Goal: Task Accomplishment & Management: Manage account settings

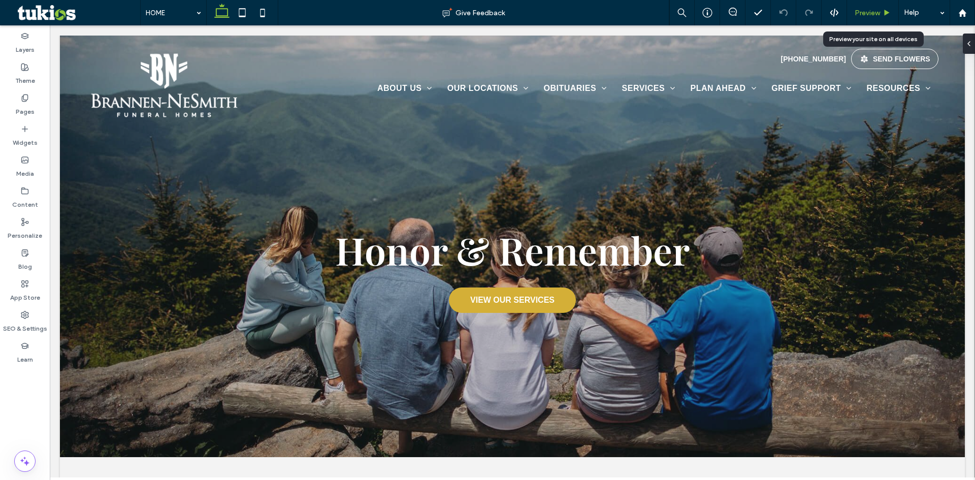
click at [867, 11] on span "Preview" at bounding box center [867, 13] width 25 height 9
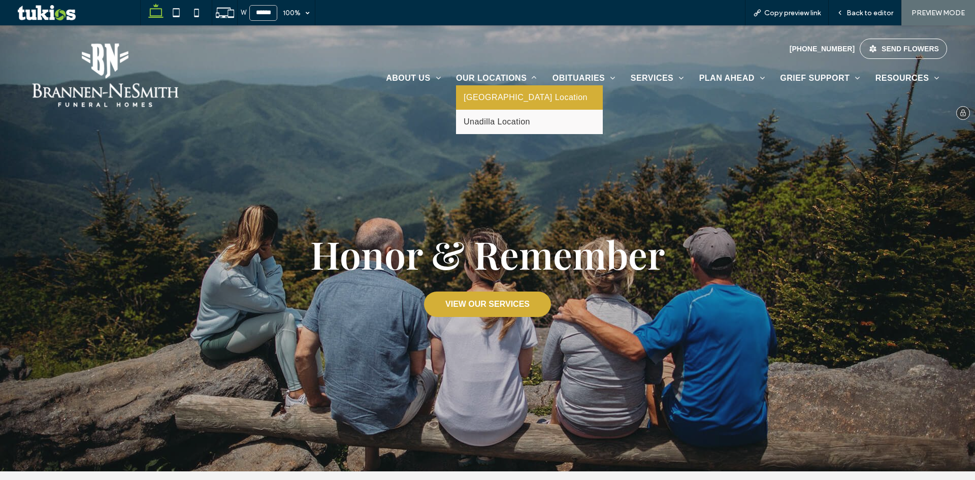
click at [500, 101] on span "Vienna Location" at bounding box center [526, 97] width 124 height 9
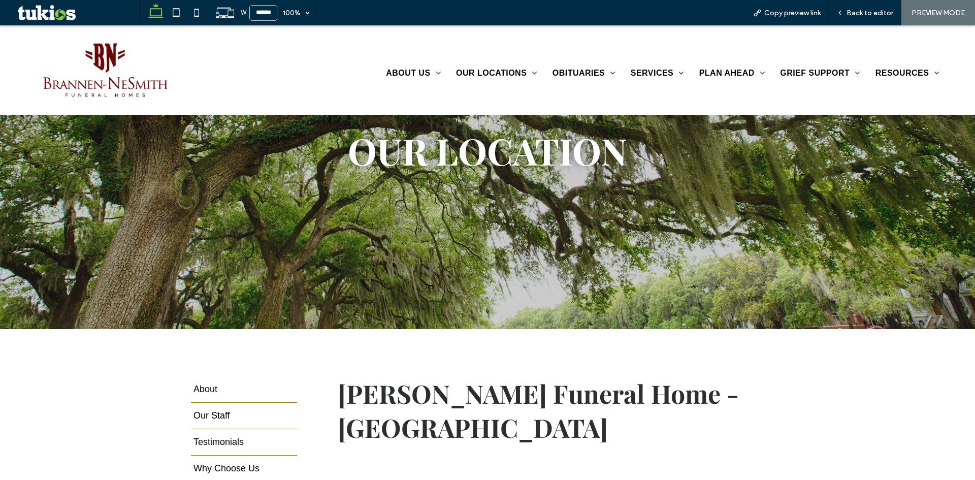
scroll to position [102, 0]
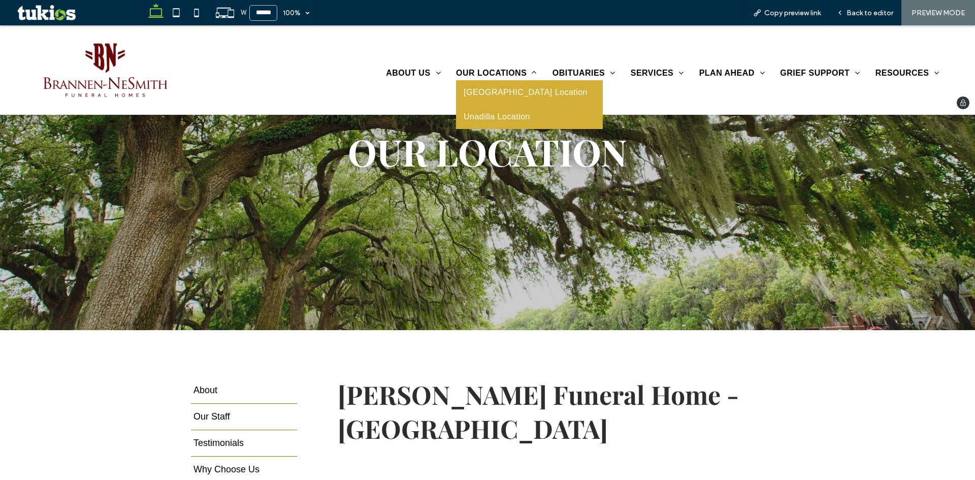
click at [503, 110] on link "Unadilla Location" at bounding box center [529, 117] width 147 height 24
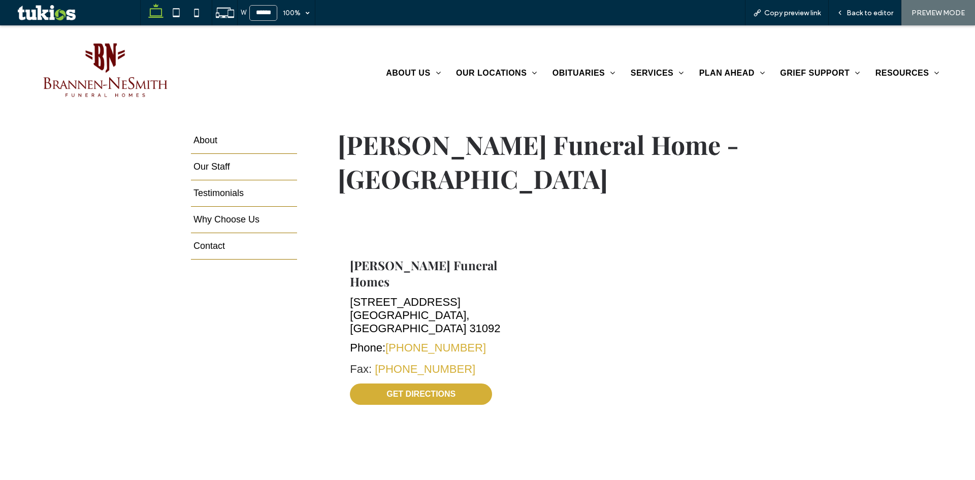
scroll to position [356, 0]
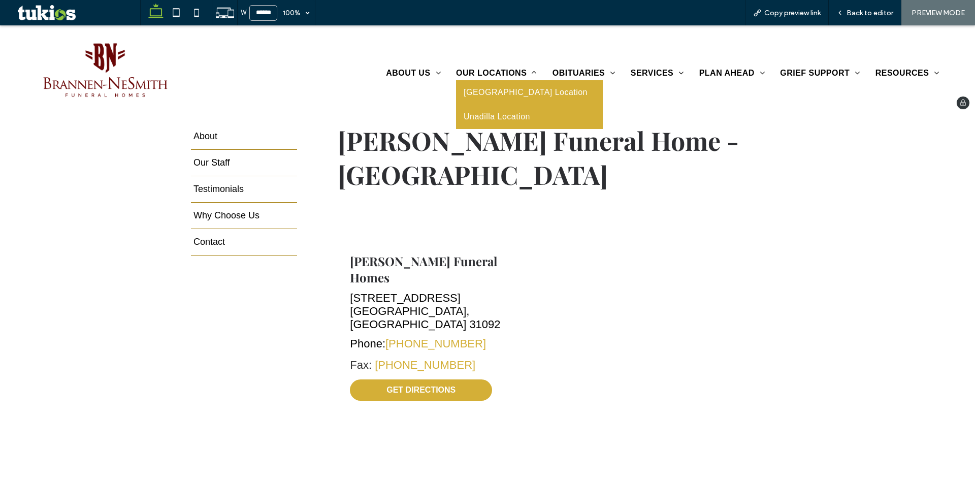
click at [505, 99] on link "Vienna Location" at bounding box center [529, 92] width 147 height 24
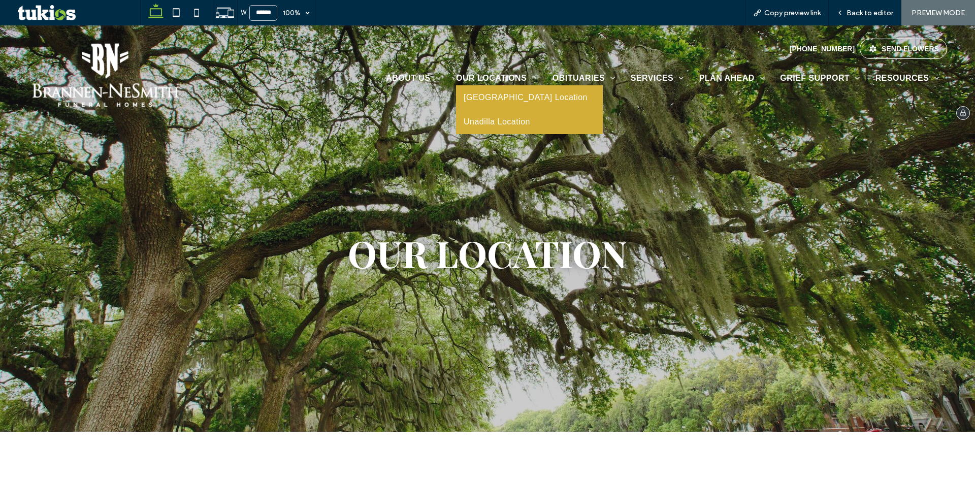
click at [502, 122] on span "Unadilla Location" at bounding box center [497, 121] width 67 height 9
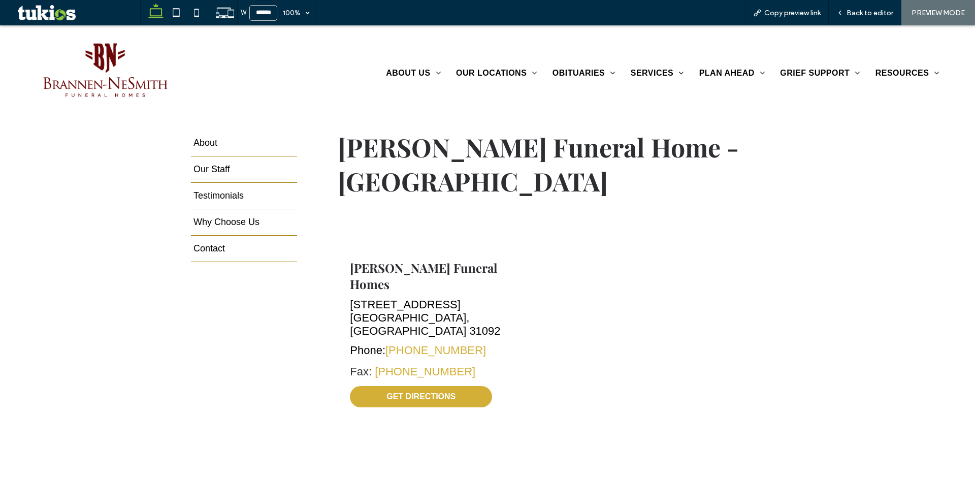
scroll to position [356, 0]
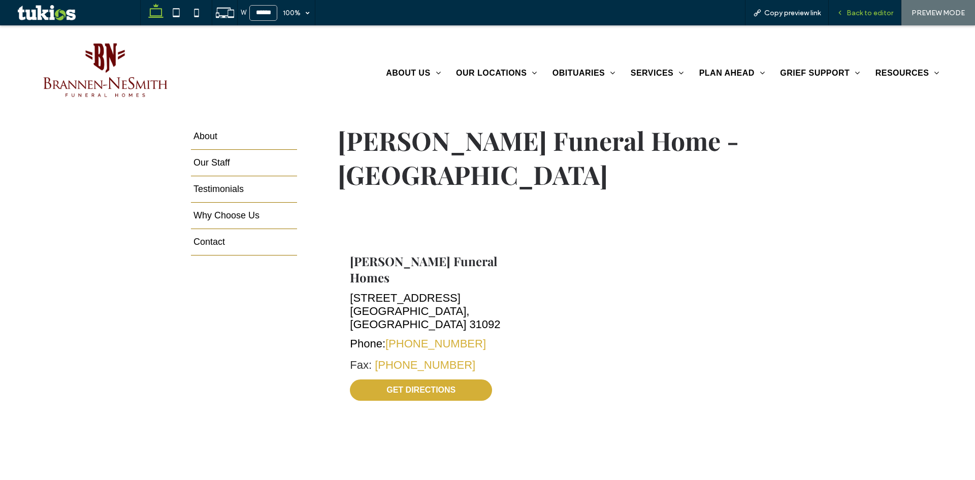
click at [869, 11] on span "Back to editor" at bounding box center [870, 13] width 47 height 9
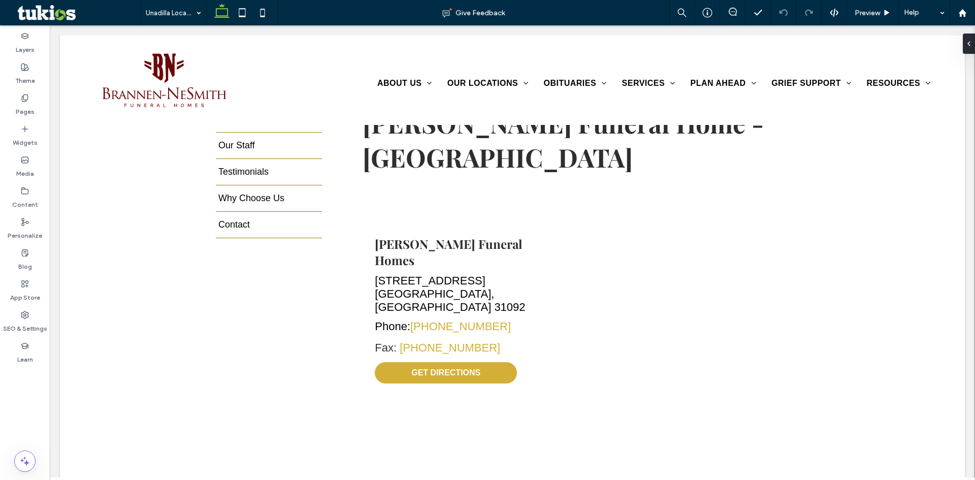
scroll to position [366, 0]
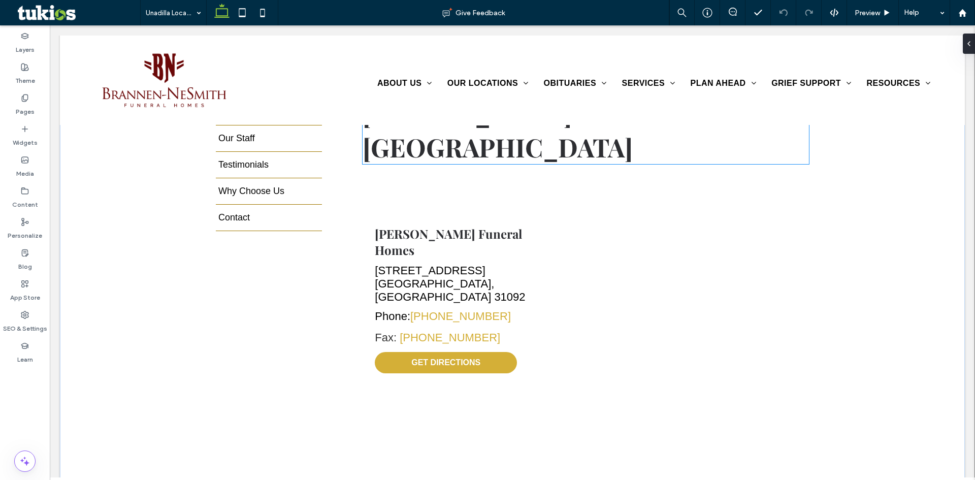
click at [422, 148] on span "Brannen-NeSmith Funeral Home - Vienna" at bounding box center [563, 130] width 401 height 68
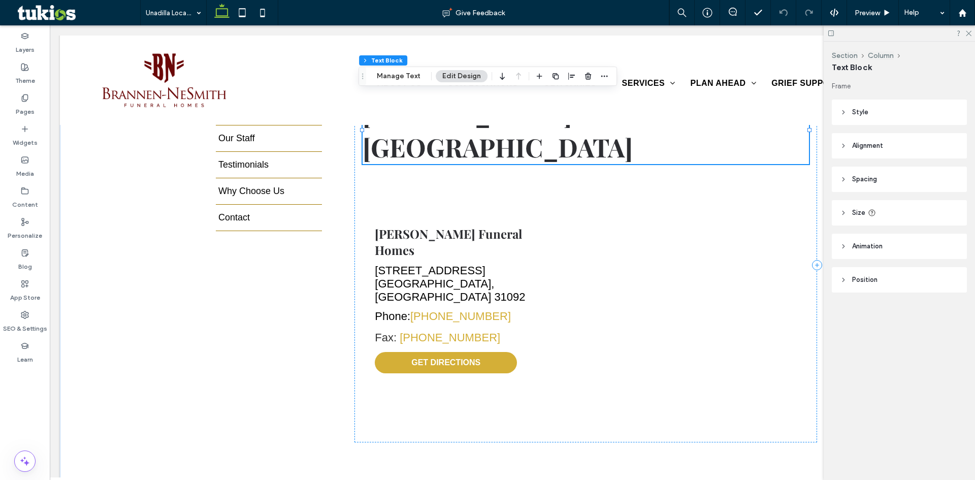
click at [469, 156] on h2 "Brannen-NeSmith Funeral Home - Vienna" at bounding box center [586, 130] width 446 height 68
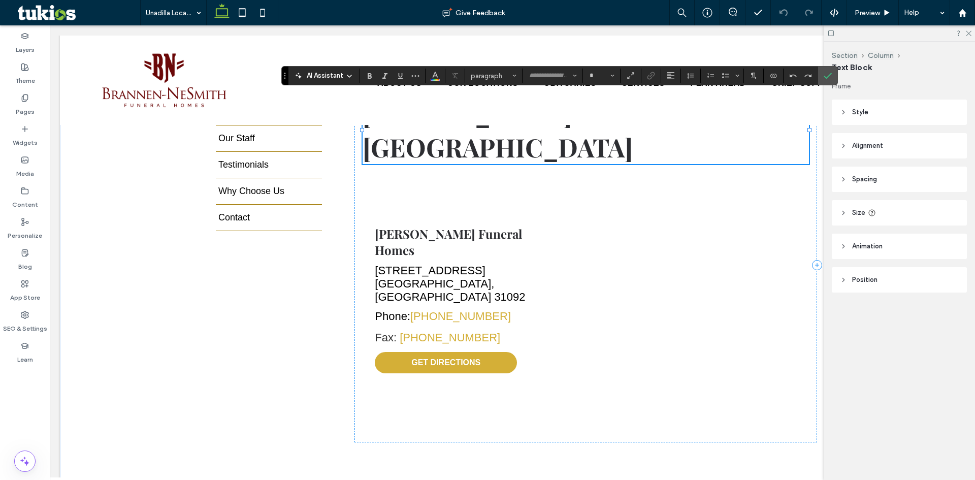
type input "**********"
type input "**"
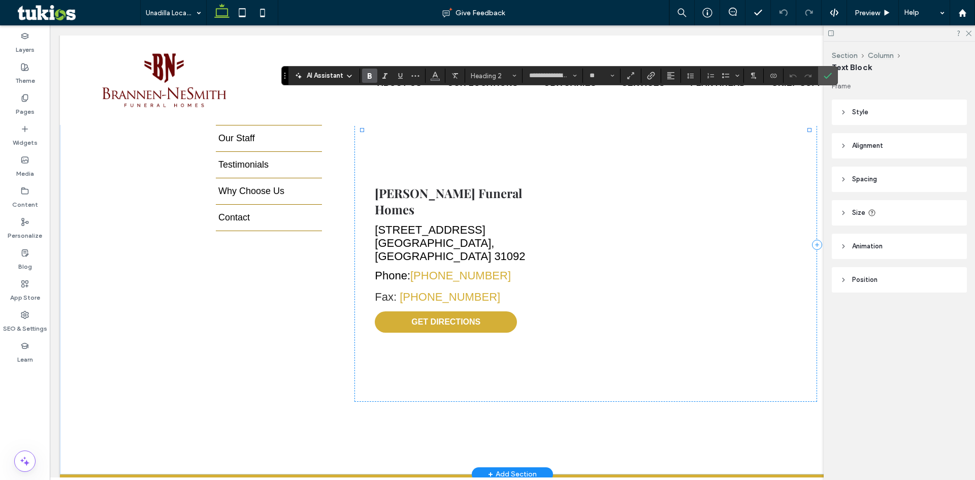
click at [453, 123] on h2 "**********" at bounding box center [586, 109] width 446 height 27
drag, startPoint x: 448, startPoint y: 150, endPoint x: 363, endPoint y: 154, distance: 84.9
click at [363, 123] on h2 "**********" at bounding box center [586, 109] width 446 height 27
click at [828, 79] on icon "Confirm" at bounding box center [828, 76] width 8 height 8
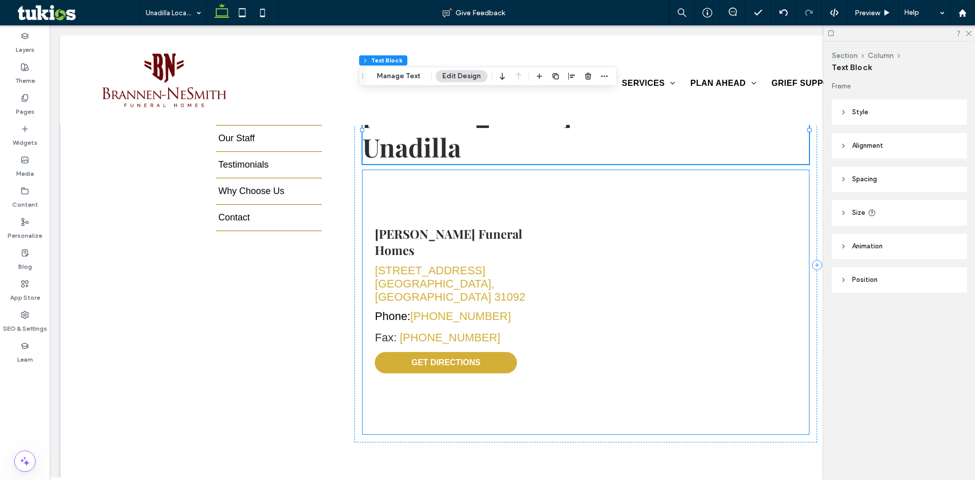
click at [415, 277] on link "1411 E. Union St. Vienna, GA 31092" at bounding box center [450, 283] width 150 height 39
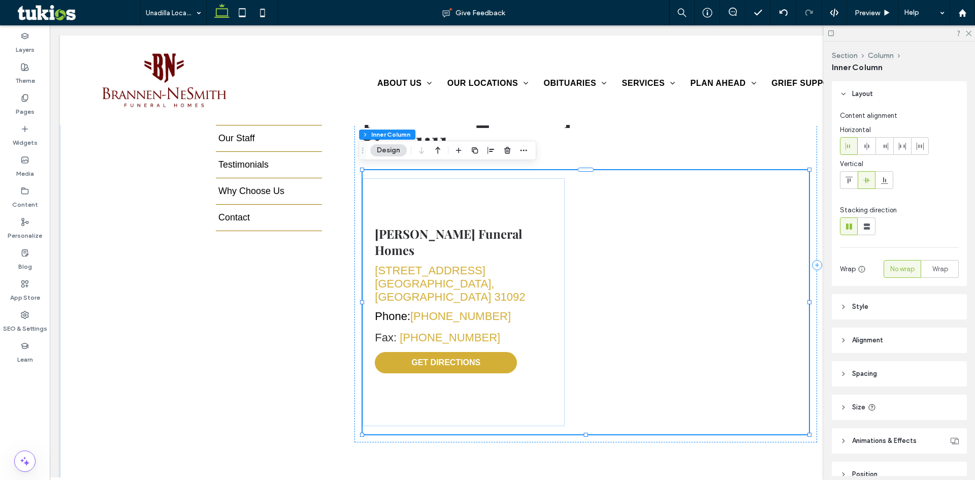
click at [415, 277] on link "1411 E. Union St. Vienna, GA 31092" at bounding box center [450, 283] width 150 height 39
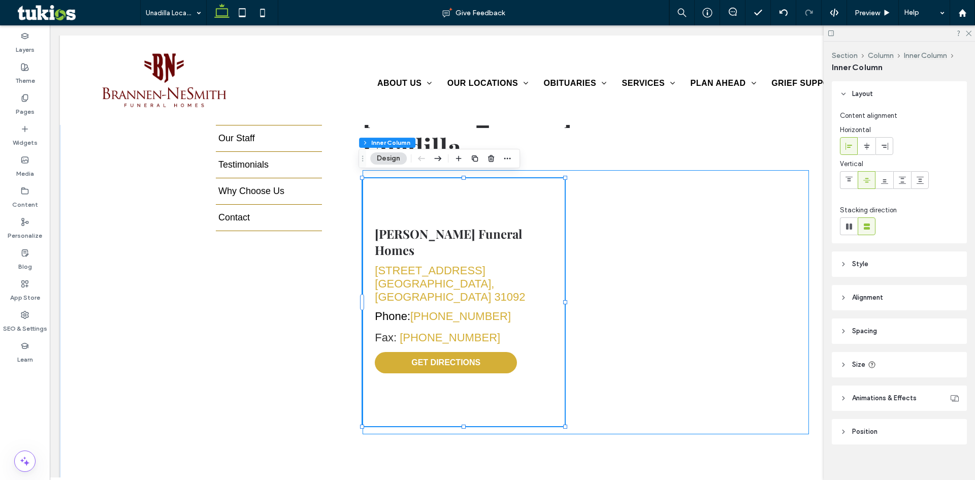
click at [415, 277] on link "1411 E. Union St. Vienna, GA 31092" at bounding box center [450, 283] width 150 height 39
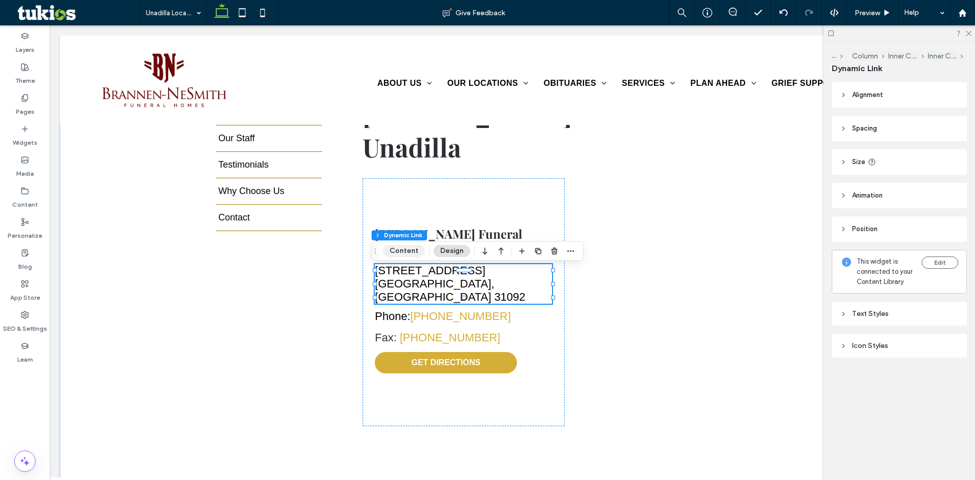
click at [397, 246] on button "Content" at bounding box center [404, 251] width 42 height 12
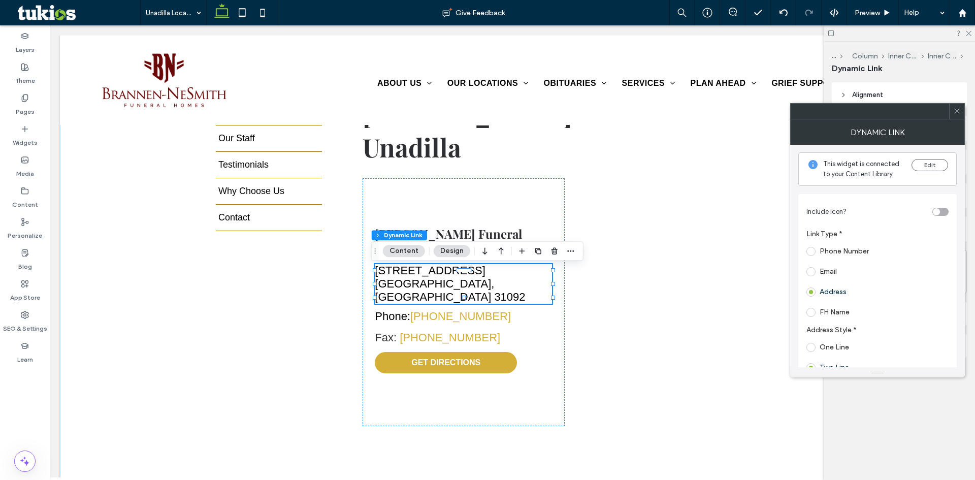
scroll to position [0, 0]
click at [933, 162] on button "Edit" at bounding box center [930, 165] width 37 height 12
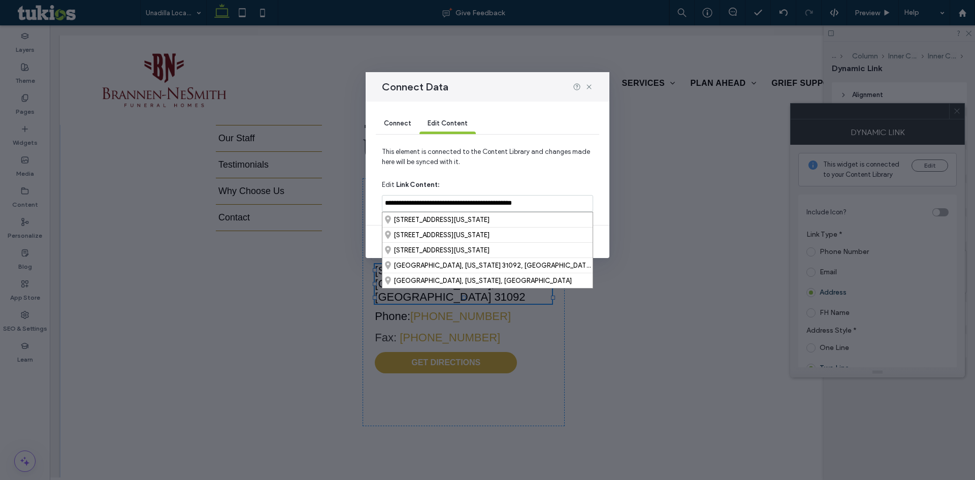
drag, startPoint x: 561, startPoint y: 206, endPoint x: 383, endPoint y: 197, distance: 178.0
click at [383, 197] on input "**********" at bounding box center [487, 203] width 211 height 17
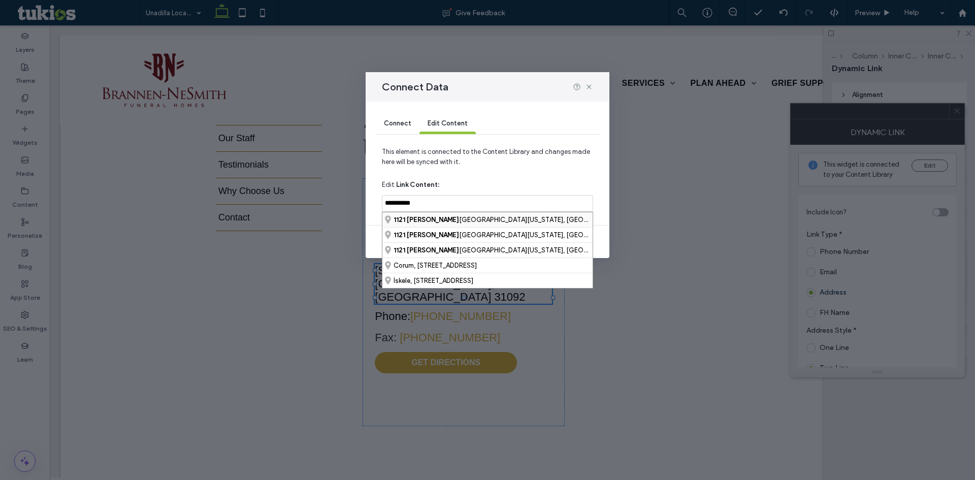
click at [439, 221] on div "1121 Borum Street, Unadilla, Georgia 31091, United States" at bounding box center [487, 219] width 210 height 15
type input "**********"
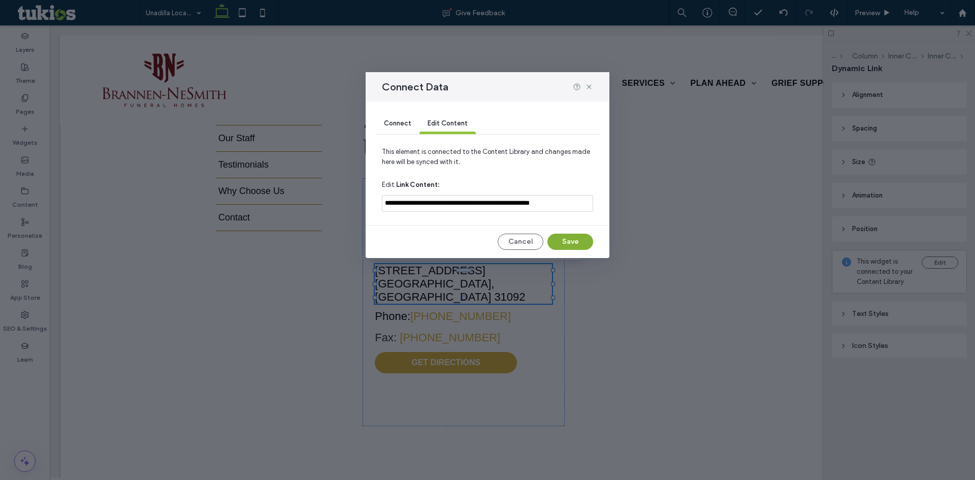
click at [575, 243] on button "Save" at bounding box center [570, 242] width 46 height 16
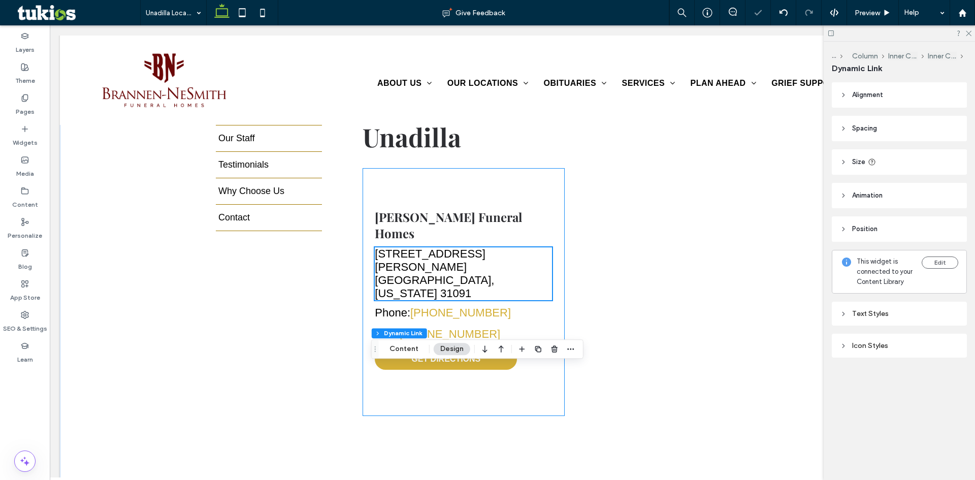
scroll to position [399, 0]
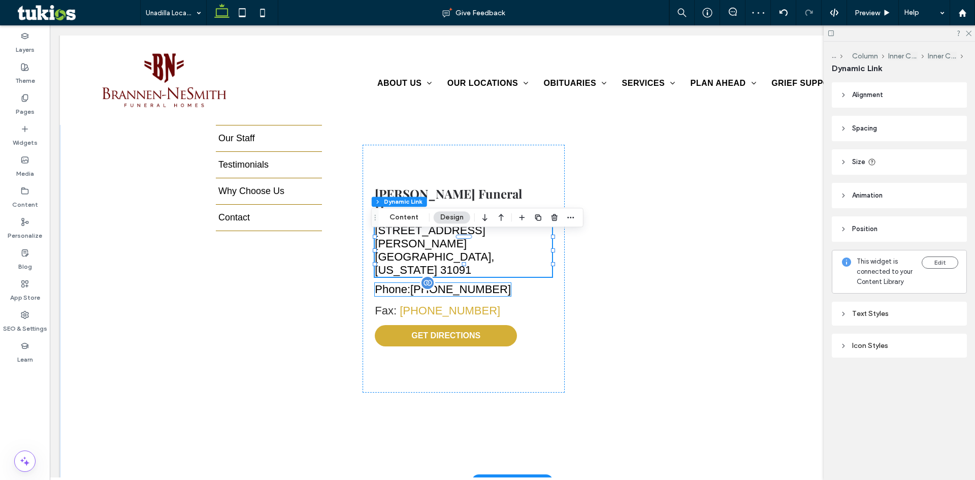
click at [435, 283] on link "229-268-2311" at bounding box center [460, 289] width 101 height 13
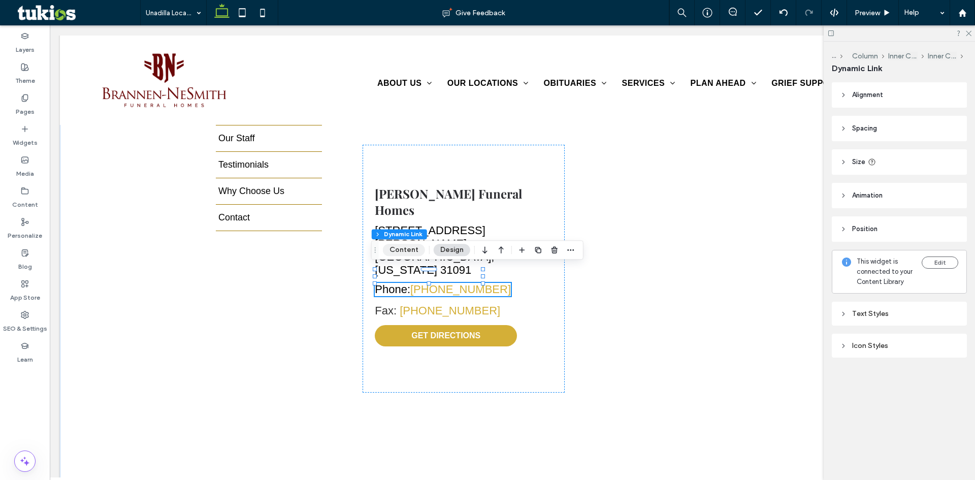
click at [411, 254] on button "Content" at bounding box center [404, 250] width 42 height 12
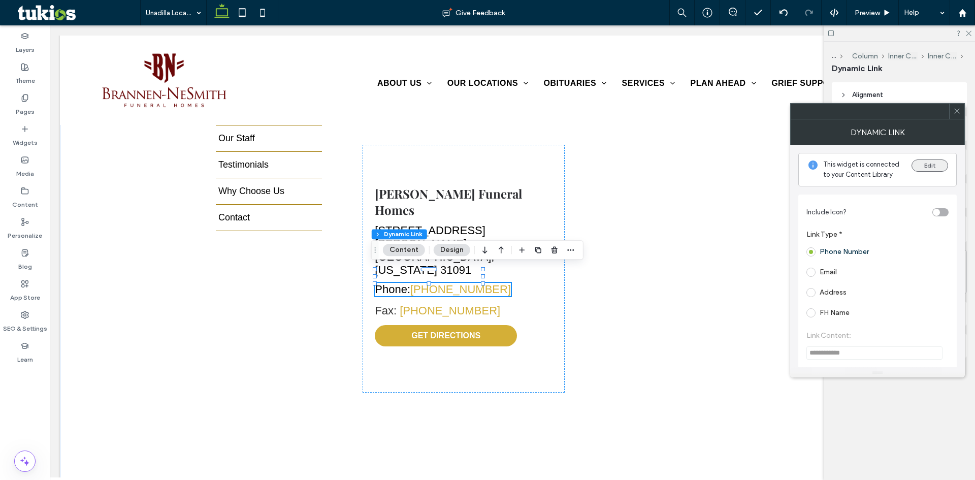
click at [928, 163] on button "Edit" at bounding box center [930, 165] width 37 height 12
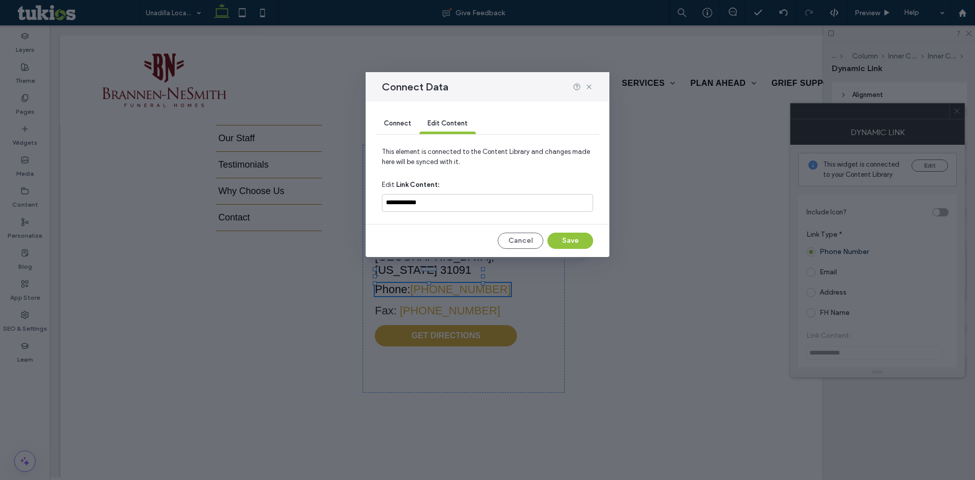
click at [392, 128] on div "Connect" at bounding box center [398, 124] width 44 height 20
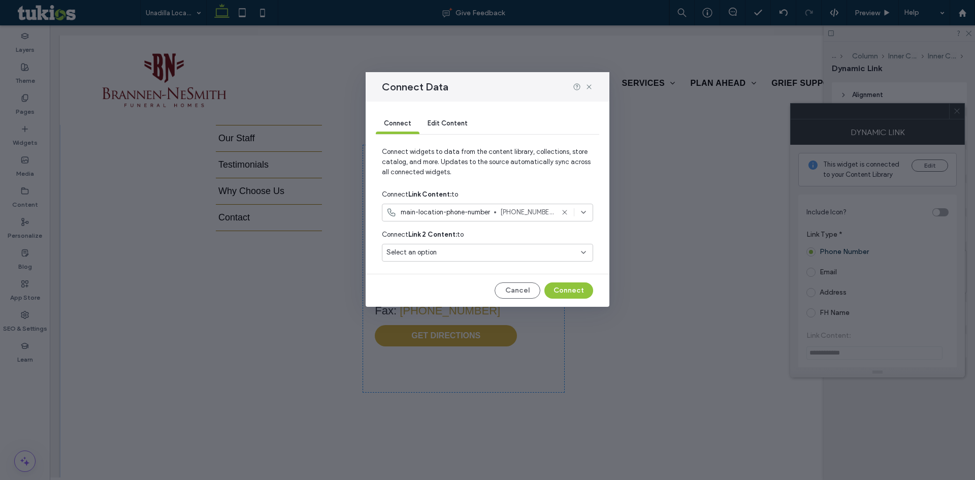
click at [587, 211] on icon at bounding box center [583, 212] width 8 height 8
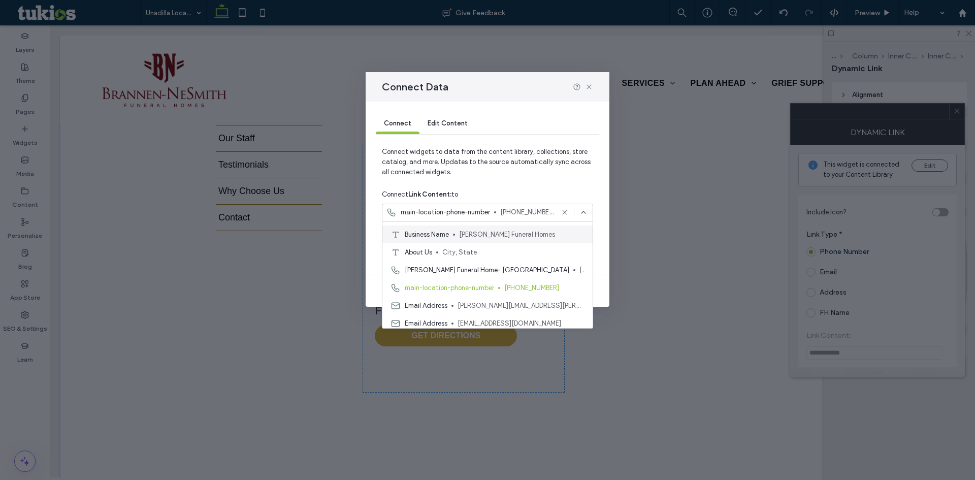
scroll to position [0, 0]
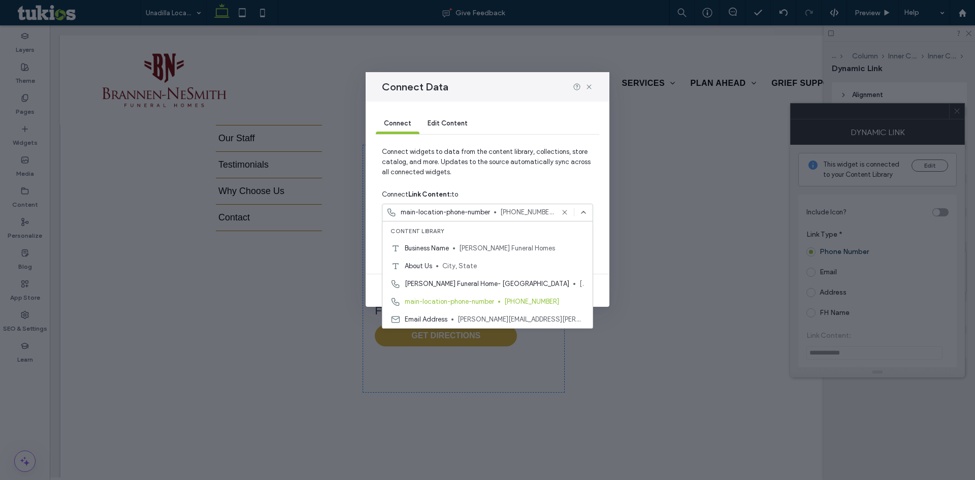
click at [450, 122] on span "Edit Content" at bounding box center [448, 123] width 40 height 8
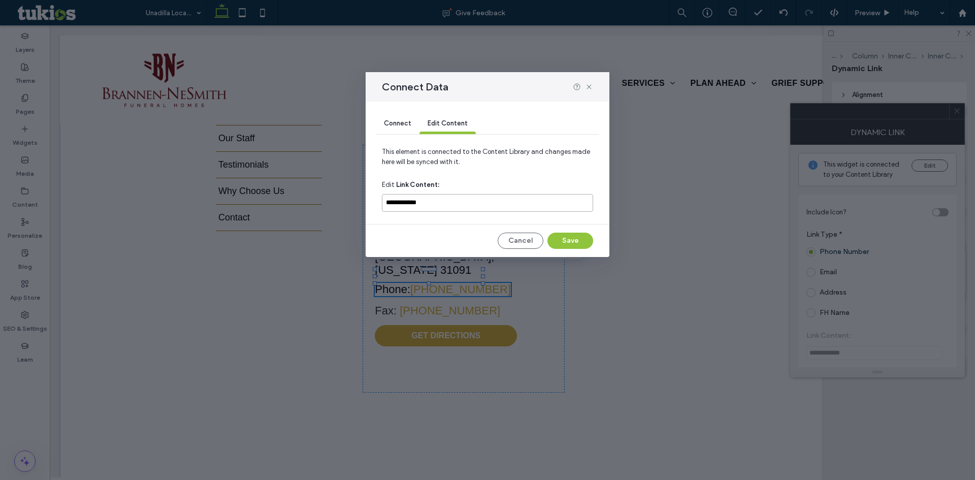
drag, startPoint x: 431, startPoint y: 201, endPoint x: 375, endPoint y: 201, distance: 55.4
click at [375, 201] on div "**********" at bounding box center [488, 179] width 244 height 155
type input "**********"
click at [586, 236] on button "Save" at bounding box center [570, 241] width 46 height 16
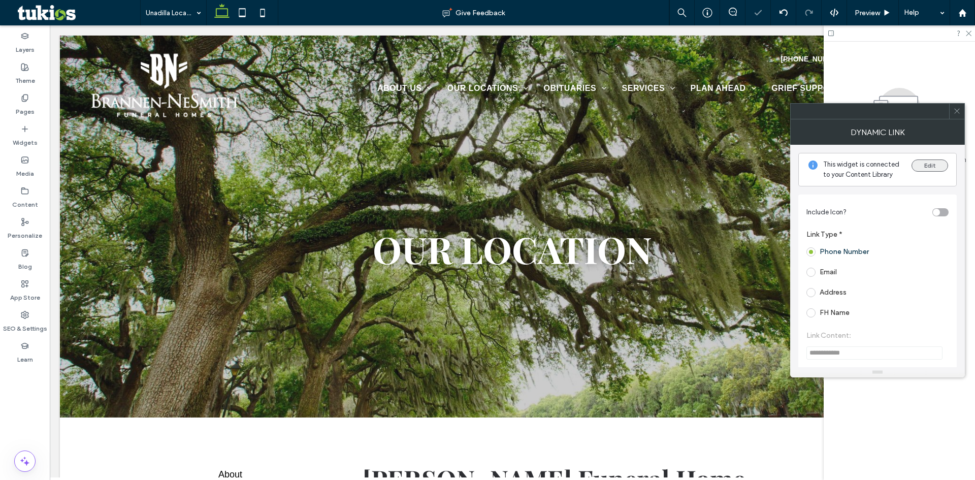
click at [933, 168] on button "Edit" at bounding box center [930, 165] width 37 height 12
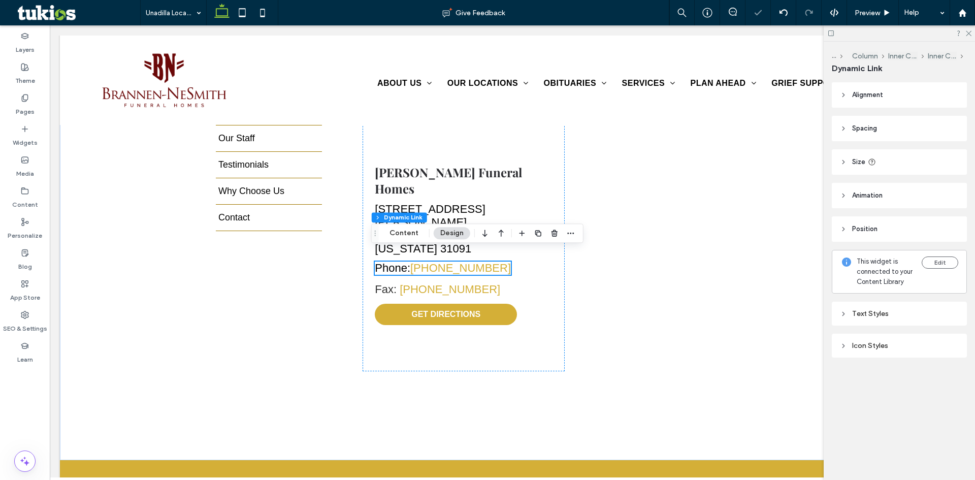
scroll to position [425, 0]
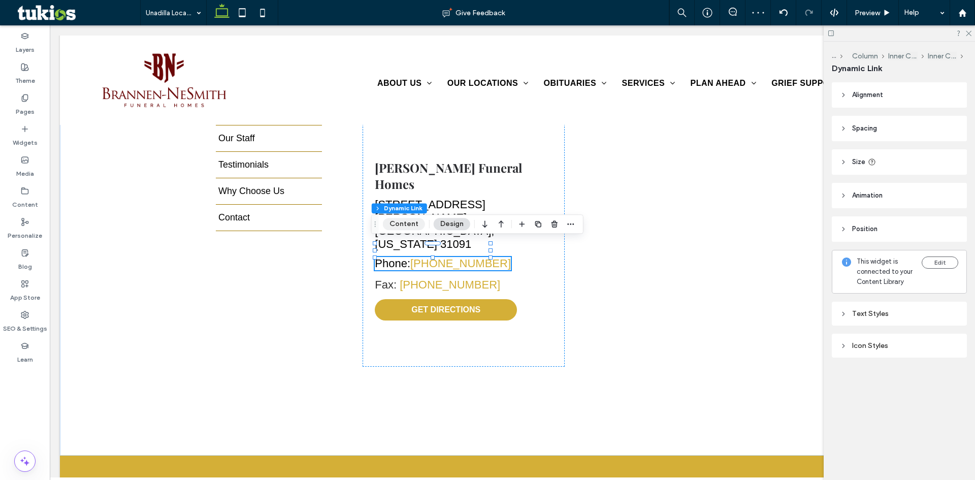
click at [408, 223] on button "Content" at bounding box center [404, 224] width 42 height 12
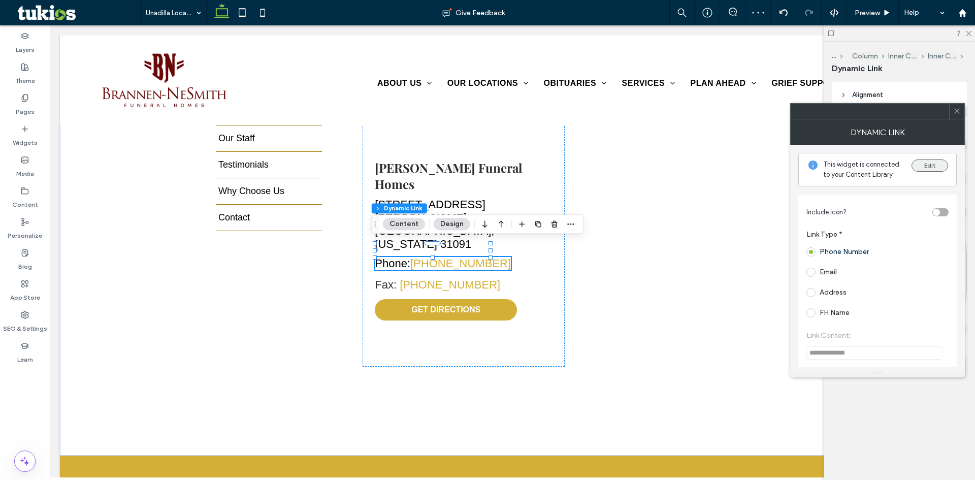
click at [940, 165] on button "Edit" at bounding box center [930, 165] width 37 height 12
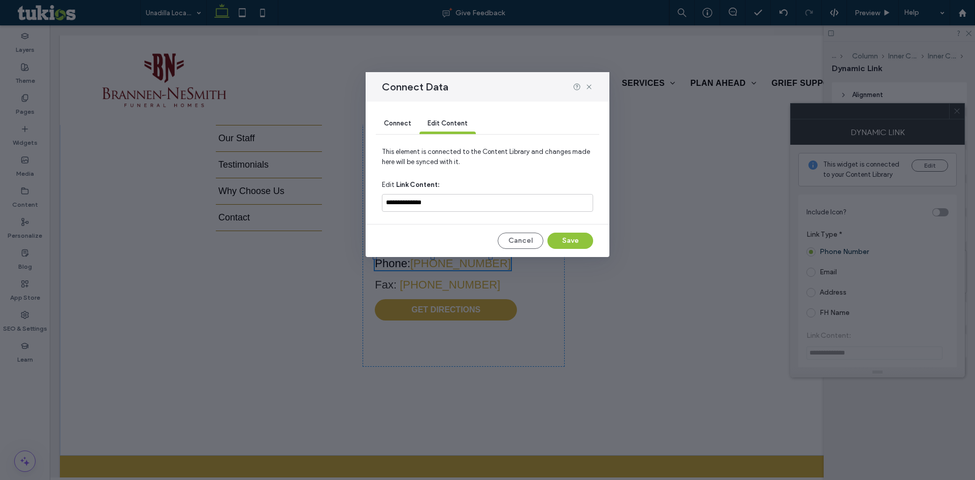
click at [409, 120] on span "Connect" at bounding box center [397, 123] width 27 height 8
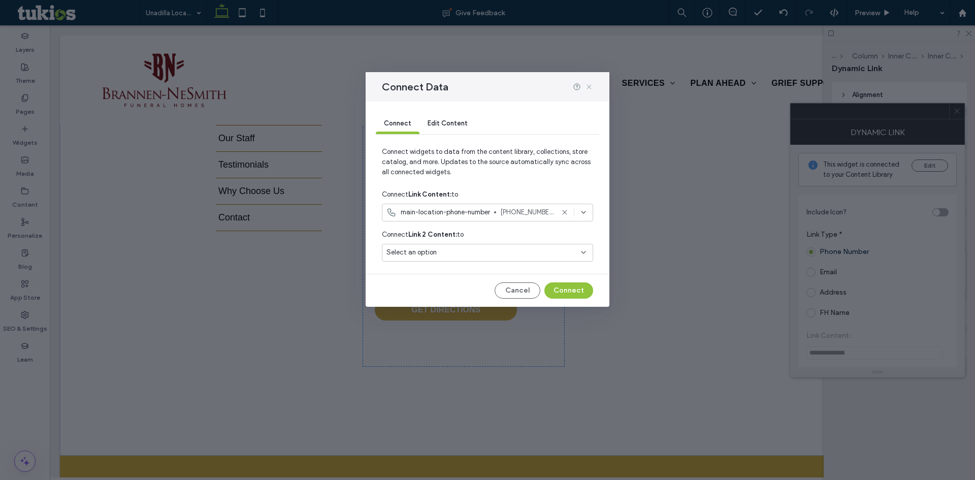
click at [588, 88] on use at bounding box center [589, 86] width 5 height 5
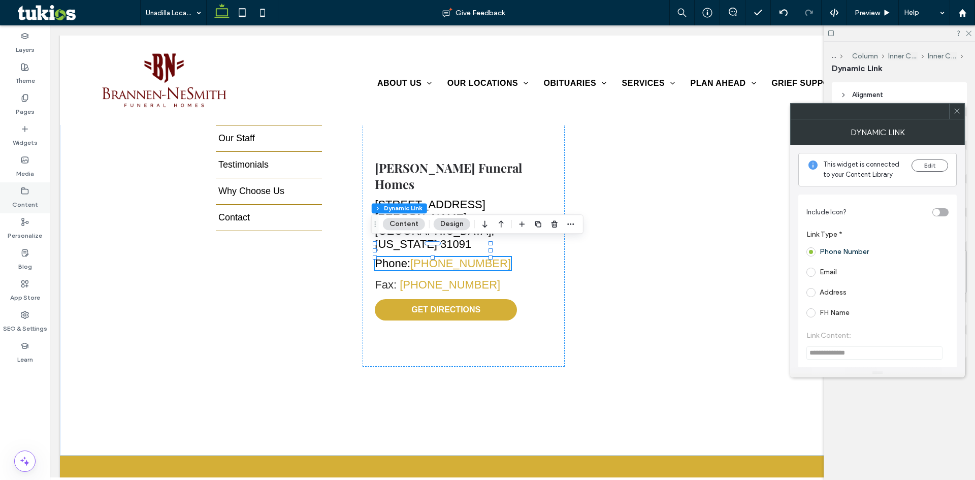
click at [30, 195] on div "Content" at bounding box center [25, 197] width 50 height 31
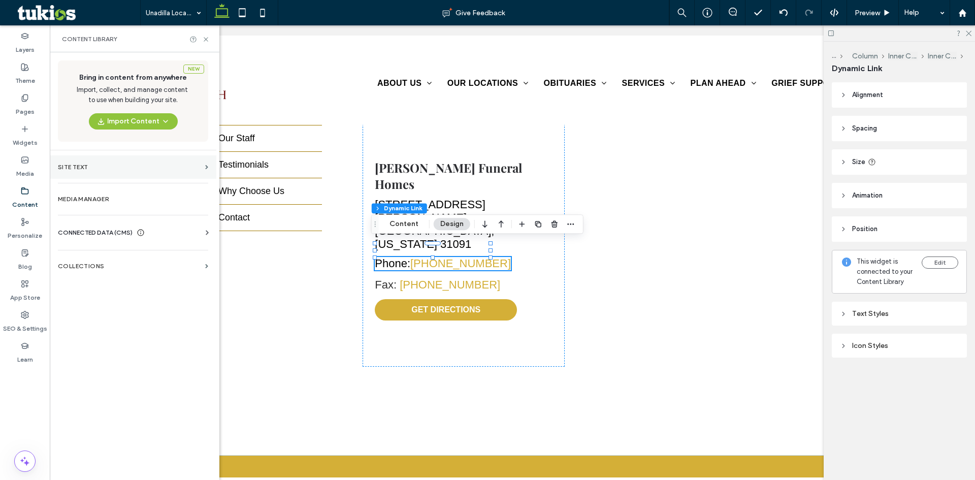
click at [147, 158] on section "Site Text" at bounding box center [133, 166] width 167 height 23
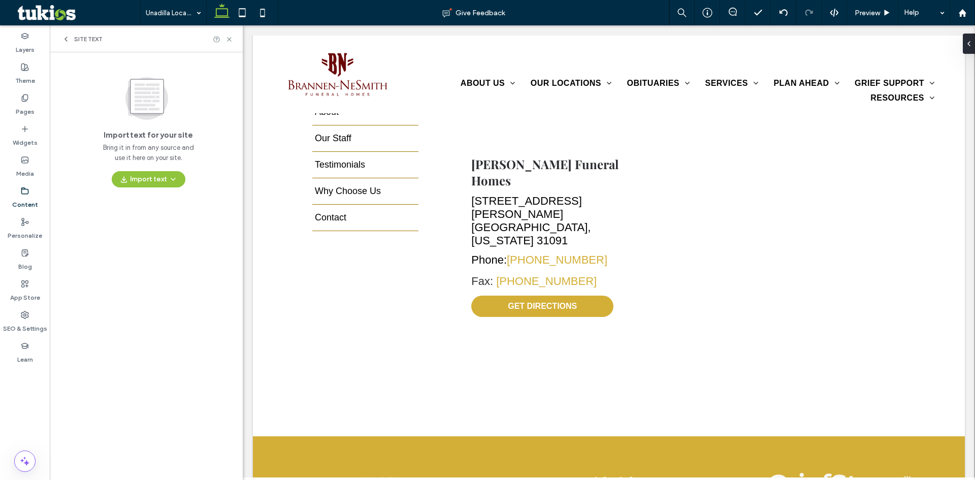
scroll to position [394, 0]
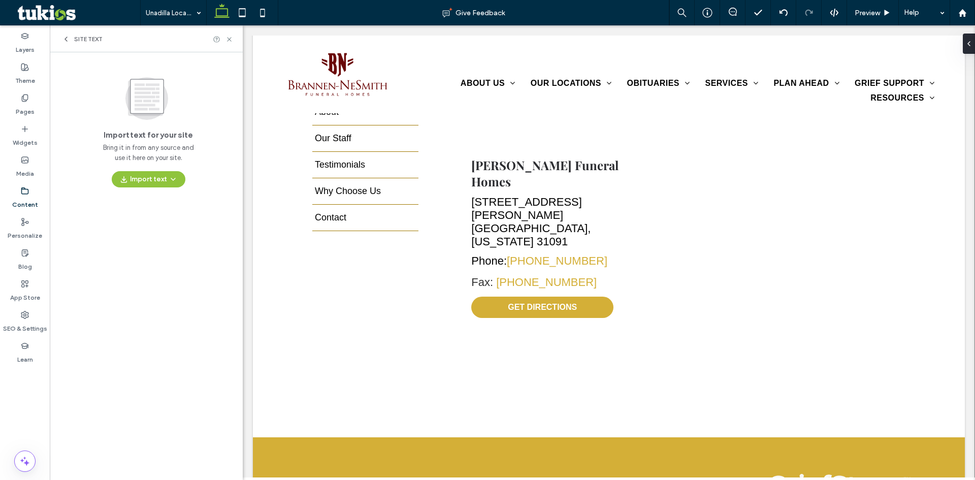
click at [68, 41] on icon at bounding box center [66, 39] width 8 height 8
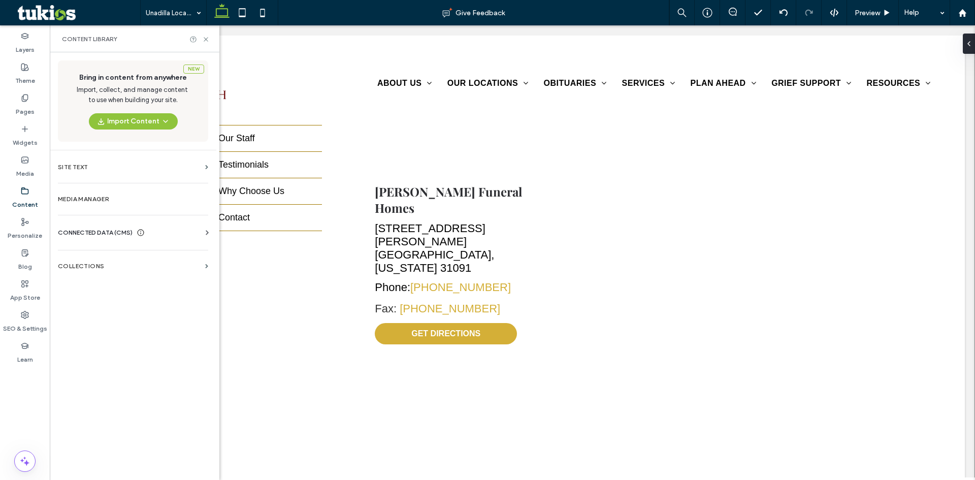
scroll to position [425, 0]
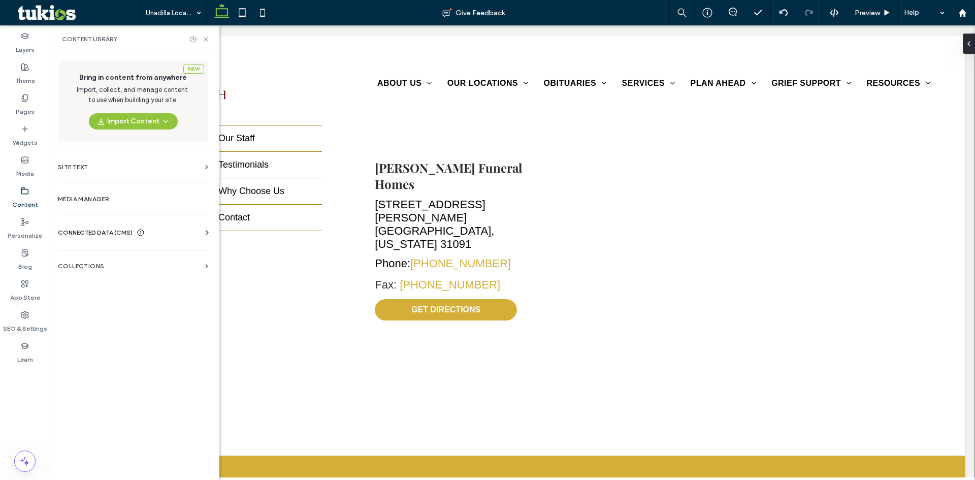
click at [195, 229] on div "CONNECTED DATA (CMS)" at bounding box center [135, 233] width 154 height 10
click at [124, 276] on section "Business Text" at bounding box center [135, 280] width 154 height 23
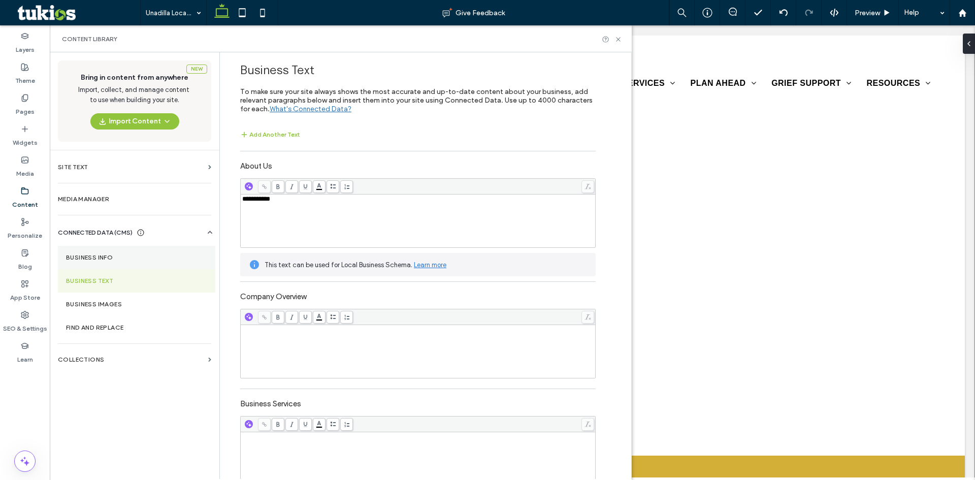
click at [157, 257] on label "Business Info" at bounding box center [136, 257] width 141 height 7
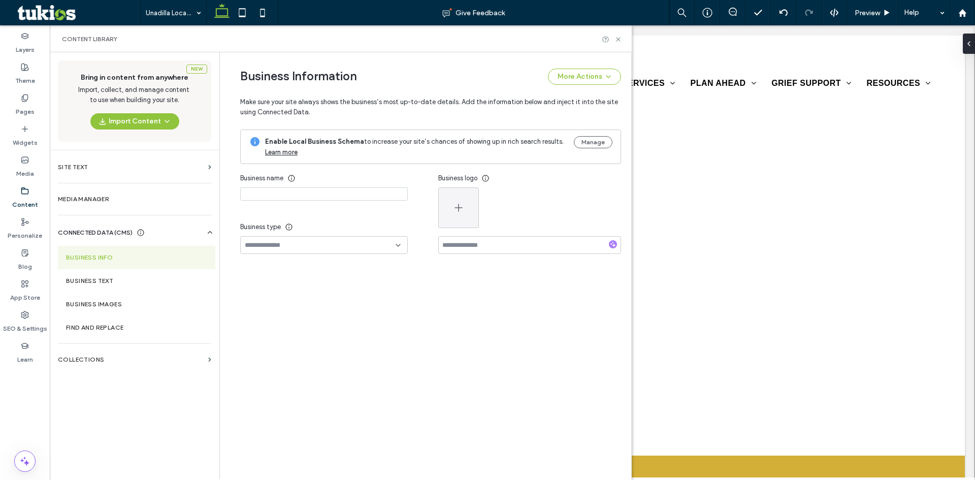
type input "**********"
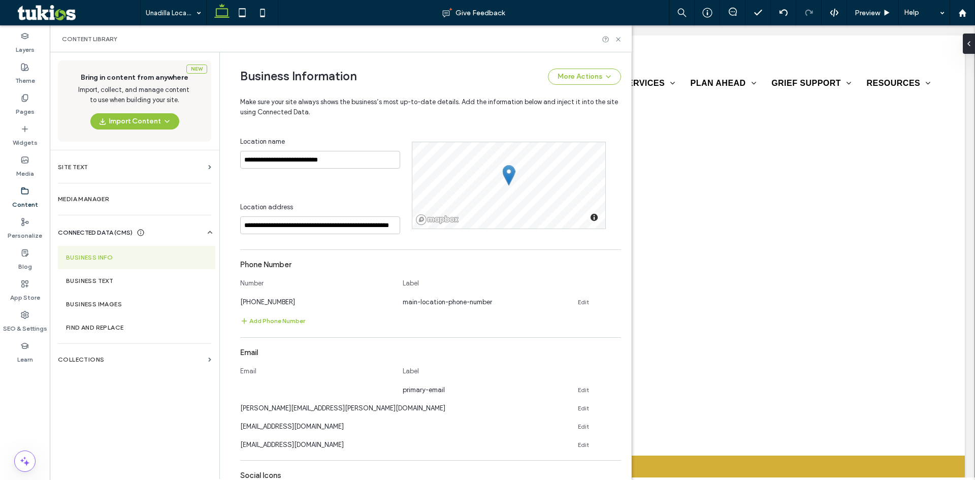
scroll to position [182, 0]
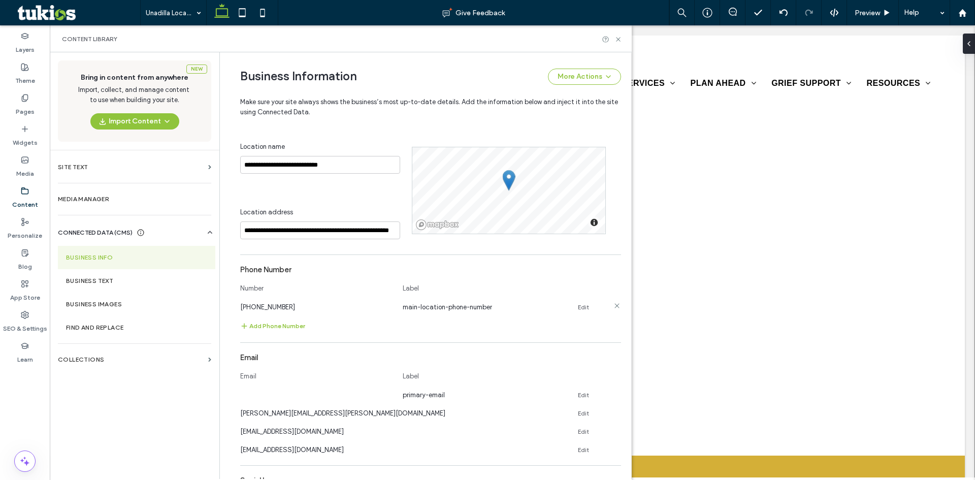
click at [582, 308] on link "Edit" at bounding box center [583, 307] width 11 height 8
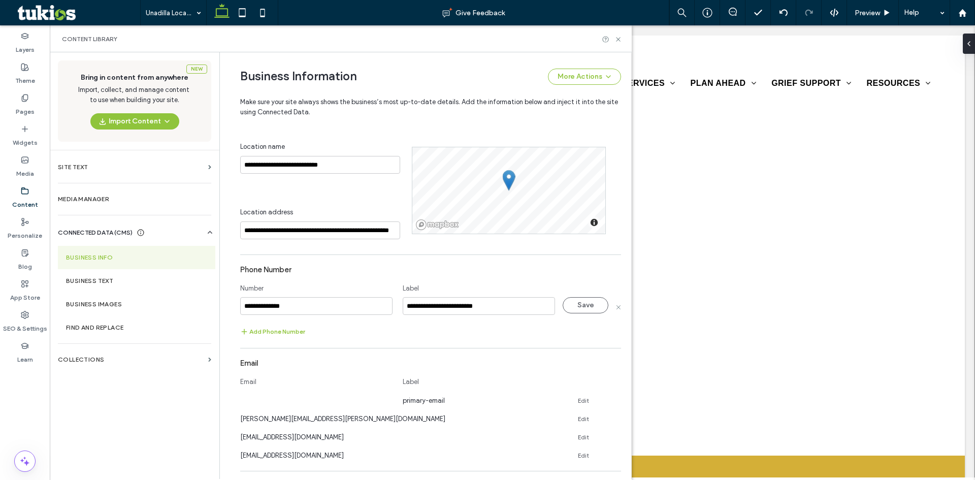
drag, startPoint x: 333, startPoint y: 304, endPoint x: 234, endPoint y: 300, distance: 99.1
click at [234, 300] on div "**********" at bounding box center [423, 304] width 396 height 868
click at [251, 307] on input "**********" at bounding box center [316, 306] width 152 height 18
click at [254, 306] on input "**********" at bounding box center [316, 306] width 152 height 18
click at [241, 307] on input "**********" at bounding box center [316, 306] width 152 height 18
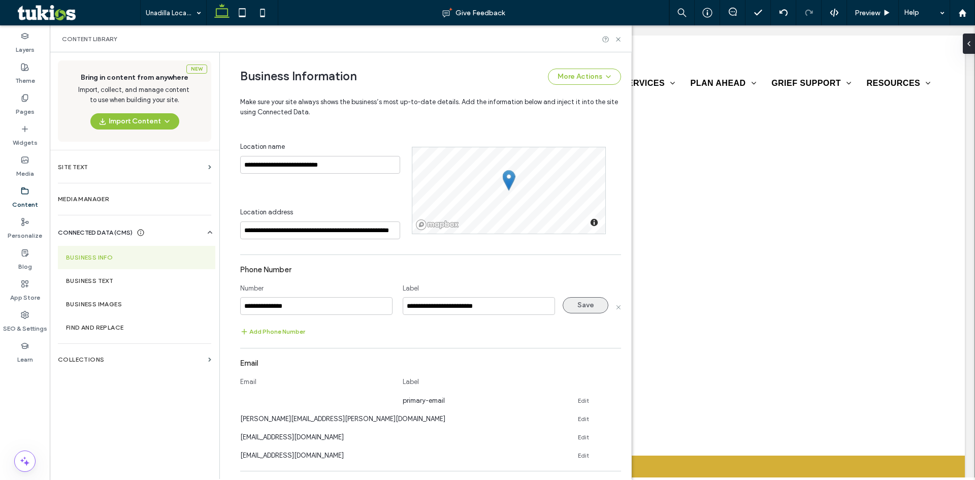
click at [568, 304] on button "Save" at bounding box center [586, 305] width 46 height 16
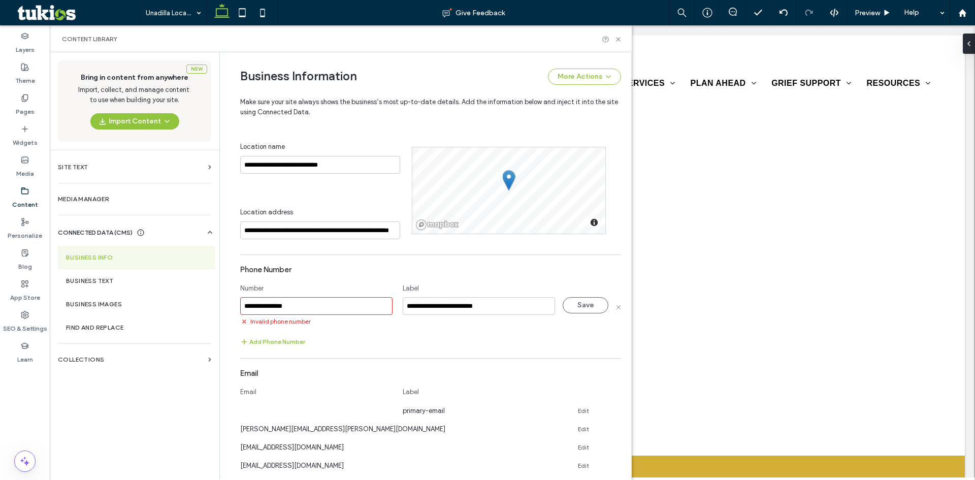
click at [257, 307] on input "**********" at bounding box center [316, 306] width 152 height 18
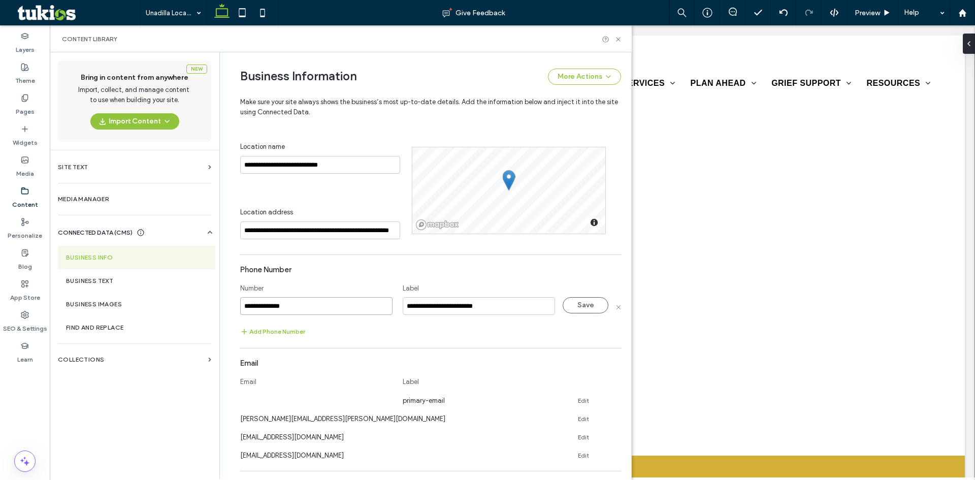
click at [243, 304] on input "**********" at bounding box center [316, 306] width 152 height 18
type input "**********"
click at [570, 302] on button "Save" at bounding box center [586, 305] width 46 height 16
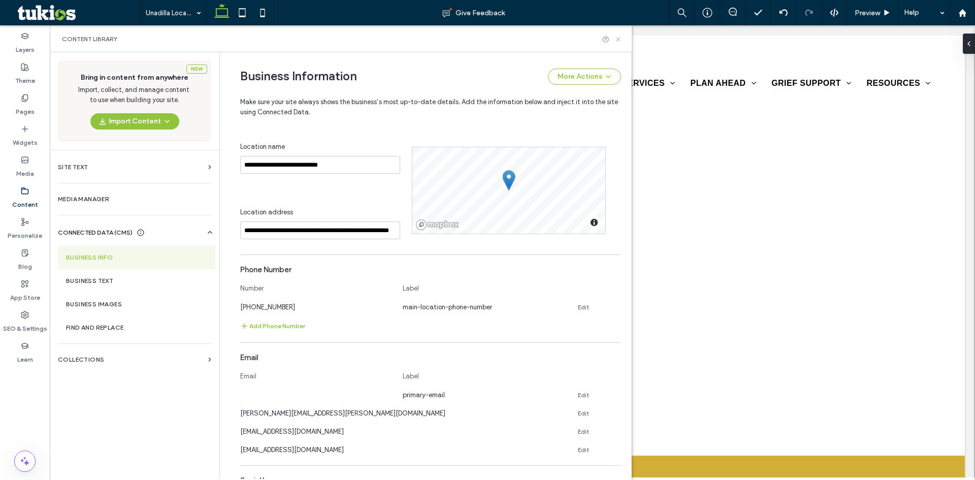
click at [618, 37] on icon at bounding box center [619, 40] width 8 height 8
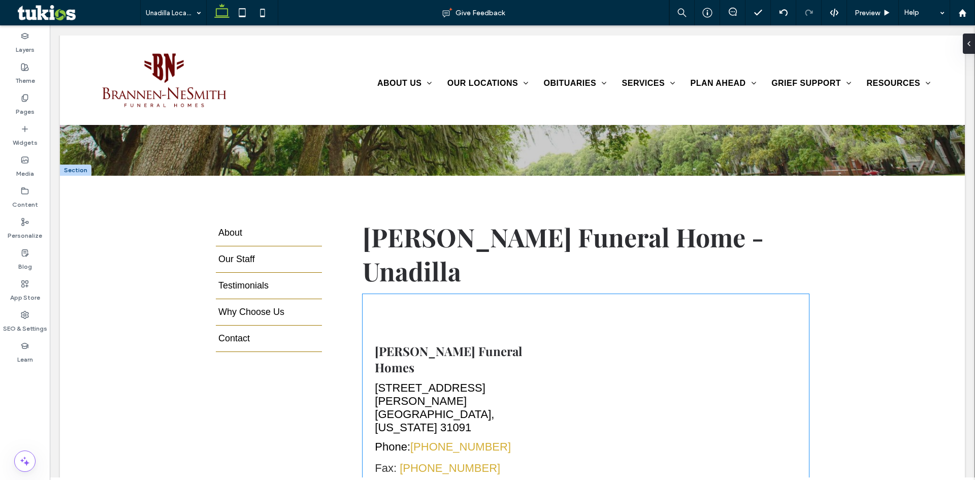
scroll to position [254, 0]
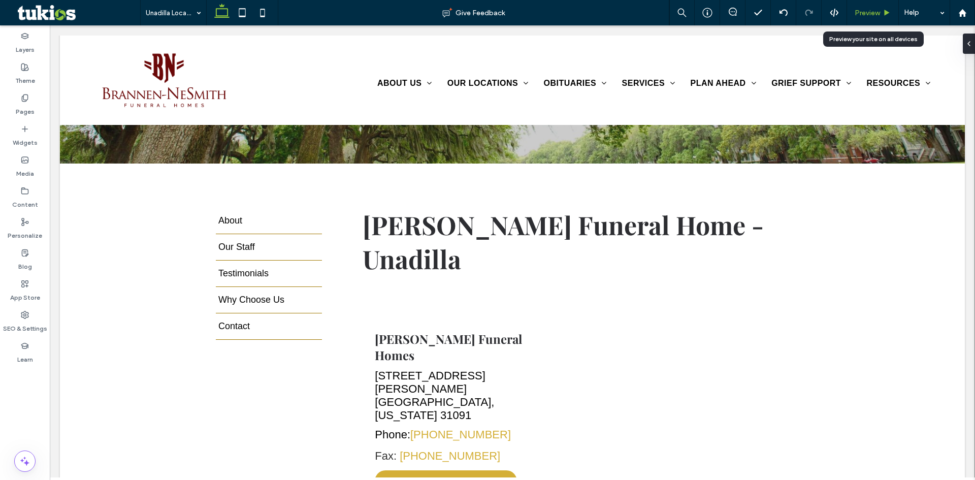
click at [876, 13] on span "Preview" at bounding box center [867, 13] width 25 height 9
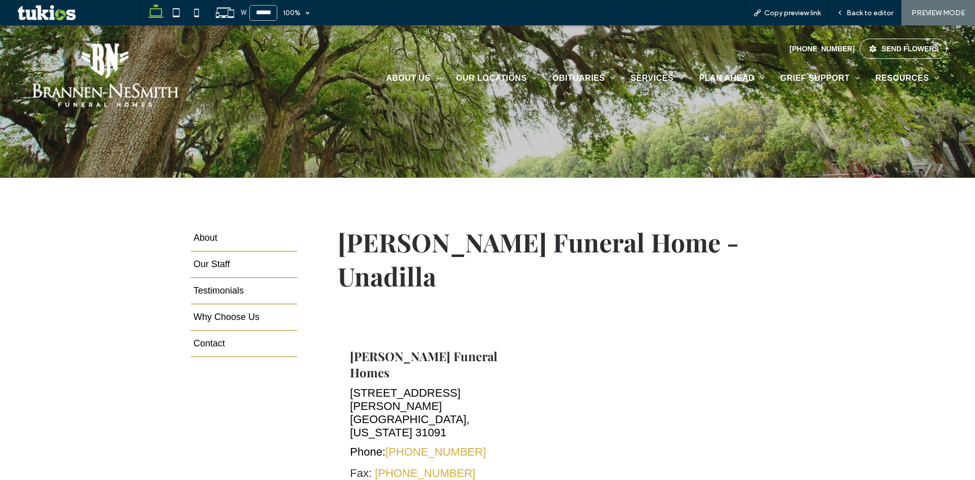
scroll to position [244, 0]
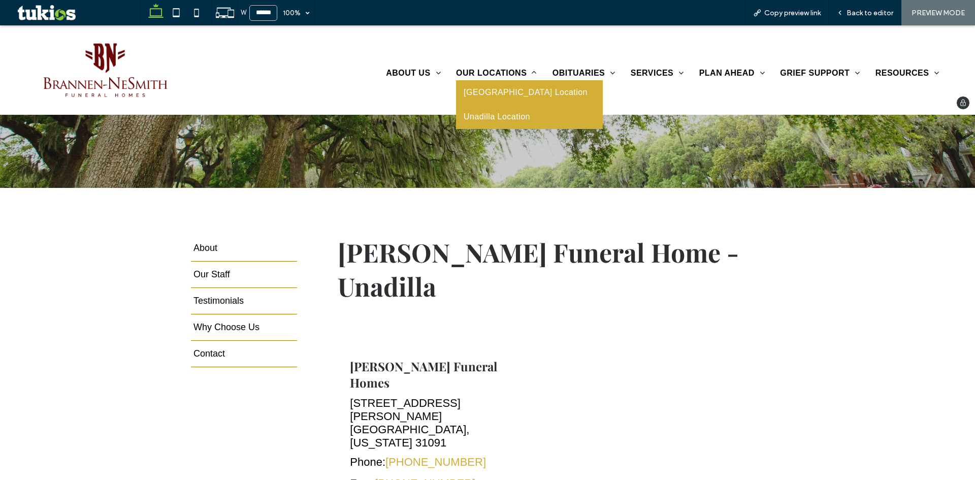
click at [503, 100] on link "Vienna Location" at bounding box center [529, 92] width 147 height 24
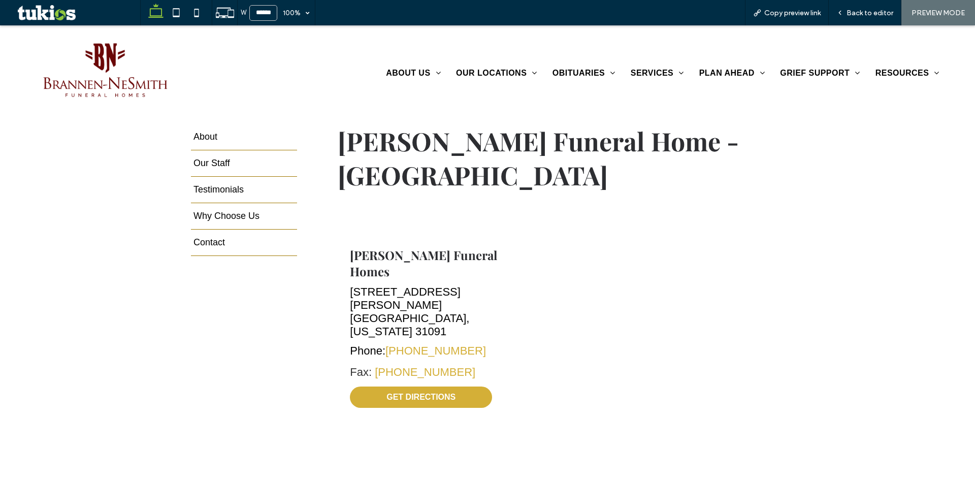
scroll to position [356, 0]
click at [869, 13] on span "Back to editor" at bounding box center [870, 13] width 47 height 9
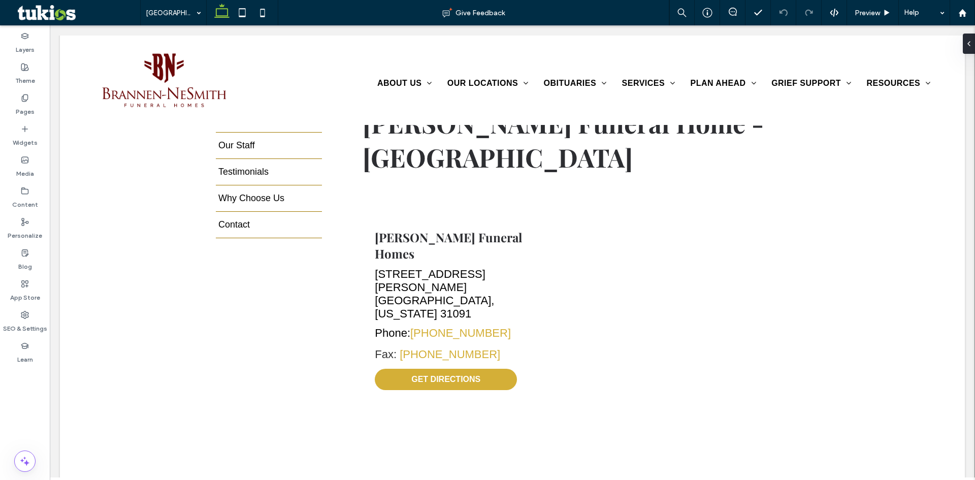
scroll to position [366, 0]
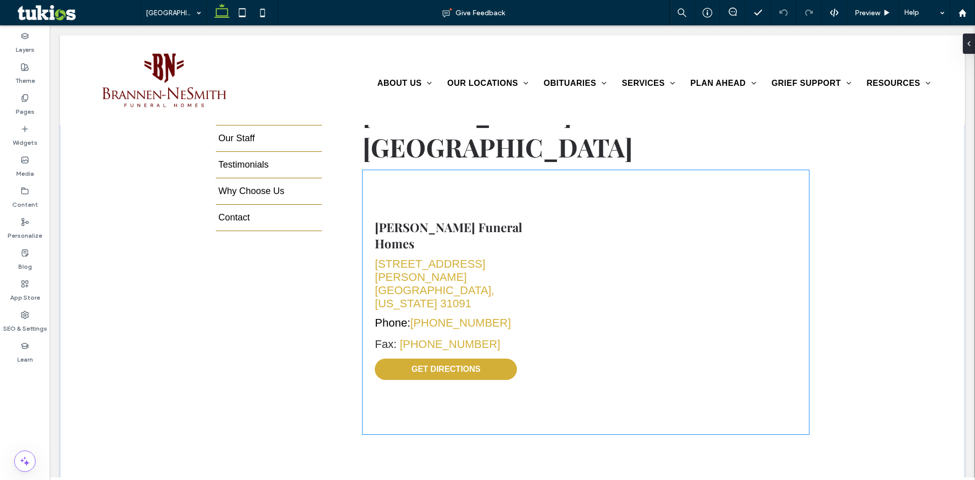
click at [435, 276] on link "1121 Borum Street Unadilla, Georgia 31091" at bounding box center [434, 283] width 119 height 52
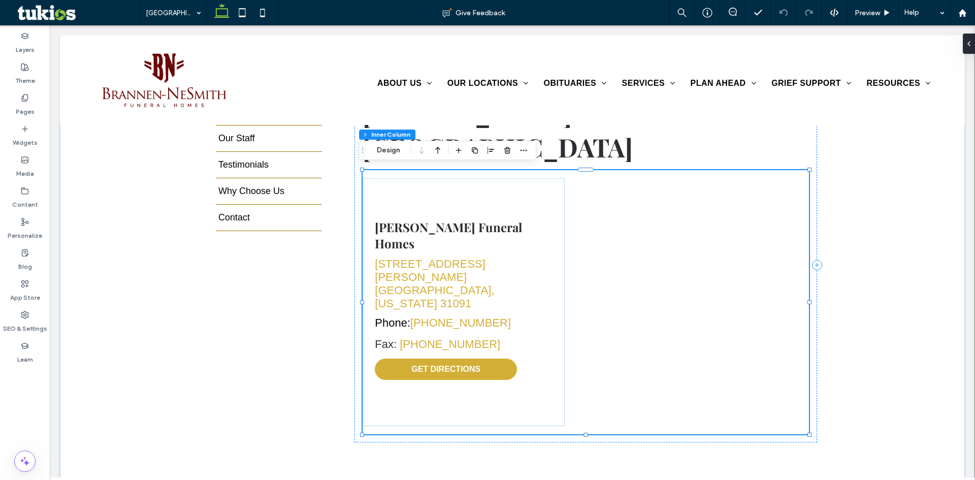
click at [435, 276] on link "1121 Borum Street Unadilla, Georgia 31091" at bounding box center [434, 283] width 119 height 52
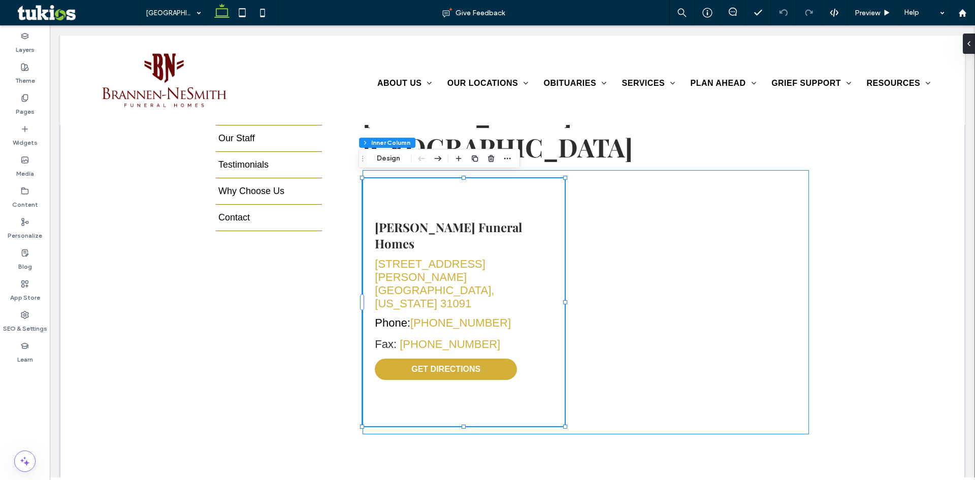
click at [435, 276] on link "1121 Borum Street Unadilla, Georgia 31091" at bounding box center [434, 283] width 119 height 52
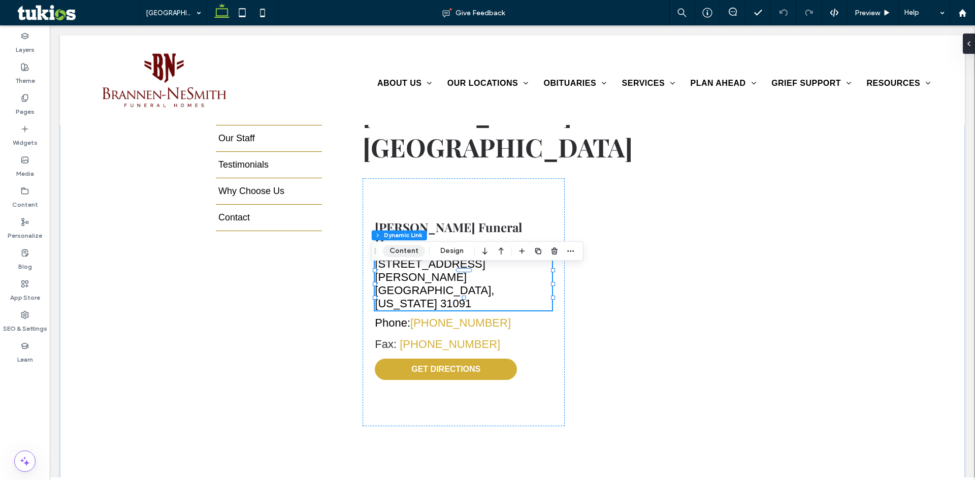
click at [404, 256] on button "Content" at bounding box center [404, 251] width 42 height 12
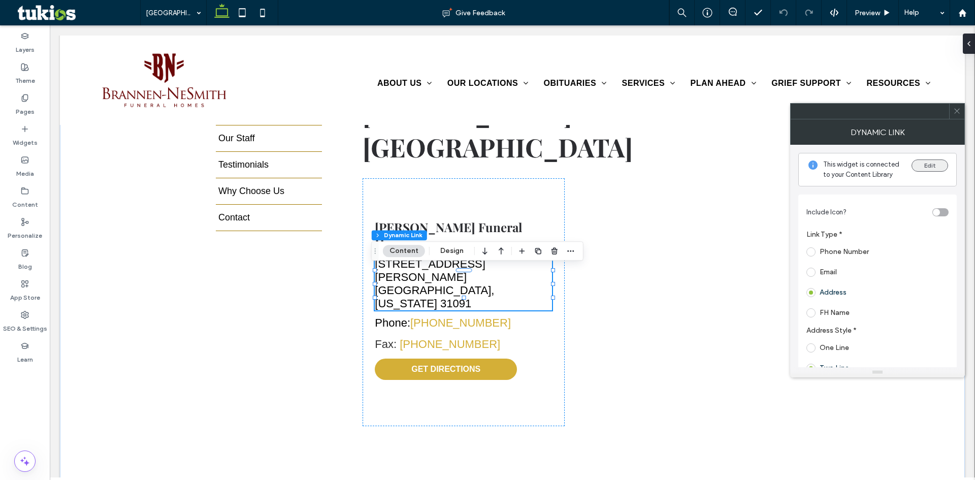
click at [932, 166] on button "Edit" at bounding box center [930, 165] width 37 height 12
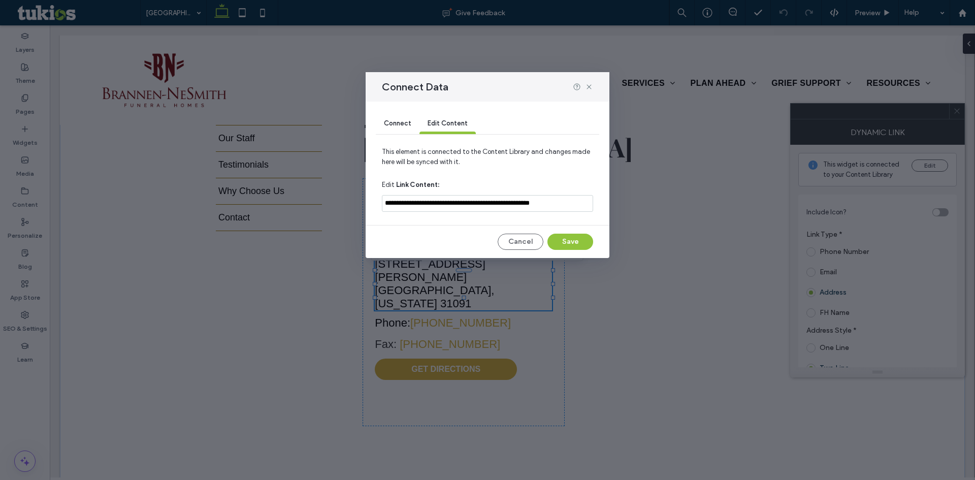
click at [399, 130] on div "Connect" at bounding box center [398, 124] width 44 height 20
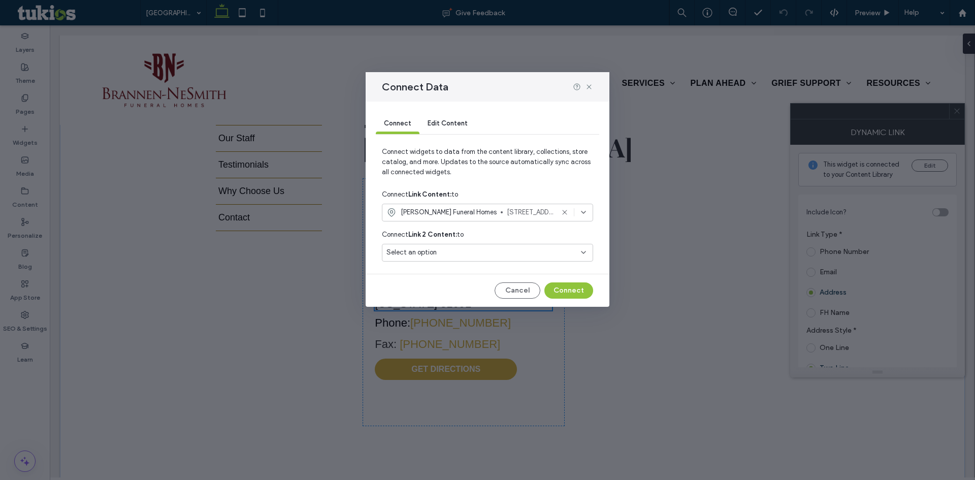
click at [584, 214] on icon at bounding box center [583, 212] width 8 height 8
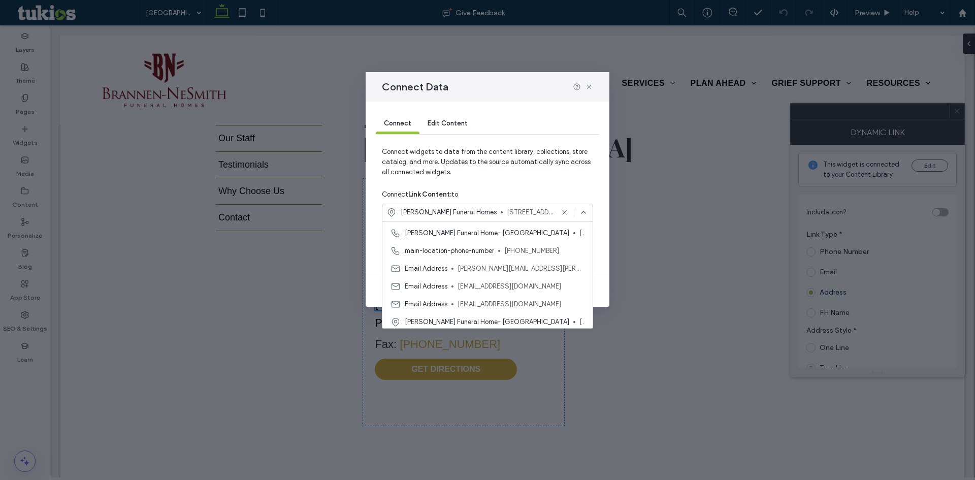
scroll to position [71, 0]
click at [520, 302] on span "Brannen-NeSmith Funeral Home- Vienna" at bounding box center [487, 302] width 165 height 10
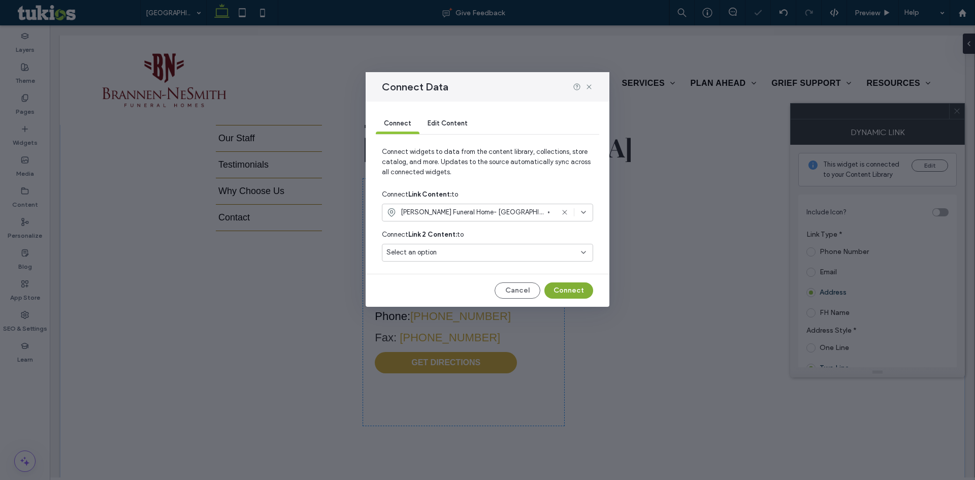
click at [575, 285] on button "Connect" at bounding box center [568, 290] width 49 height 16
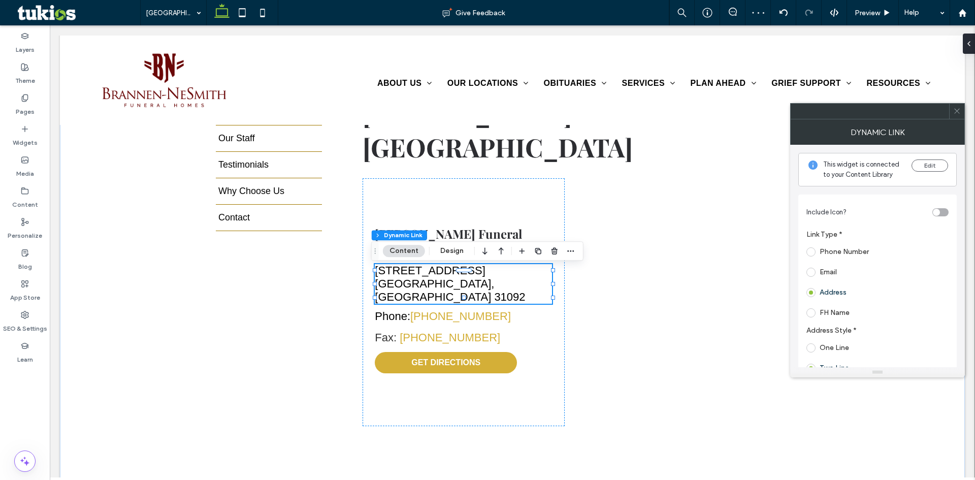
click at [960, 112] on icon at bounding box center [957, 111] width 8 height 8
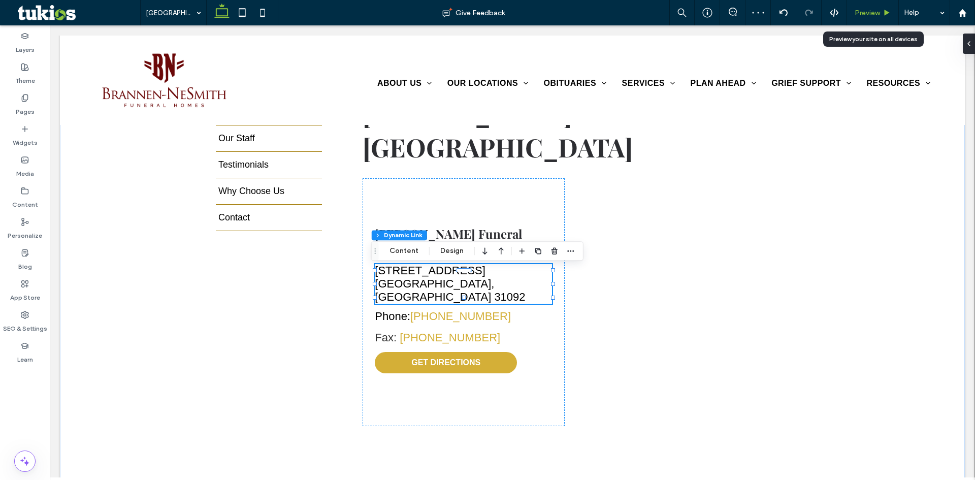
click at [866, 10] on span "Preview" at bounding box center [867, 13] width 25 height 9
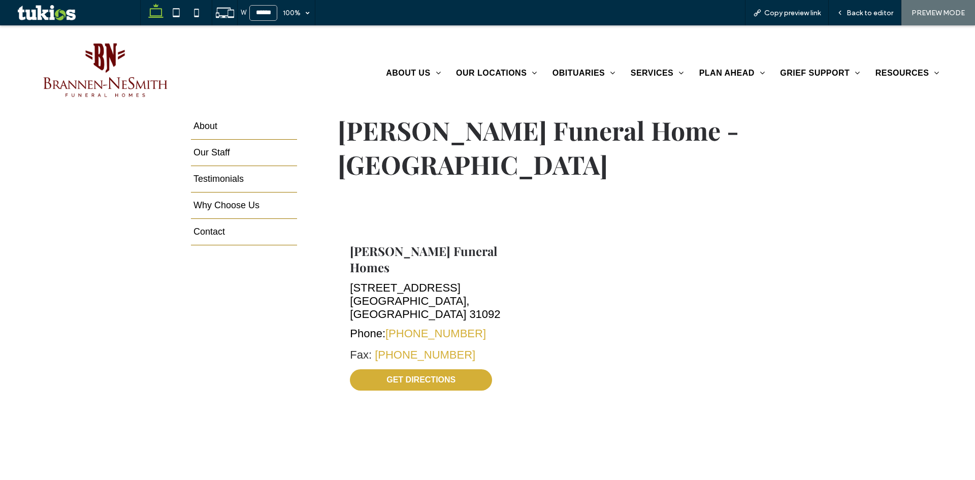
scroll to position [356, 0]
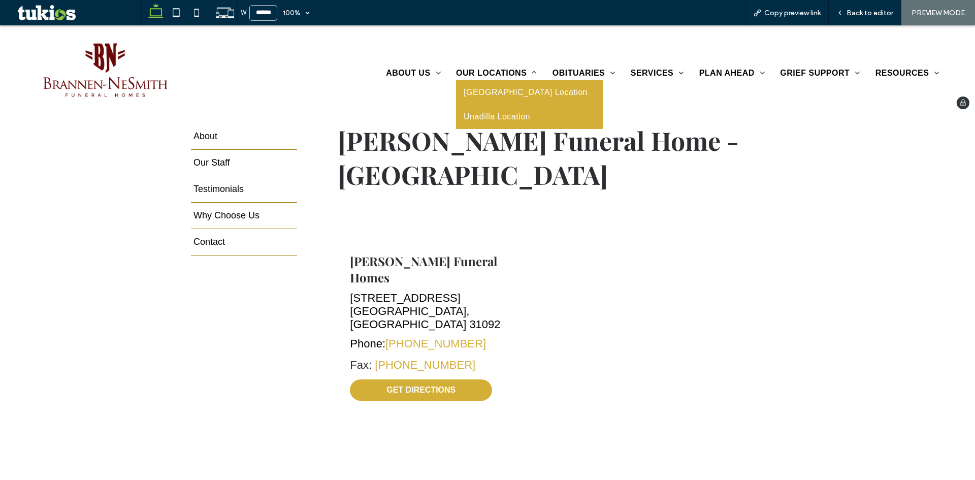
click at [492, 113] on span "Unadilla Location" at bounding box center [497, 116] width 67 height 9
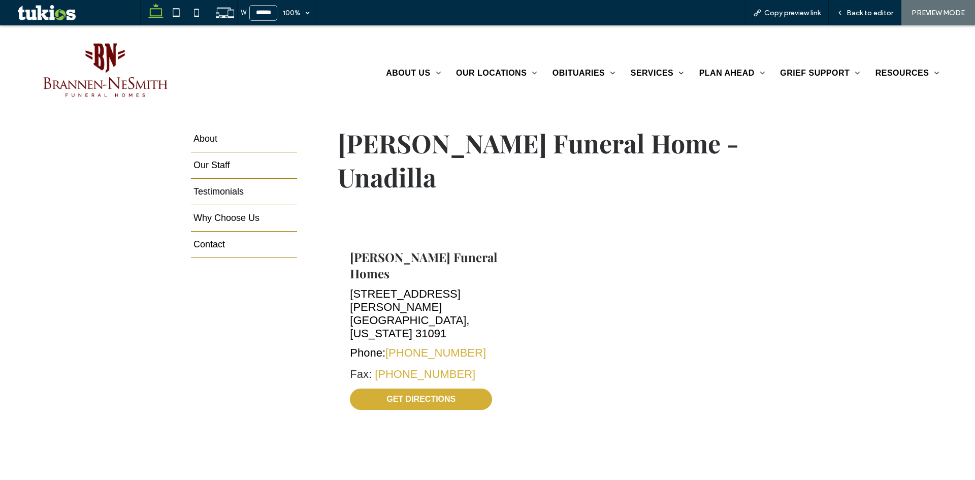
scroll to position [356, 0]
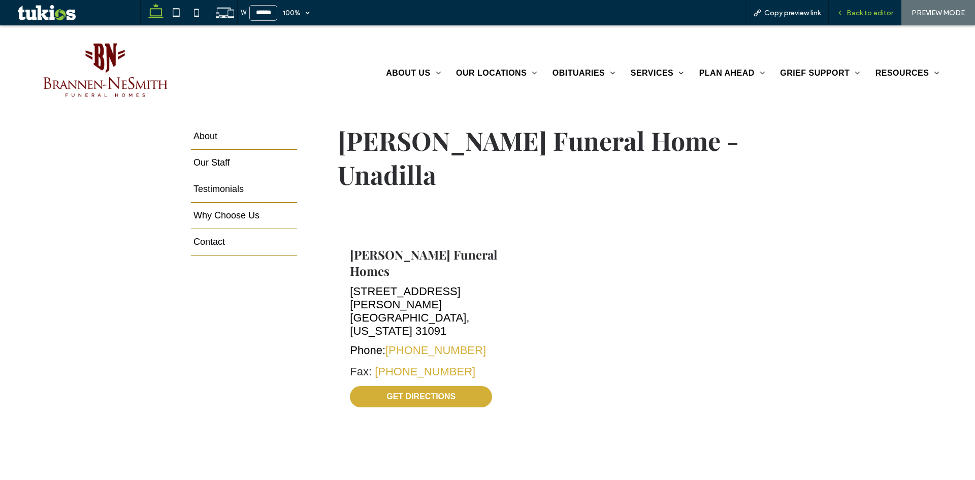
click at [874, 9] on span "Back to editor" at bounding box center [870, 13] width 47 height 9
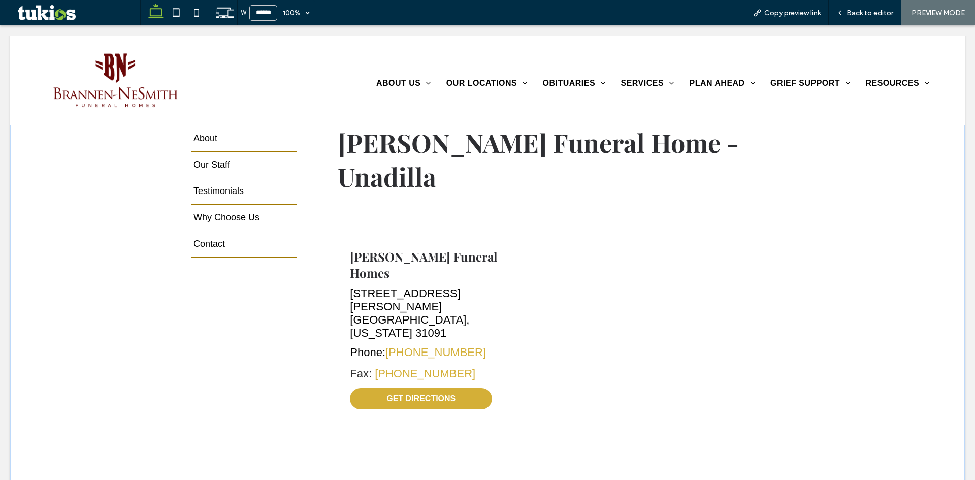
scroll to position [366, 0]
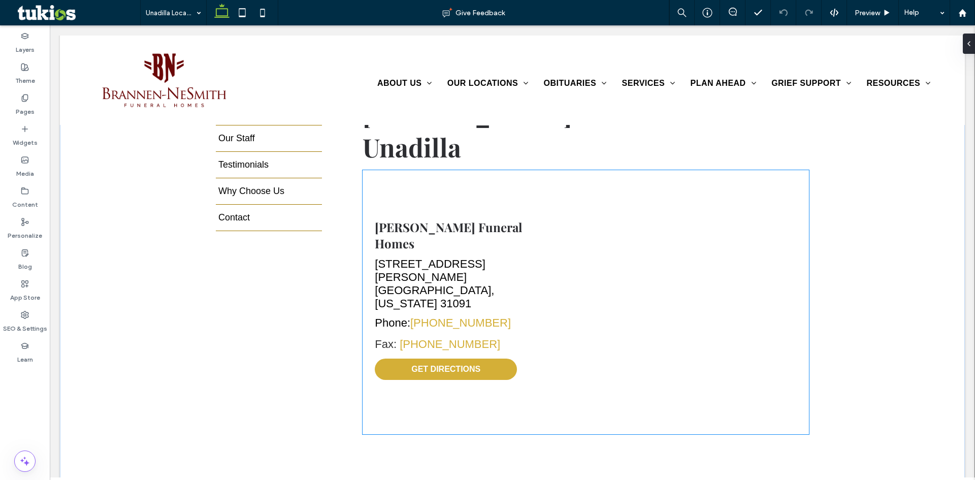
click at [715, 246] on div at bounding box center [687, 302] width 244 height 264
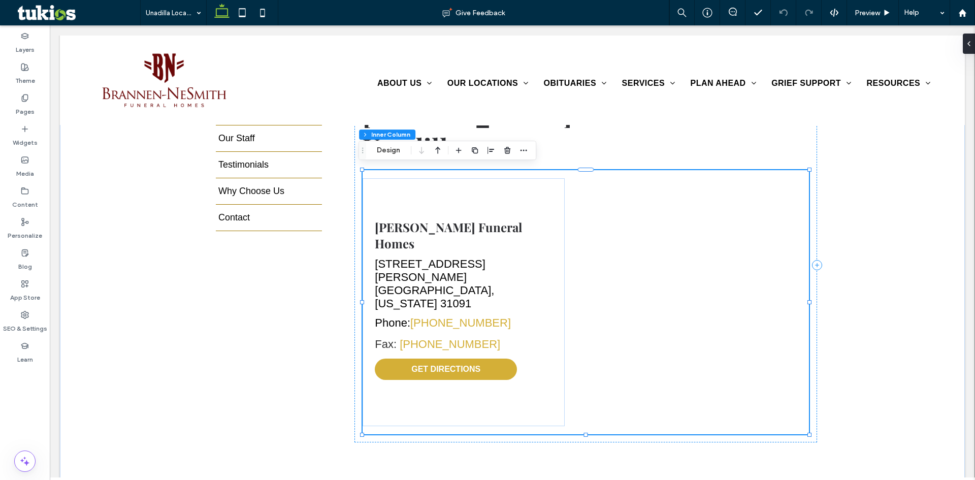
click at [715, 246] on div at bounding box center [687, 302] width 244 height 264
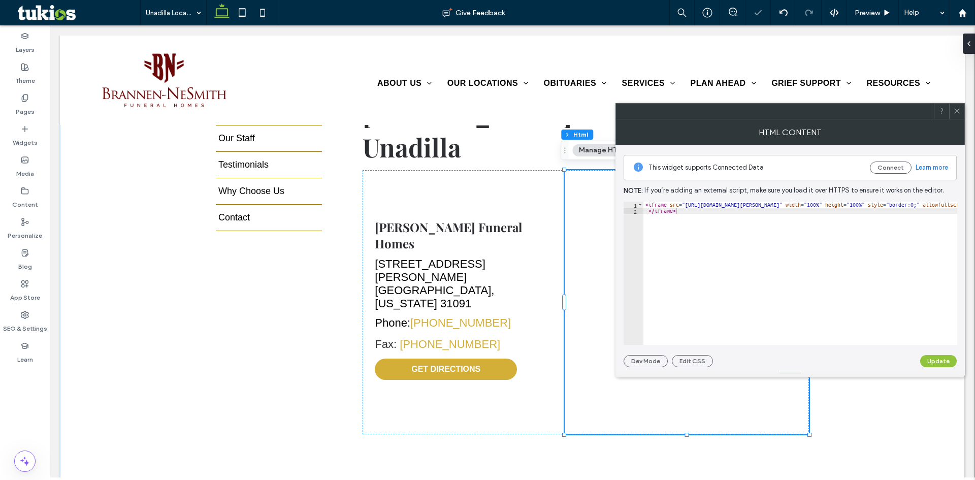
type textarea "*********"
drag, startPoint x: 709, startPoint y: 211, endPoint x: 636, endPoint y: 201, distance: 73.8
click at [636, 202] on div "********* 1 2 < iframe src = "https://www.google.com/maps/embed?pb=!1m18!1m12!1…" at bounding box center [791, 273] width 334 height 143
paste textarea "**********"
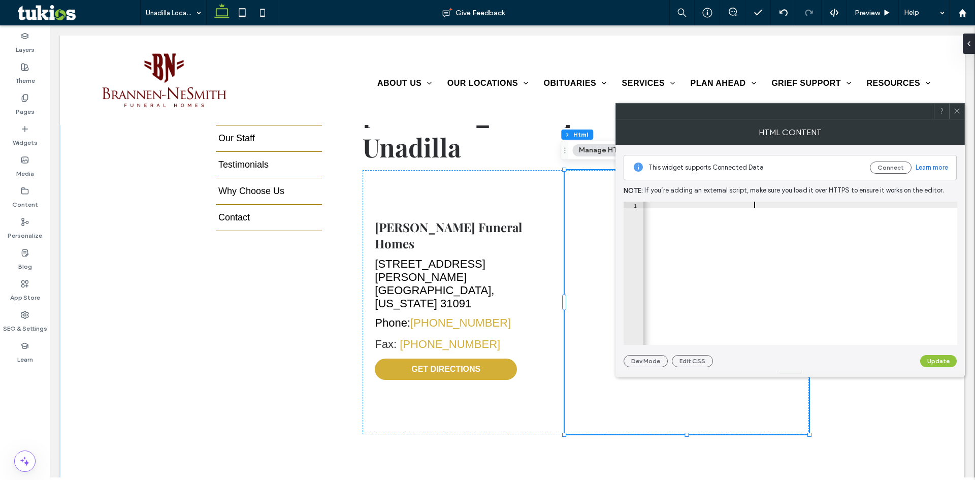
click at [753, 206] on div "< iframe src = "https://www.google.com/maps/embed?pb=!1m18!1m12!1m3!1d596.43161…" at bounding box center [466, 276] width 1317 height 148
click at [794, 202] on div "< iframe src = "https://www.google.com/maps/embed?pb=!1m18!1m12!1m3!1d596.43161…" at bounding box center [468, 276] width 1320 height 148
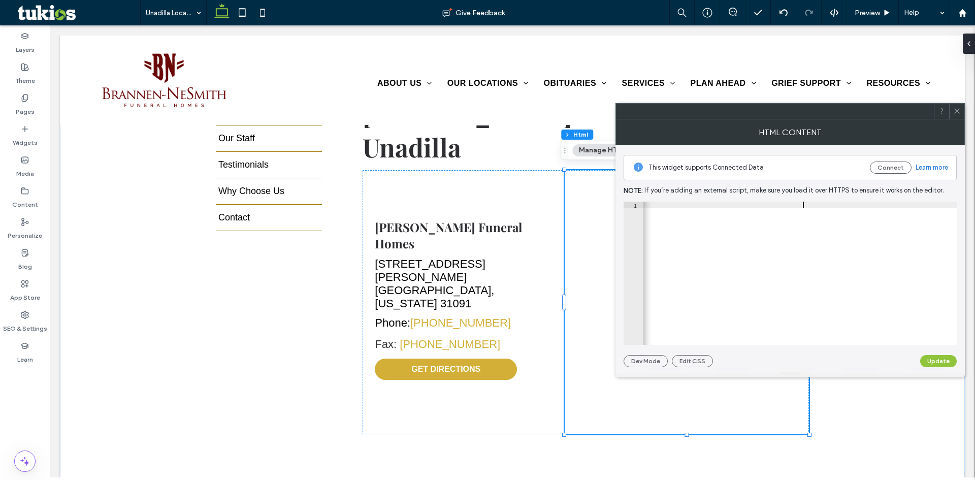
scroll to position [0, 83]
type textarea "**********"
click at [943, 358] on button "Update" at bounding box center [938, 361] width 37 height 12
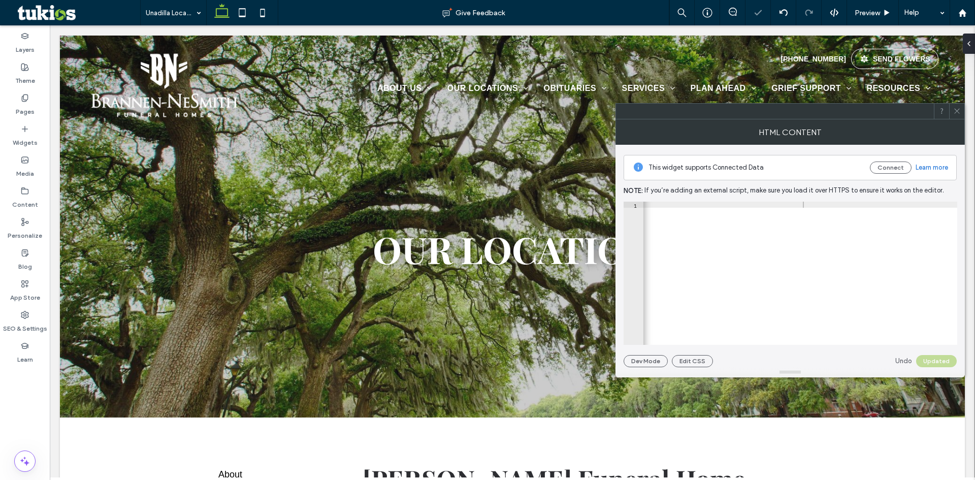
scroll to position [0, 0]
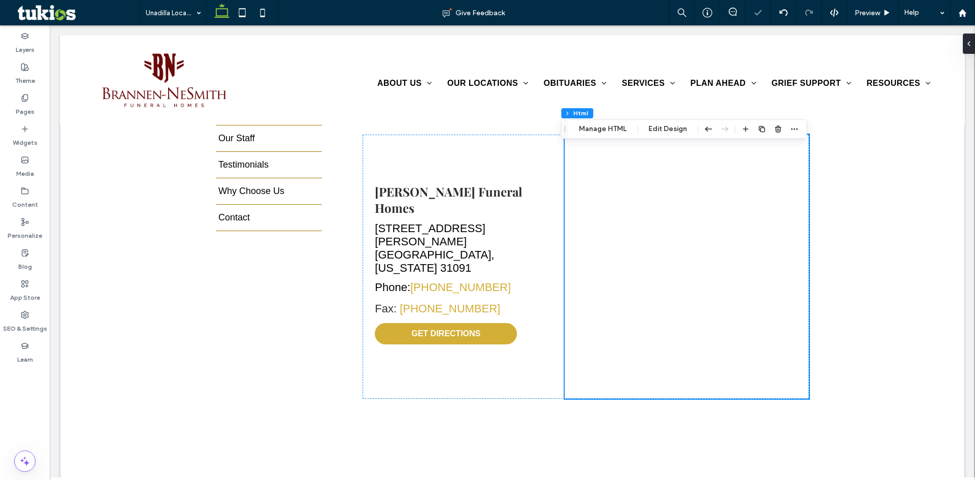
click at [953, 113] on div "555-555-5555 SEND FLOWERS HOME ABOUT US About Our Staff Testimonials Why Choose…" at bounding box center [512, 80] width 905 height 89
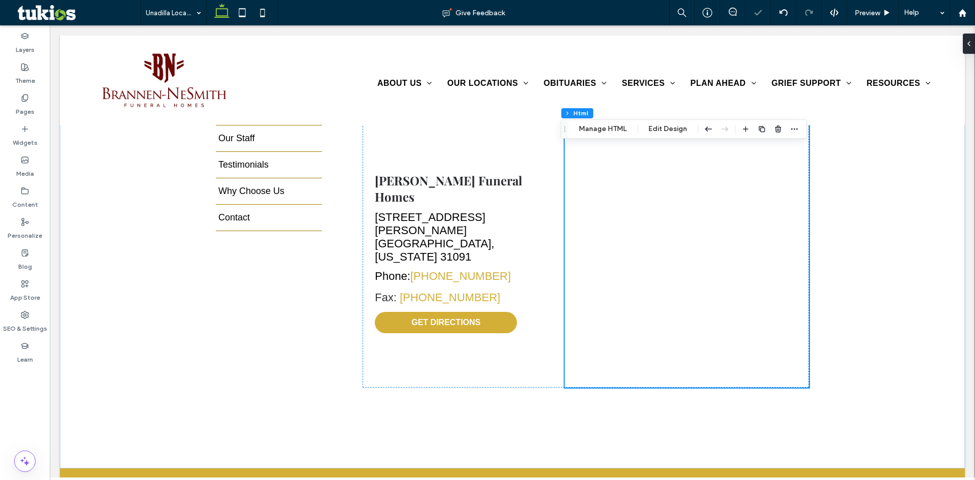
scroll to position [413, 0]
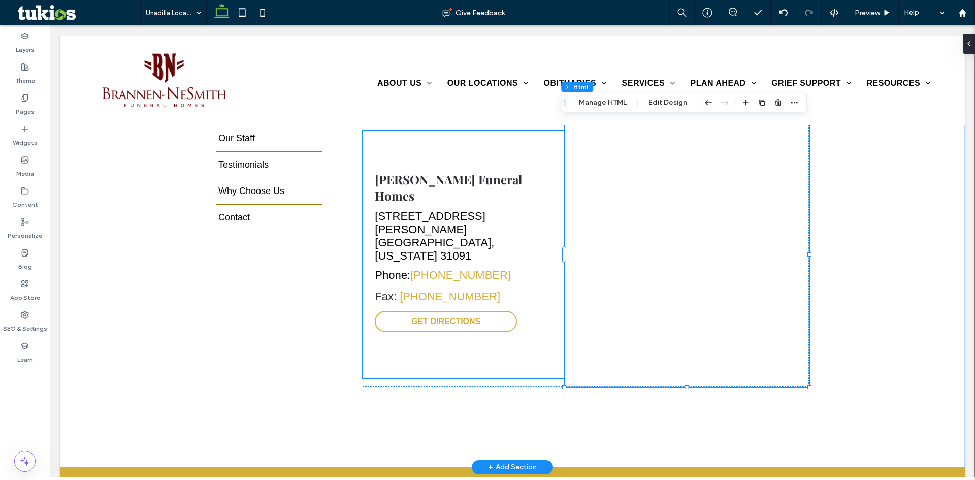
click at [463, 317] on span "GET DIRECTIONS" at bounding box center [445, 321] width 69 height 9
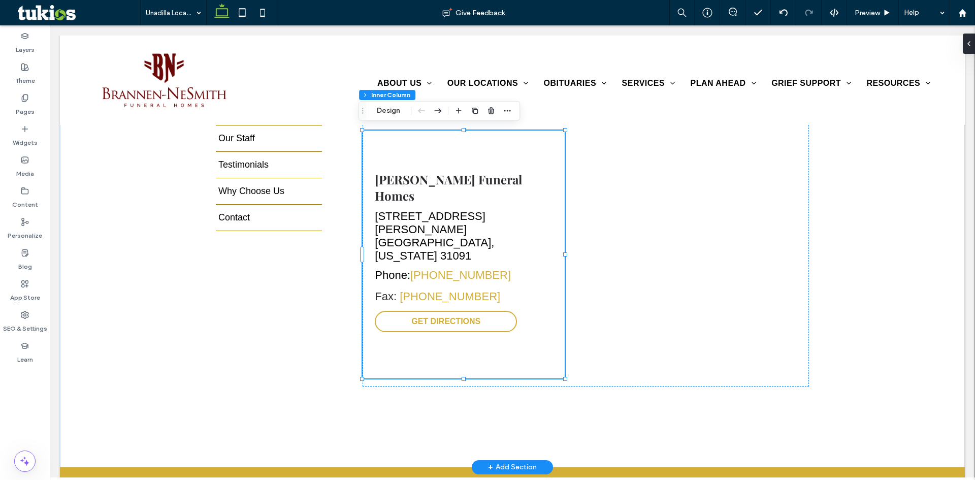
click at [466, 317] on span "GET DIRECTIONS" at bounding box center [445, 321] width 69 height 9
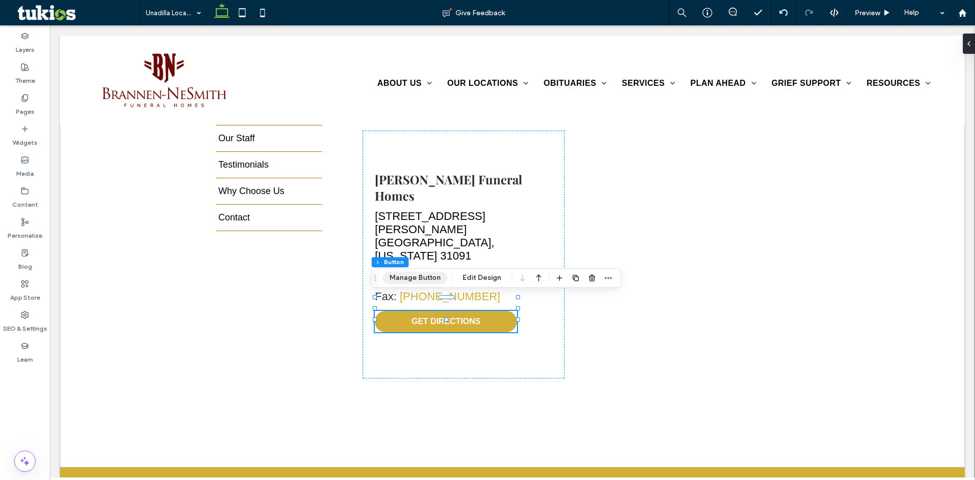
click at [420, 277] on button "Manage Button" at bounding box center [415, 278] width 64 height 12
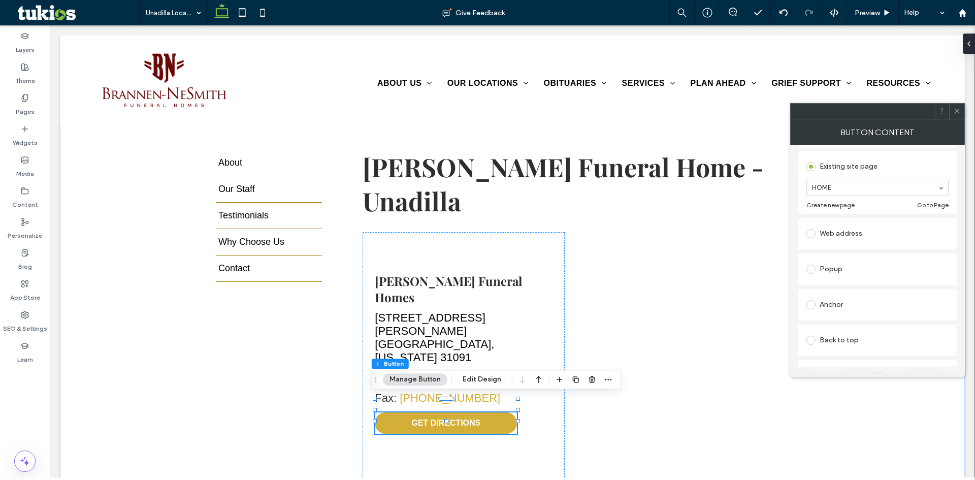
scroll to position [102, 0]
click at [811, 230] on span at bounding box center [810, 233] width 9 height 9
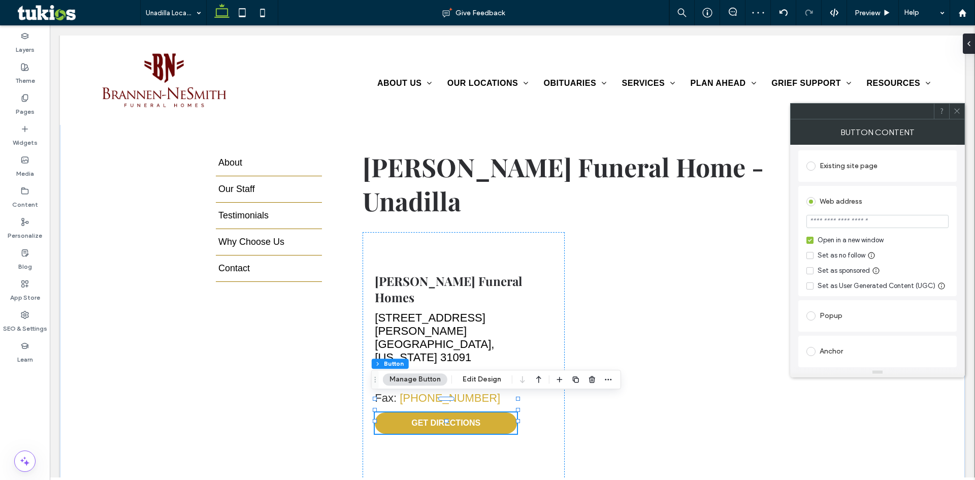
click at [913, 224] on input "url" at bounding box center [877, 221] width 142 height 13
paste input "**********"
type input "**********"
click at [952, 108] on div at bounding box center [956, 111] width 15 height 15
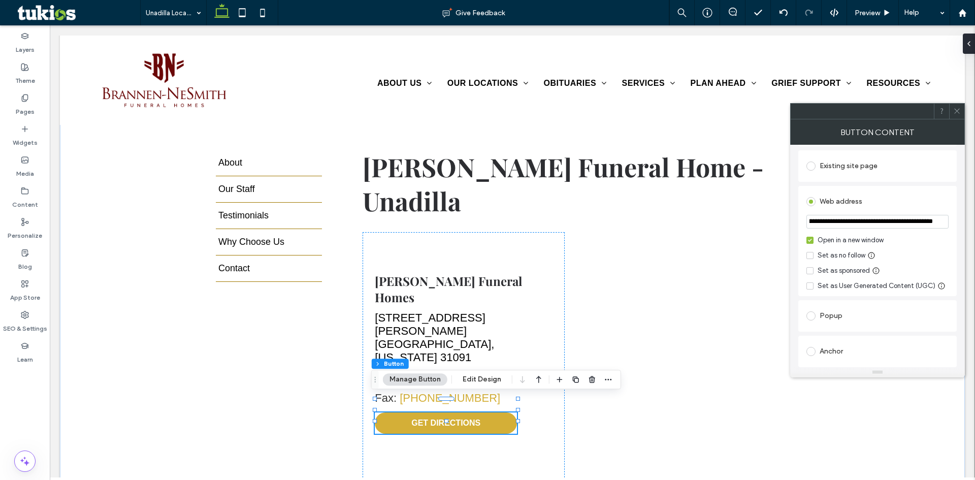
scroll to position [0, 0]
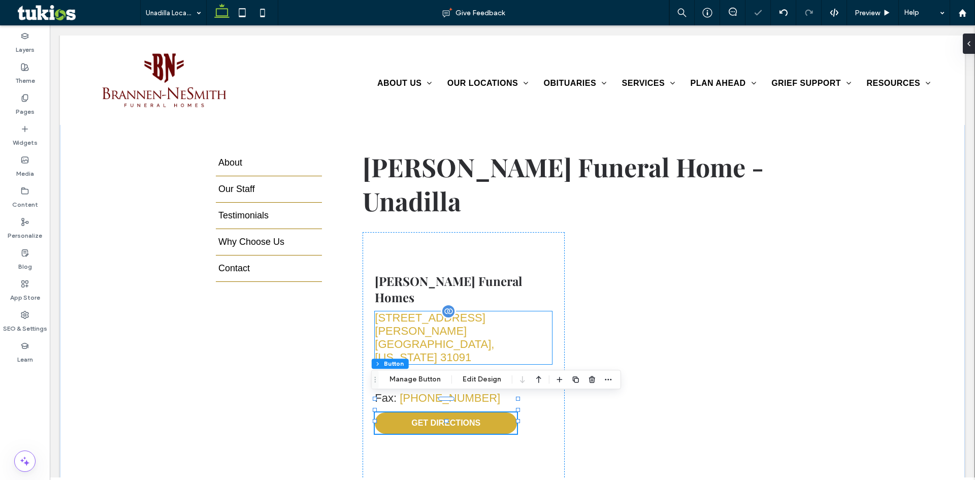
click at [423, 338] on link "1121 Borum Street Unadilla, Georgia 31091" at bounding box center [434, 337] width 119 height 52
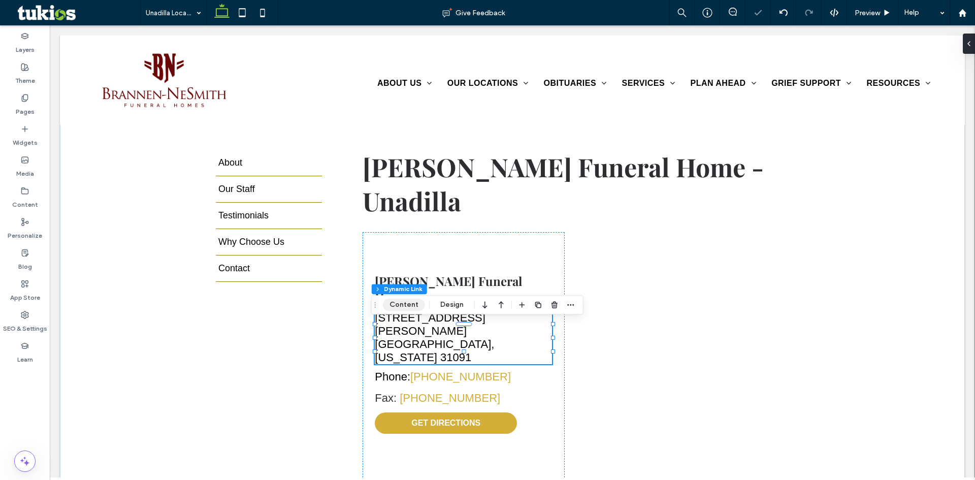
click at [407, 299] on button "Content" at bounding box center [404, 305] width 42 height 12
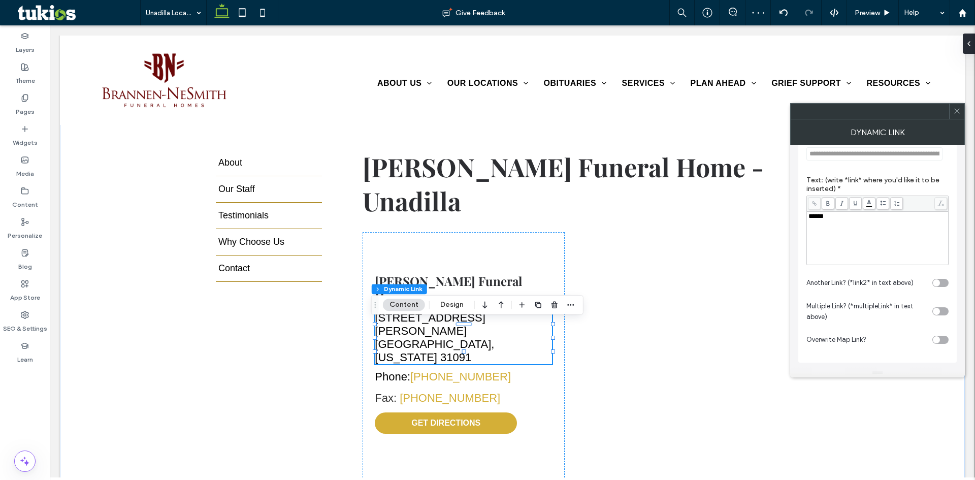
scroll to position [255, 0]
click at [946, 342] on div "toggle" at bounding box center [940, 339] width 16 height 8
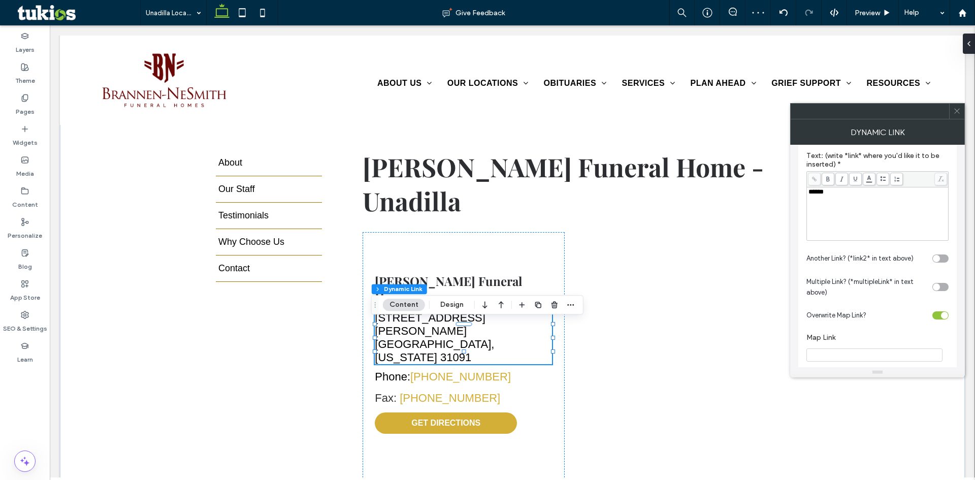
scroll to position [295, 0]
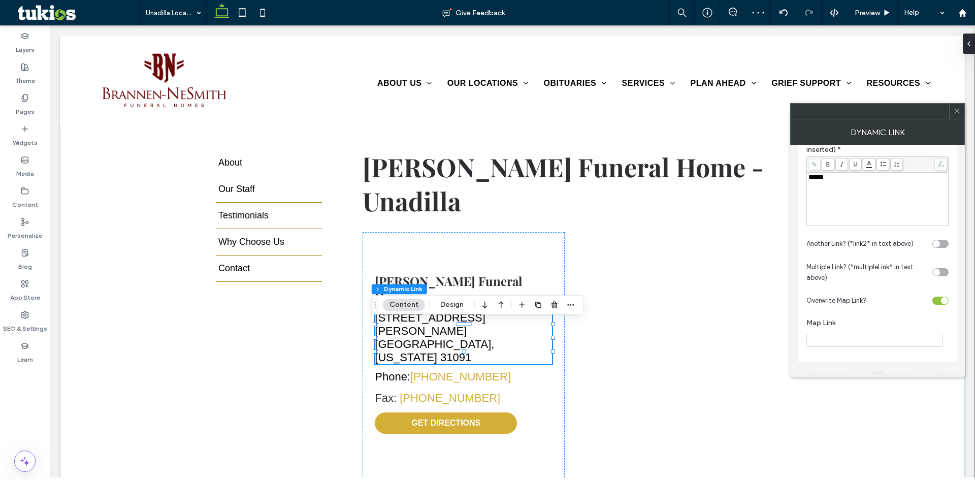
click at [848, 342] on input "Map Link" at bounding box center [874, 340] width 136 height 13
paste input "**********"
type input "**********"
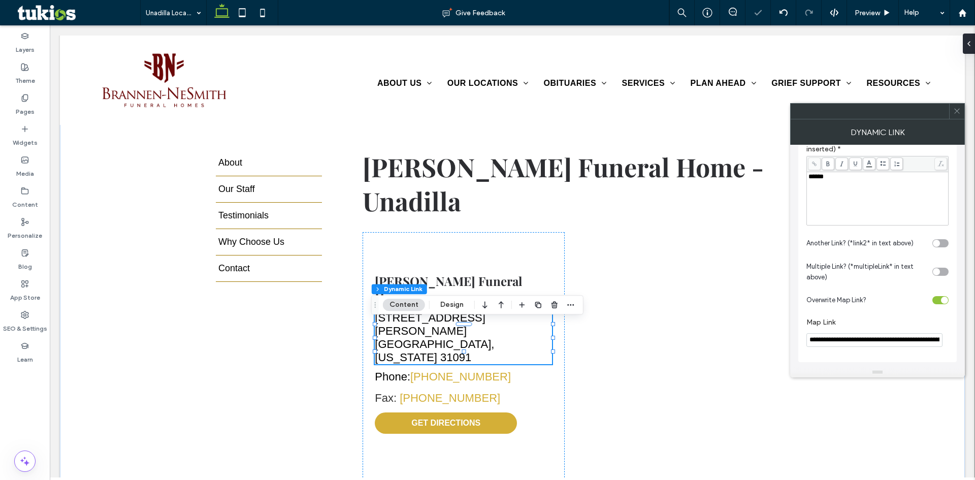
click at [959, 108] on icon at bounding box center [957, 111] width 8 height 8
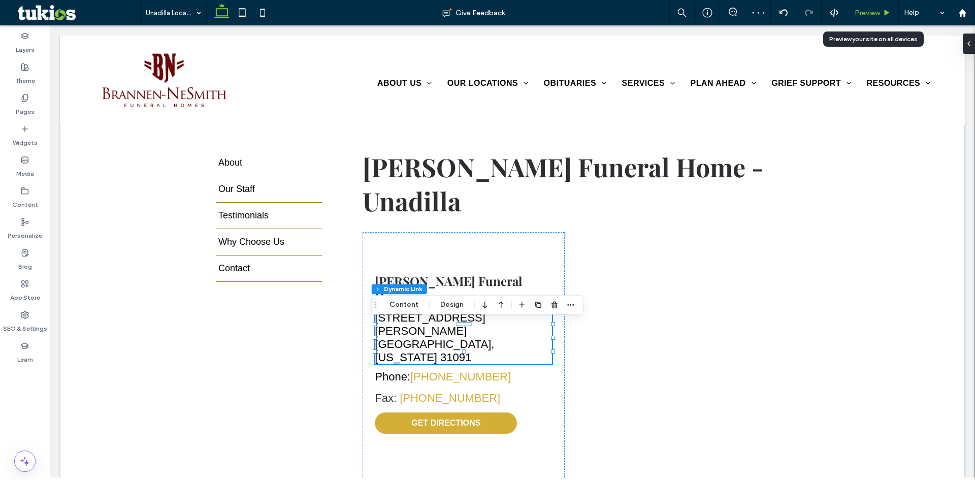
click at [861, 16] on span "Preview" at bounding box center [867, 13] width 25 height 9
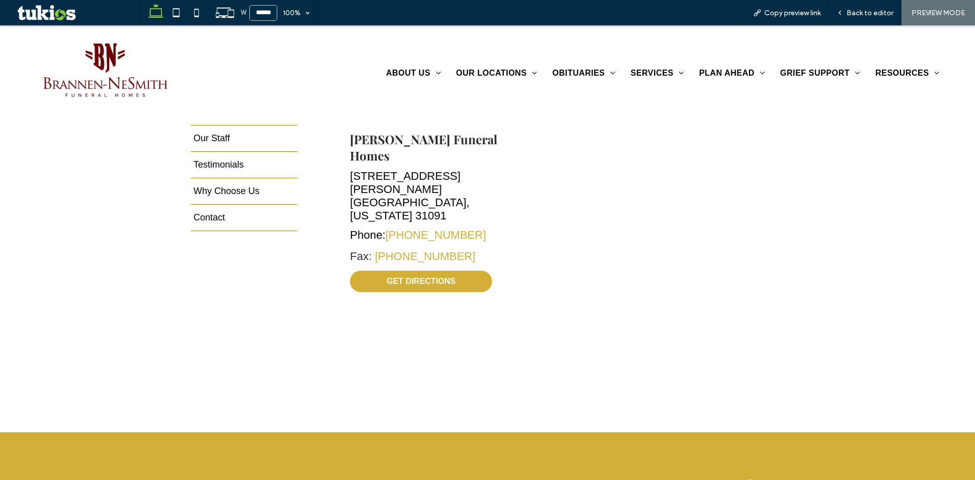
scroll to position [454, 0]
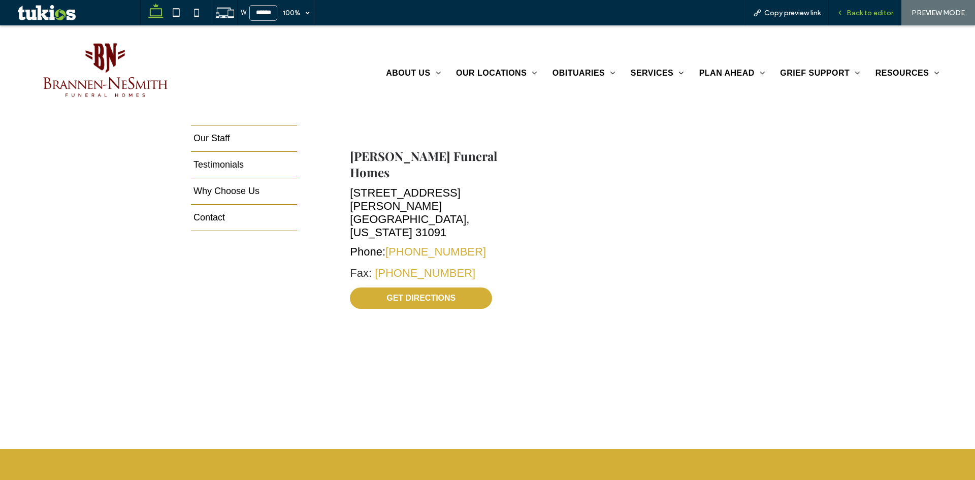
click at [872, 14] on span "Back to editor" at bounding box center [870, 13] width 47 height 9
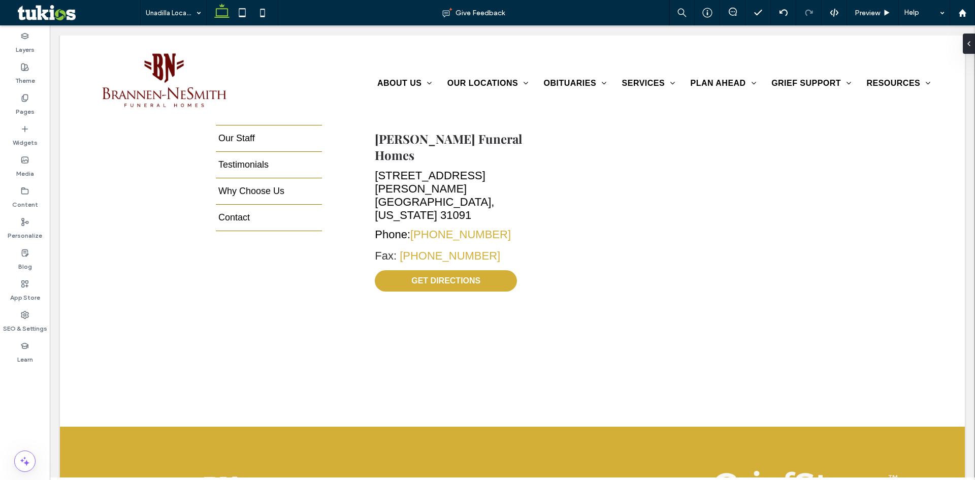
scroll to position [437, 0]
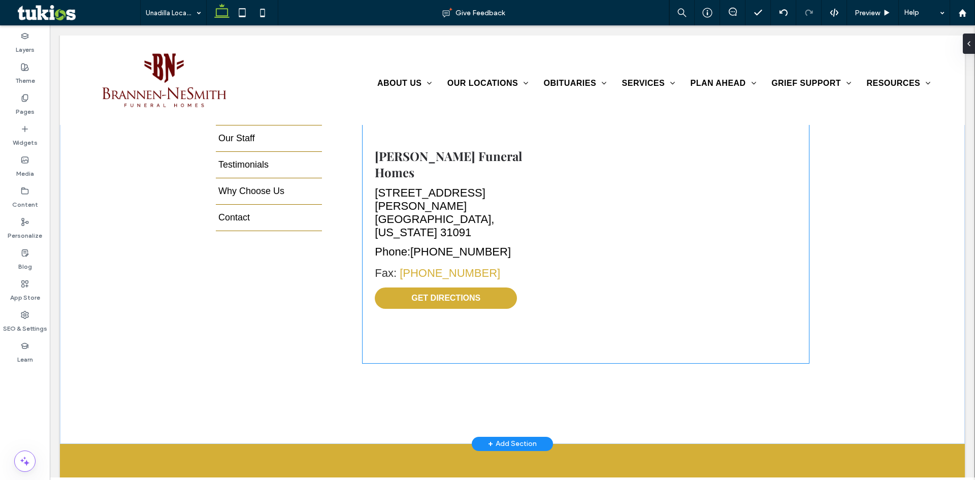
click at [444, 245] on link "229-268-2311" at bounding box center [460, 251] width 101 height 13
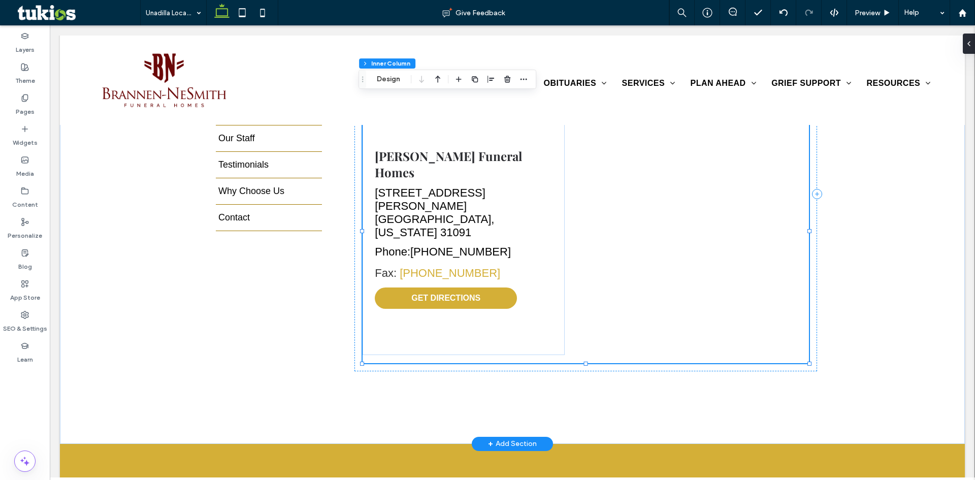
click at [444, 245] on link "229-268-2311" at bounding box center [460, 251] width 101 height 13
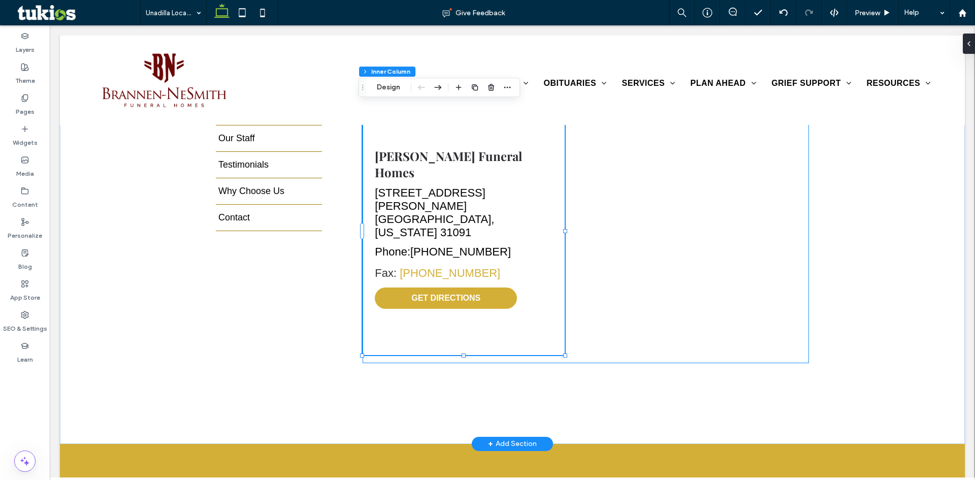
click at [444, 245] on link "229-268-2311" at bounding box center [460, 251] width 101 height 13
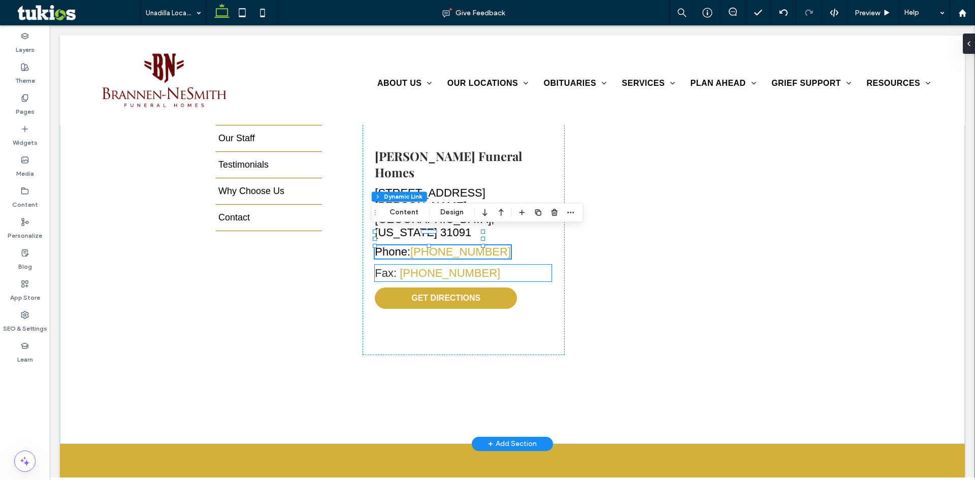
click at [438, 267] on span "(229) 268-1937" at bounding box center [450, 273] width 101 height 13
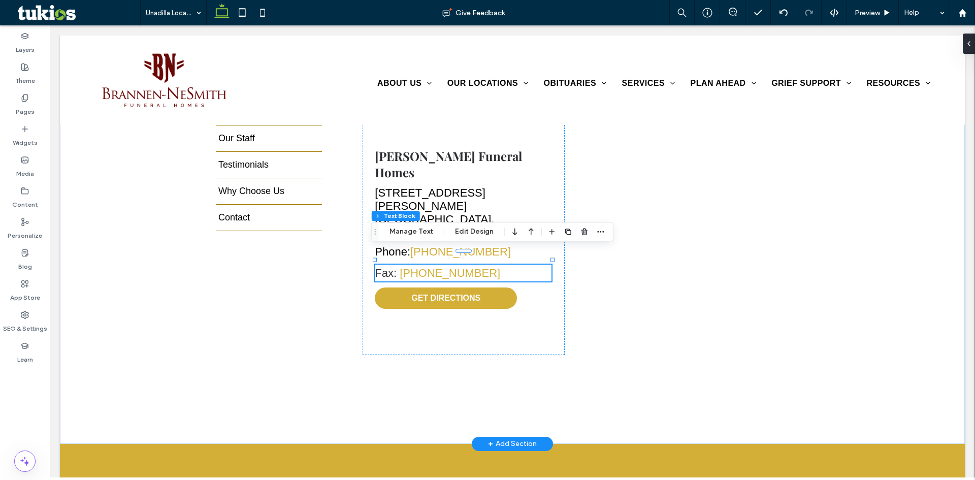
click at [444, 267] on span "(229) 268-1937" at bounding box center [450, 273] width 101 height 13
type input "*****"
type input "**"
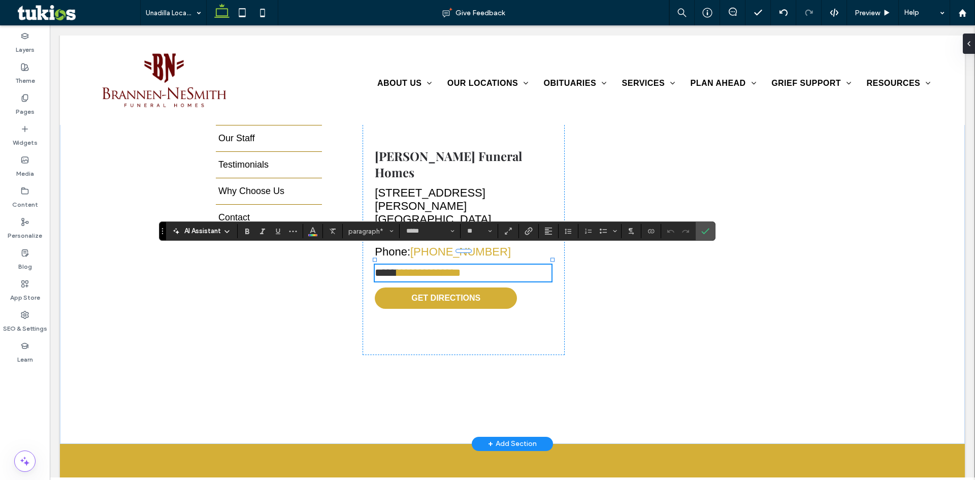
click at [461, 267] on span "**********" at bounding box center [428, 272] width 63 height 11
click at [698, 231] on label "Confirm" at bounding box center [705, 231] width 15 height 18
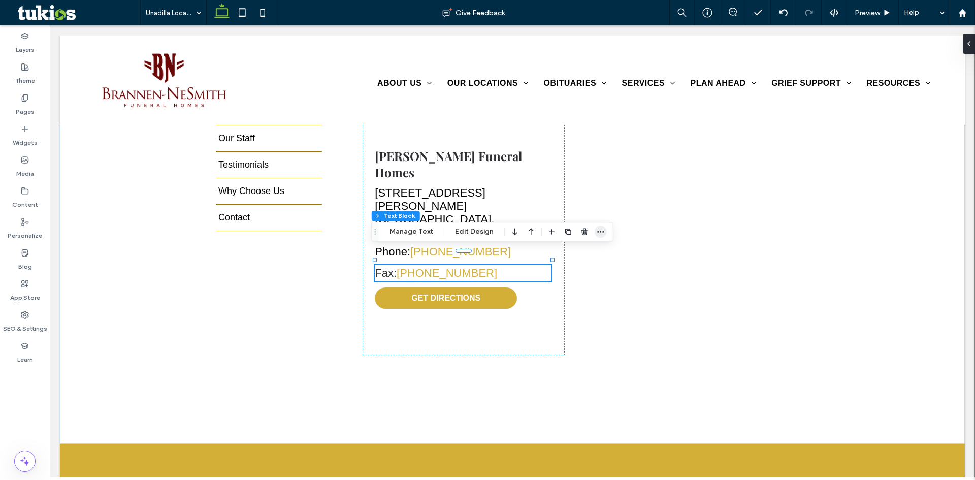
click at [603, 231] on span "button" at bounding box center [601, 231] width 12 height 12
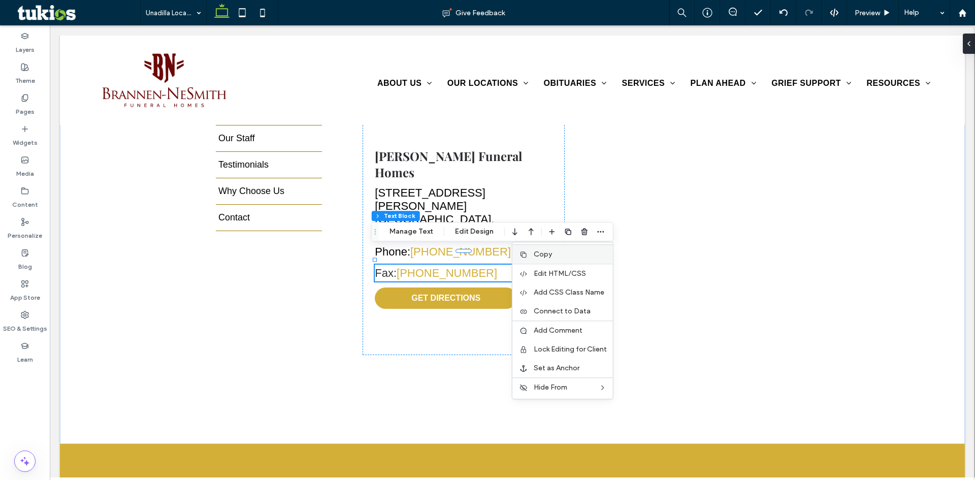
click at [547, 256] on span "Copy" at bounding box center [543, 254] width 18 height 9
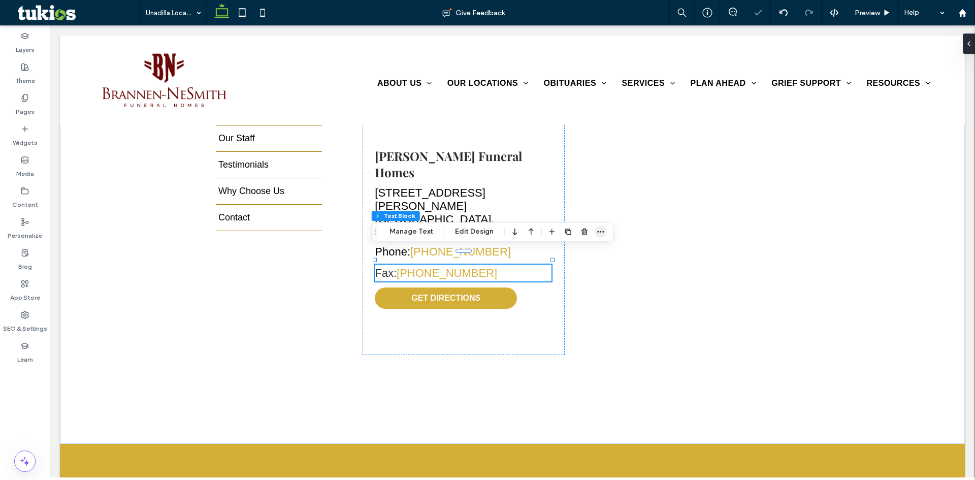
click at [600, 230] on icon "button" at bounding box center [601, 232] width 8 height 8
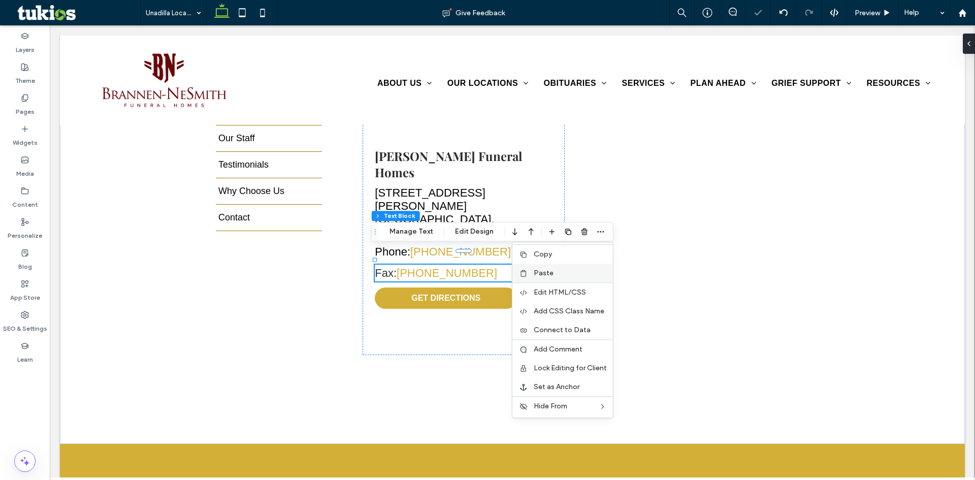
click at [559, 268] on div "Paste" at bounding box center [562, 273] width 101 height 19
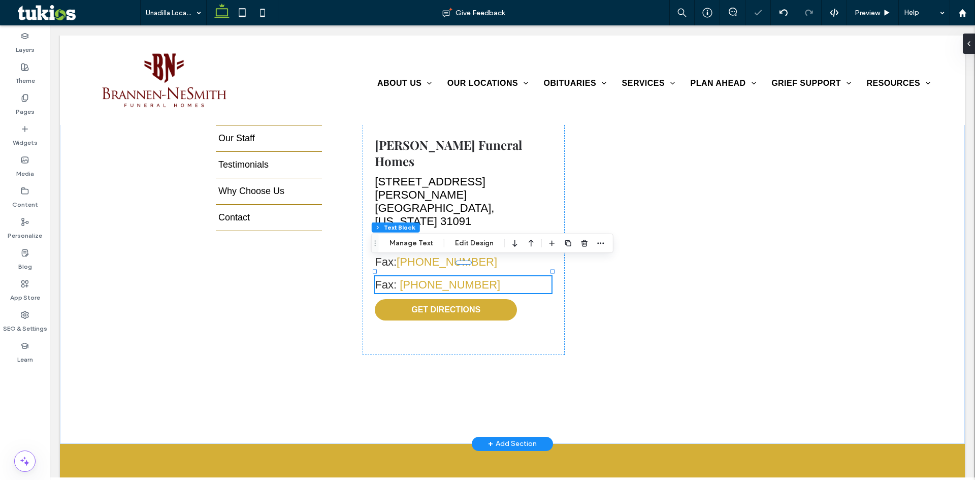
click at [394, 278] on span "Fax:" at bounding box center [387, 284] width 25 height 13
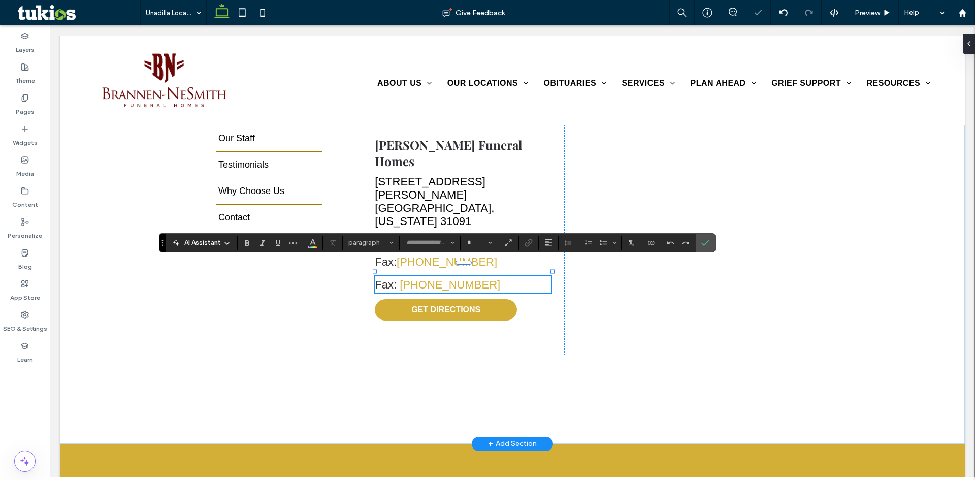
type input "*****"
type input "**"
click at [392, 279] on span "****" at bounding box center [386, 284] width 22 height 11
click at [492, 276] on p "**********" at bounding box center [463, 284] width 177 height 17
drag, startPoint x: 492, startPoint y: 268, endPoint x: 414, endPoint y: 269, distance: 78.2
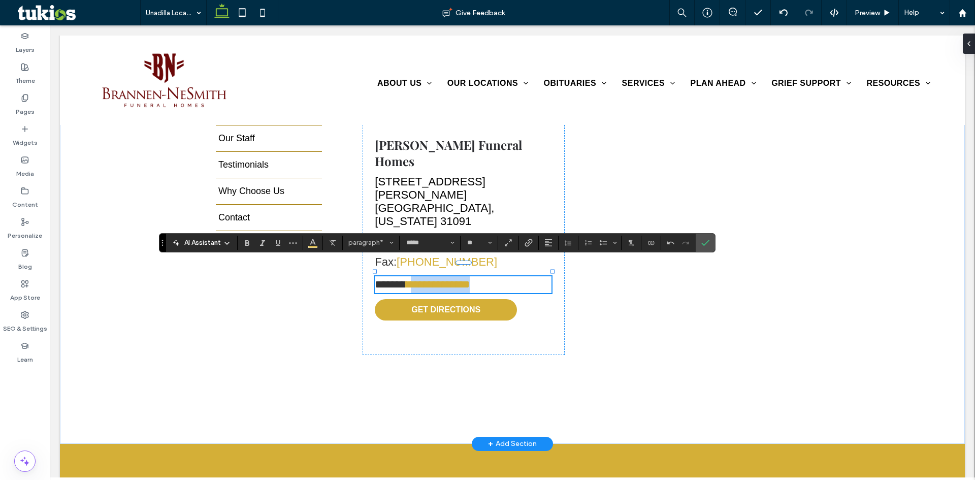
click at [414, 276] on p "**********" at bounding box center [463, 284] width 177 height 17
drag, startPoint x: 410, startPoint y: 272, endPoint x: 488, endPoint y: 274, distance: 77.7
click at [488, 276] on p "**********" at bounding box center [463, 284] width 177 height 17
click at [535, 246] on label "Link" at bounding box center [528, 243] width 15 height 14
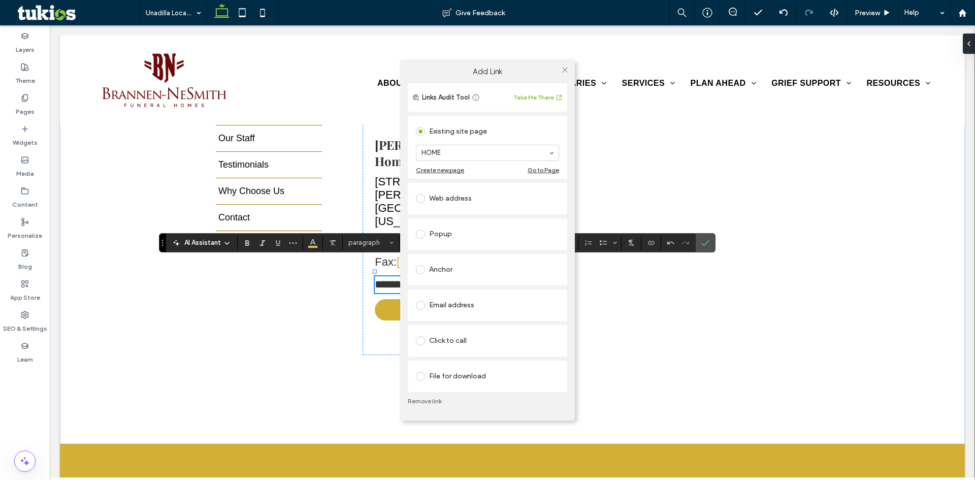
click at [424, 339] on span at bounding box center [420, 340] width 9 height 9
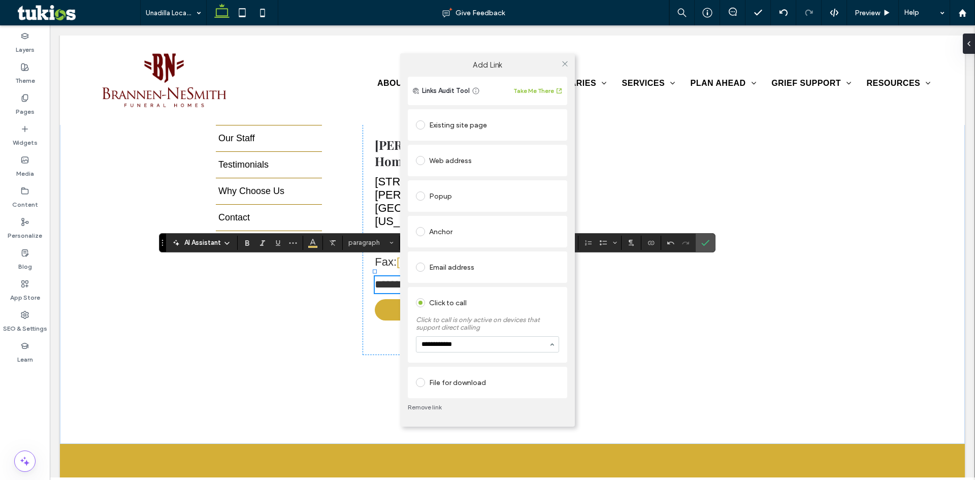
type input "**********"
click at [512, 363] on div "Existing site page HOME Create new page Go to Page Web address Popup Anchor Ema…" at bounding box center [487, 252] width 159 height 291
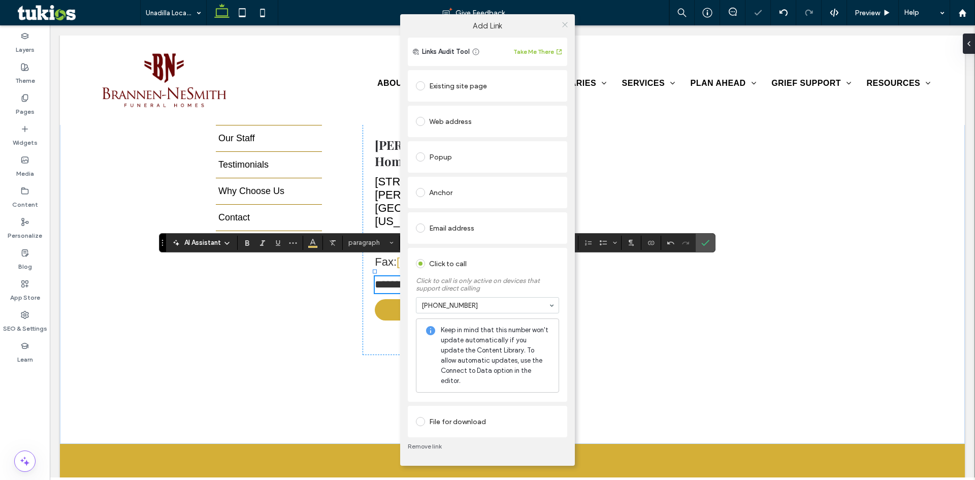
click at [563, 27] on icon at bounding box center [565, 25] width 8 height 8
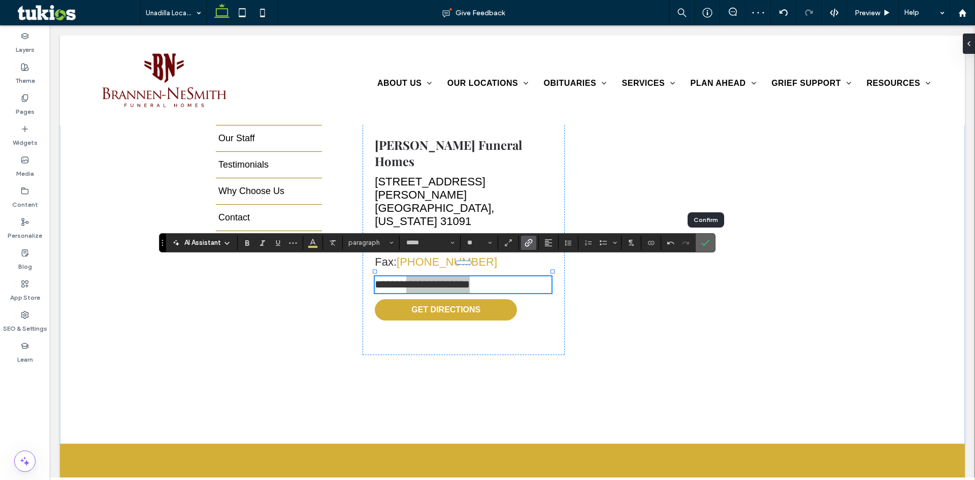
click at [705, 240] on icon "Confirm" at bounding box center [705, 243] width 8 height 8
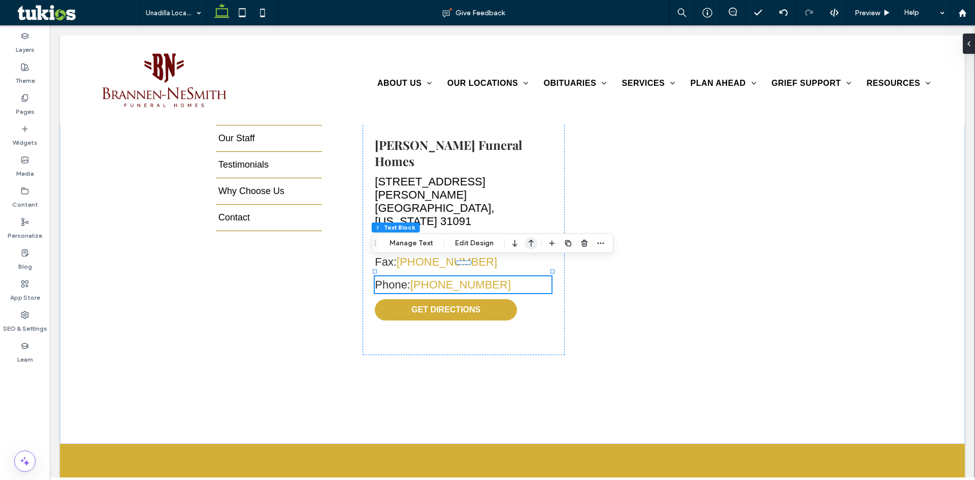
click at [525, 242] on icon "button" at bounding box center [531, 243] width 12 height 18
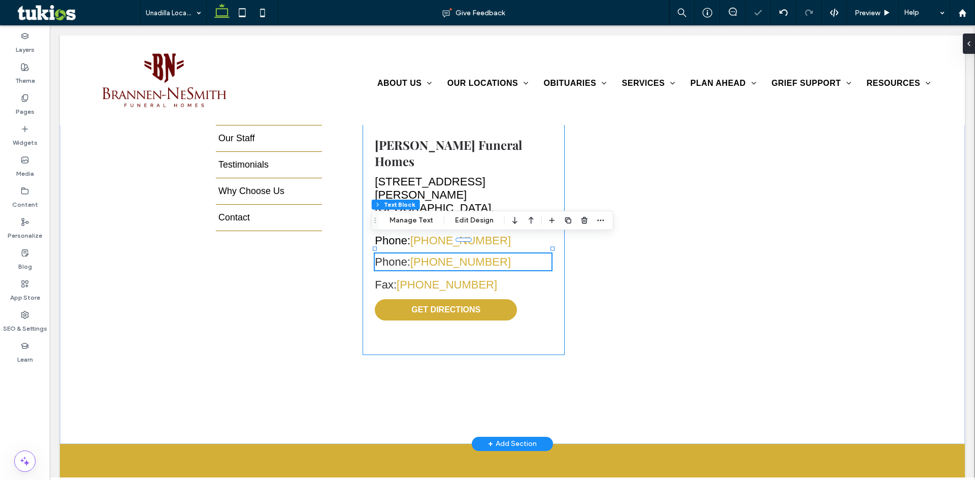
click at [534, 320] on div "Brannen-NeSmith Funeral Homes 1121 Borum Street Unadilla, Georgia 31091 Phone: …" at bounding box center [464, 231] width 202 height 248
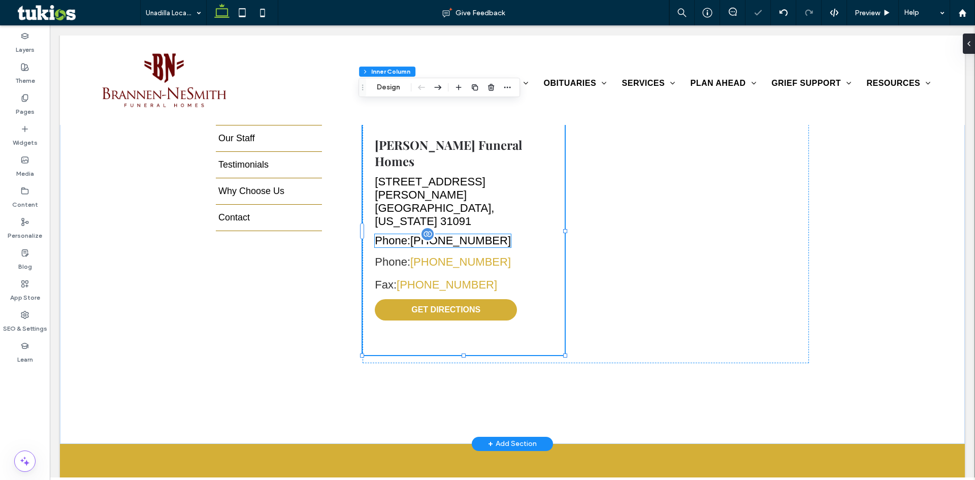
click at [447, 234] on link "229-268-2311" at bounding box center [460, 240] width 101 height 13
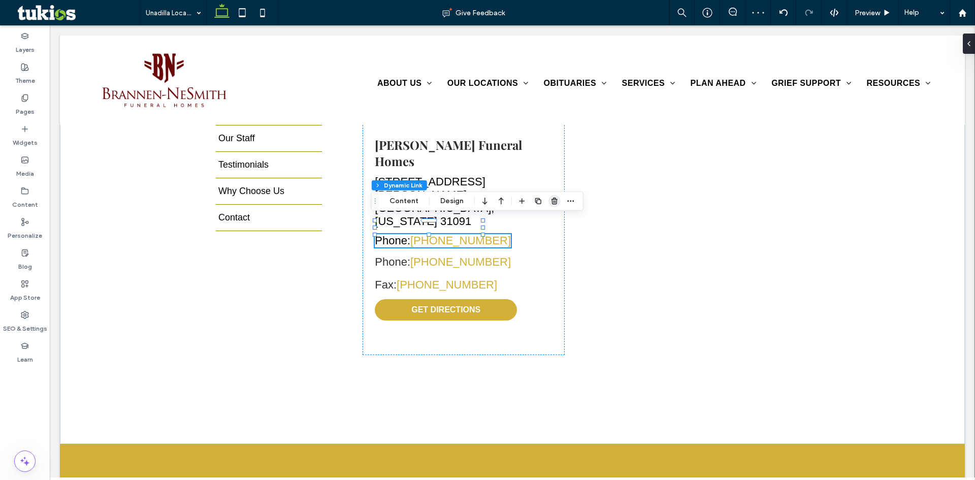
click at [555, 200] on use "button" at bounding box center [555, 201] width 6 height 7
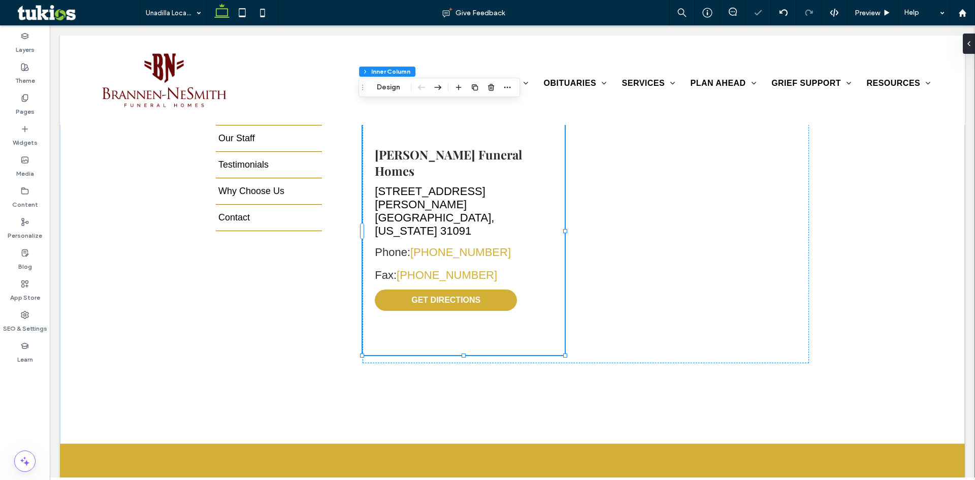
type input "*"
click at [870, 13] on span "Preview" at bounding box center [867, 13] width 25 height 9
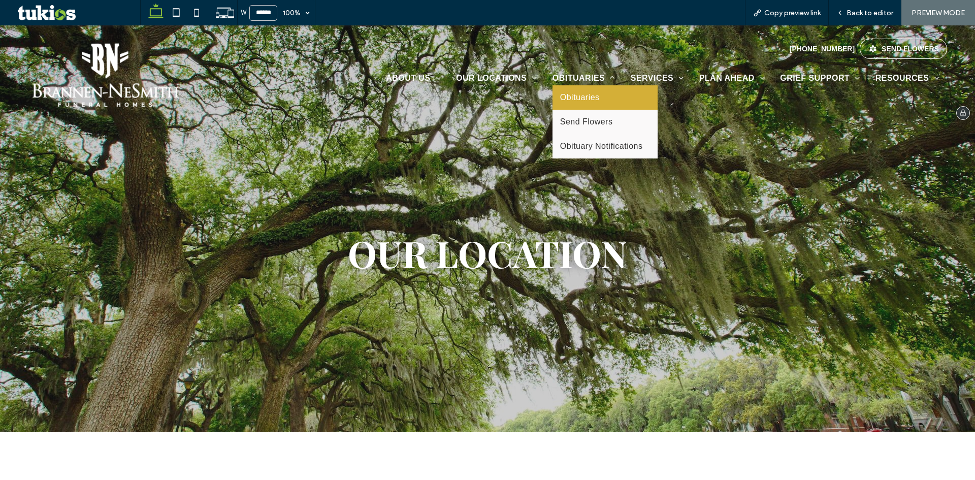
click at [580, 93] on span "Obituaries" at bounding box center [580, 97] width 40 height 9
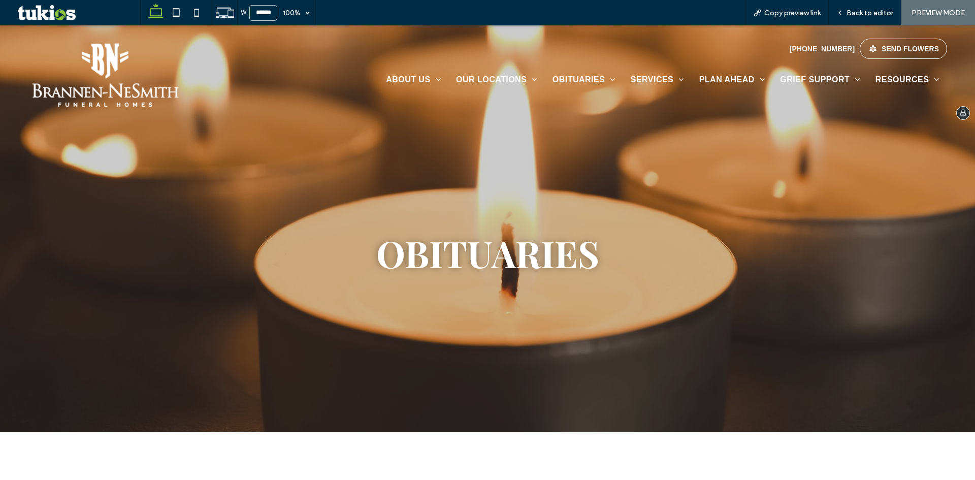
click at [118, 58] on img at bounding box center [105, 75] width 156 height 73
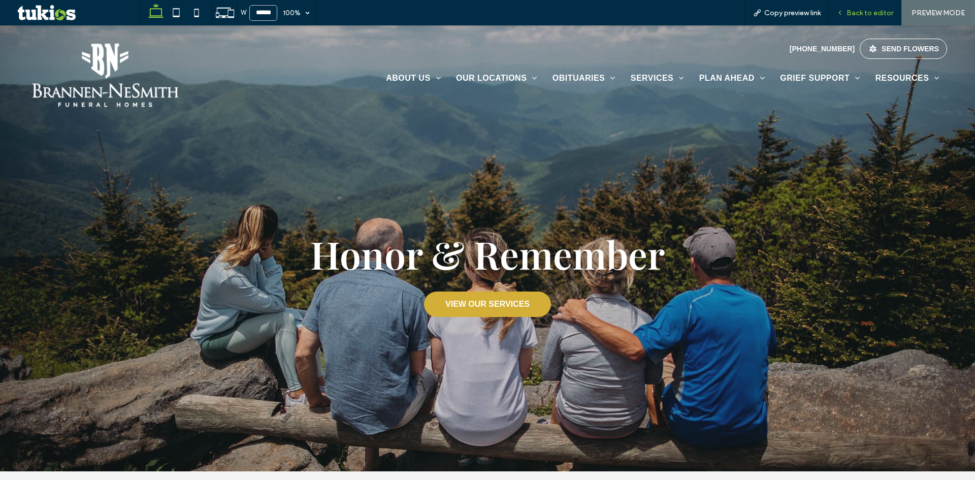
click at [878, 10] on span "Back to editor" at bounding box center [870, 13] width 47 height 9
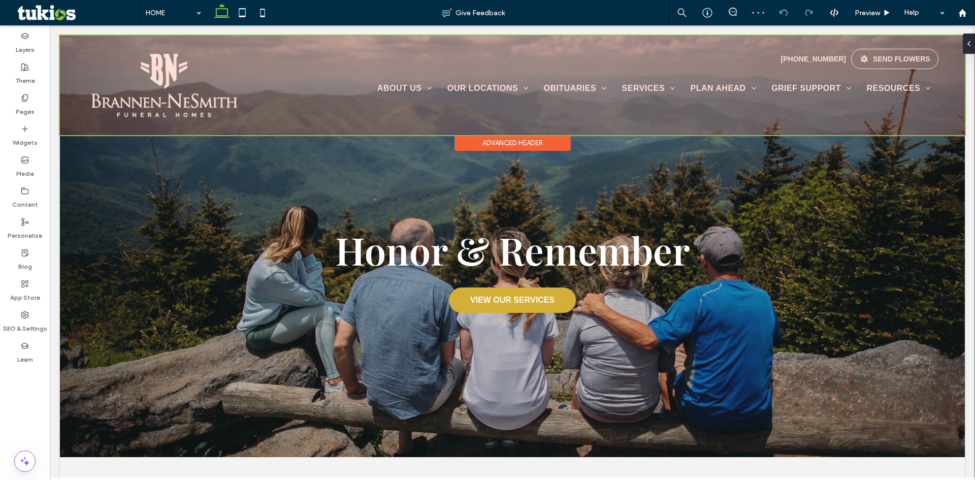
click at [577, 85] on div at bounding box center [512, 86] width 905 height 100
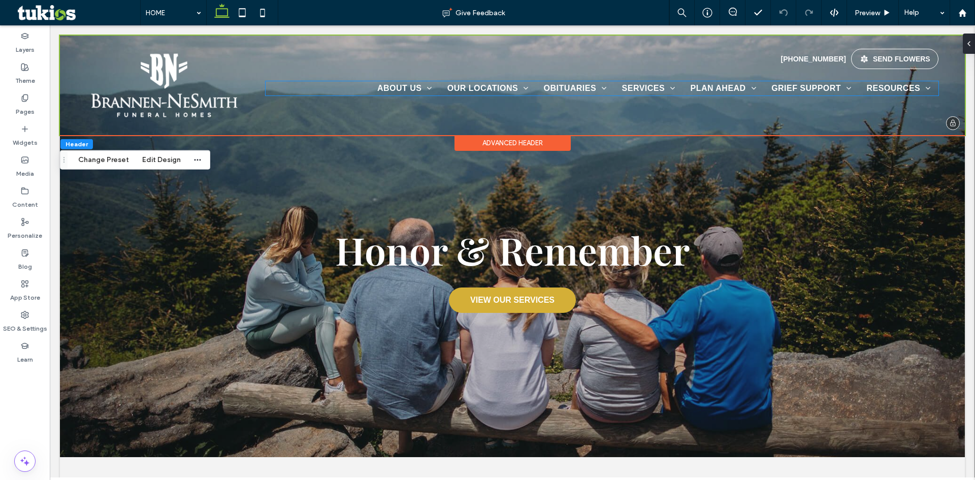
click at [577, 85] on span "OBITUARIES" at bounding box center [575, 88] width 63 height 14
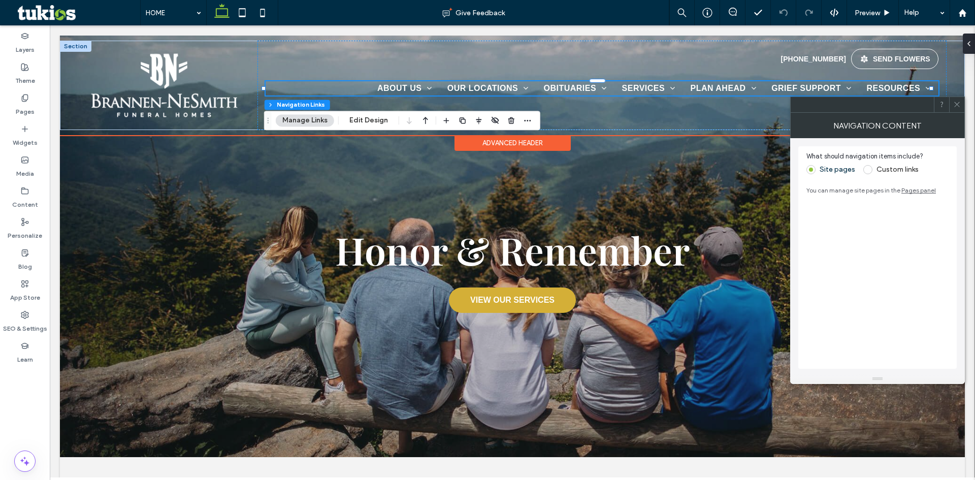
click at [577, 85] on span "OBITUARIES" at bounding box center [575, 88] width 63 height 14
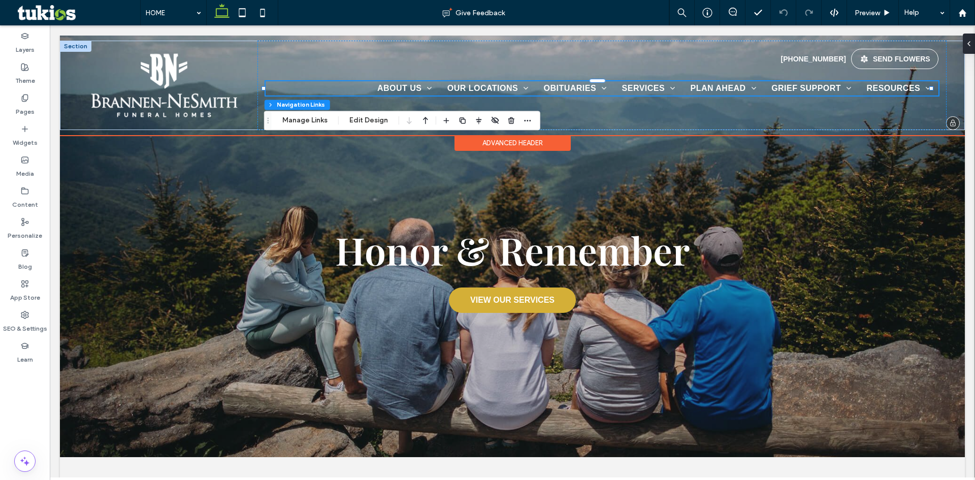
click at [577, 85] on span "OBITUARIES" at bounding box center [575, 88] width 63 height 14
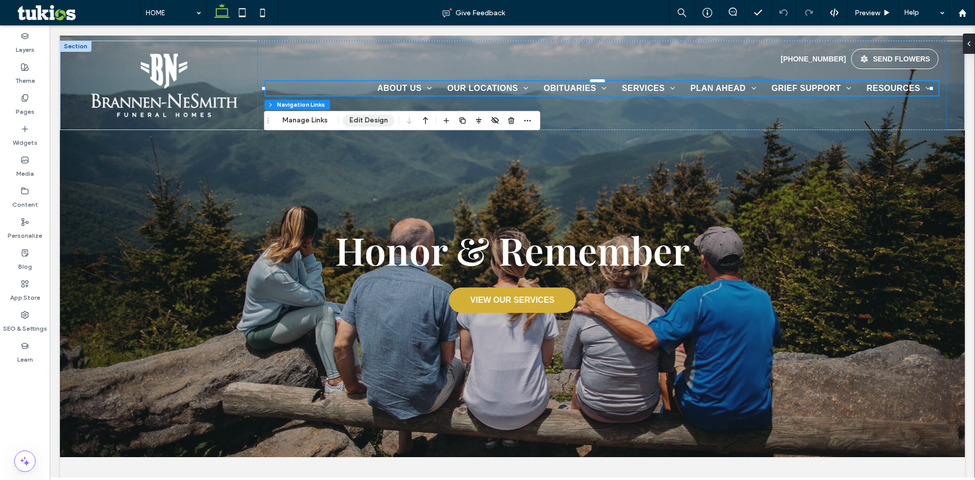
click at [366, 122] on button "Edit Design" at bounding box center [369, 120] width 52 height 12
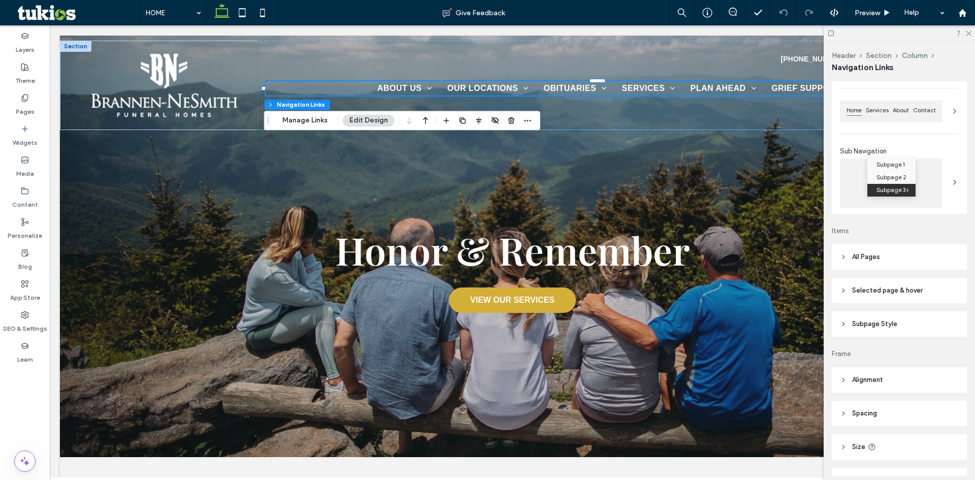
scroll to position [102, 0]
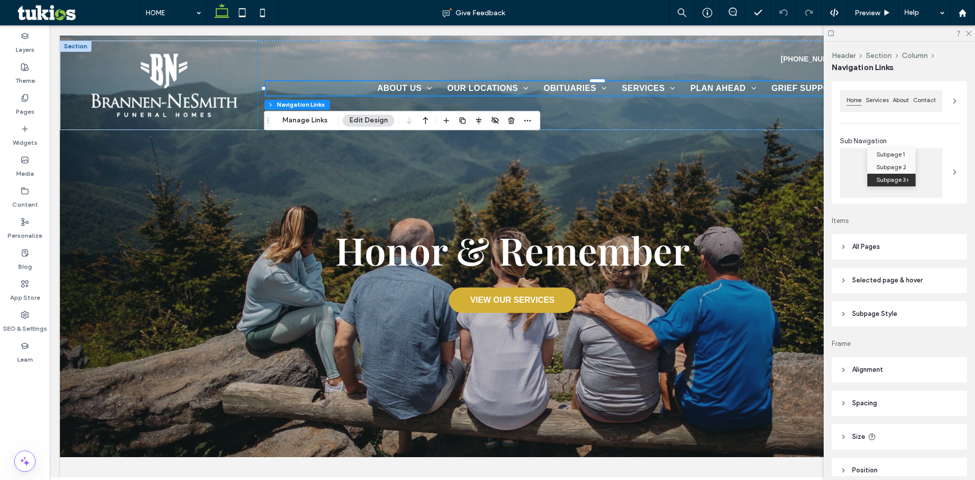
click at [873, 249] on span "All Pages" at bounding box center [866, 247] width 28 height 10
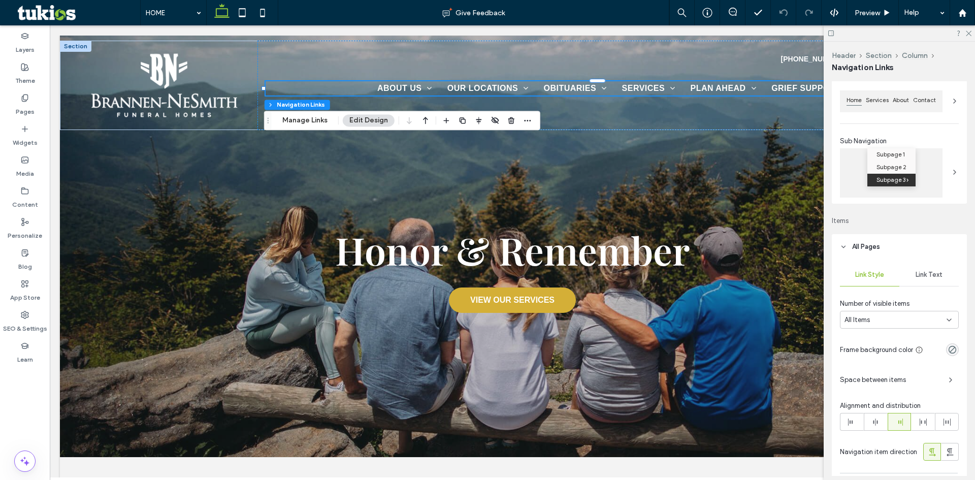
click at [925, 274] on span "Link Text" at bounding box center [929, 275] width 27 height 8
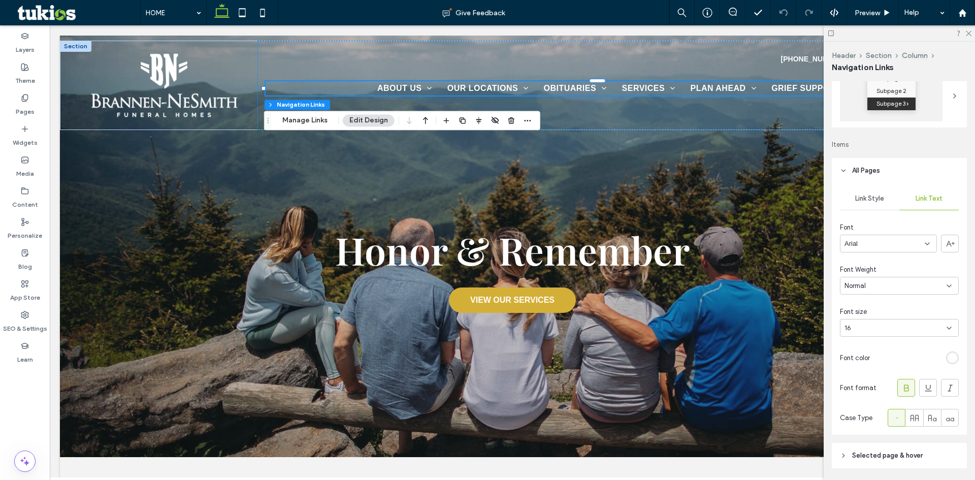
scroll to position [203, 0]
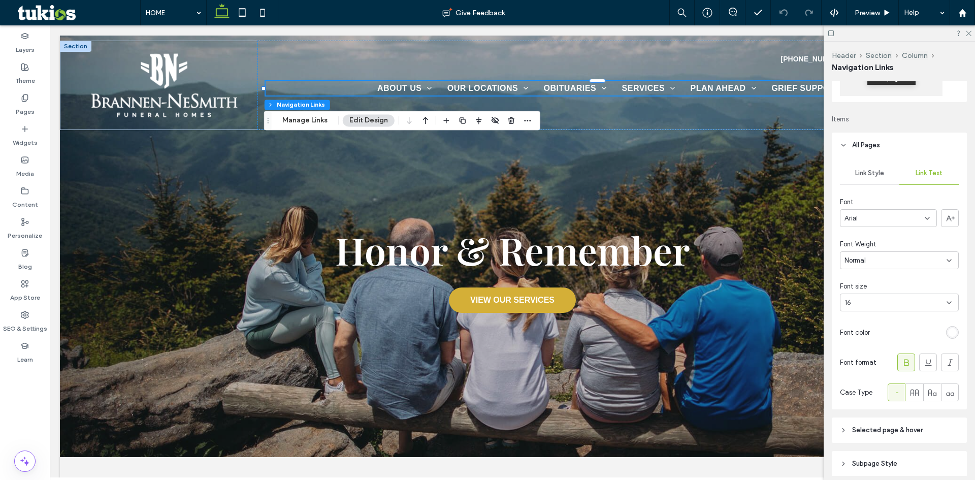
click at [886, 304] on div "16" at bounding box center [894, 303] width 98 height 10
click at [871, 344] on div "18" at bounding box center [897, 343] width 113 height 18
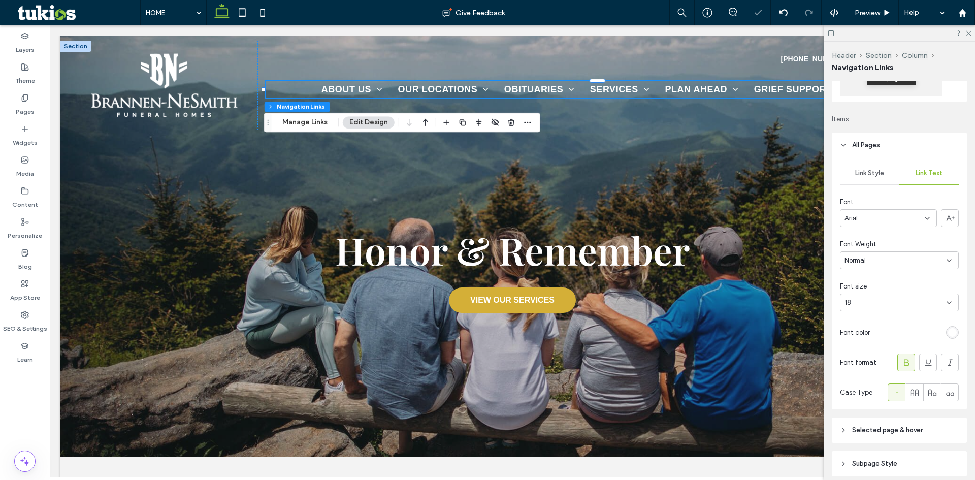
click at [874, 307] on div "18" at bounding box center [894, 303] width 98 height 10
type input "**"
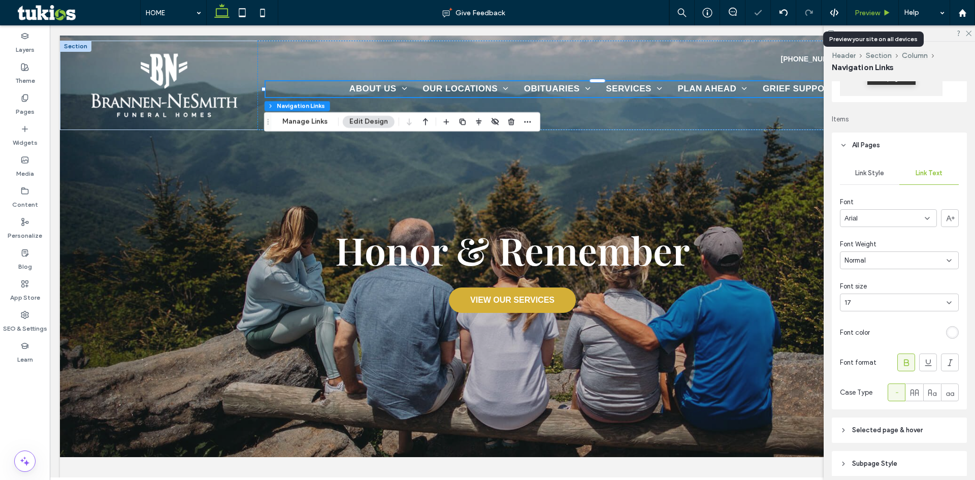
click at [872, 11] on span "Preview" at bounding box center [867, 13] width 25 height 9
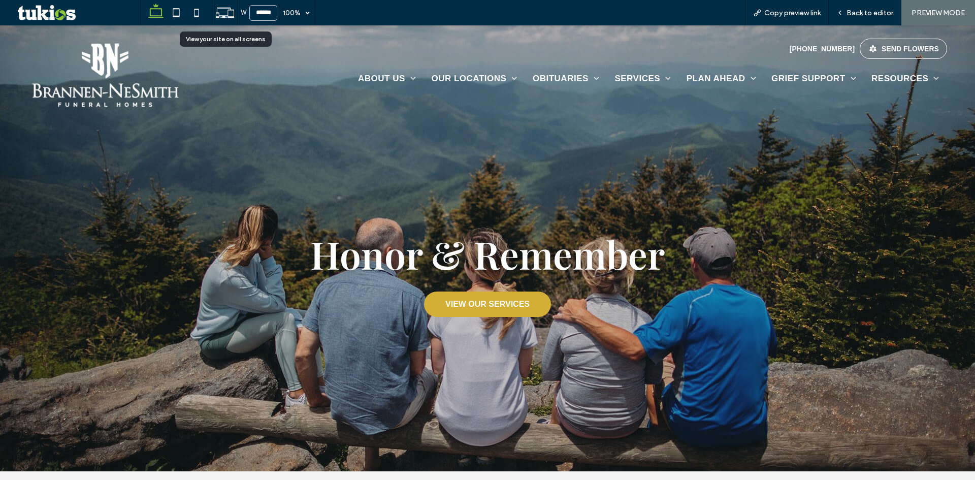
click at [219, 17] on use at bounding box center [225, 13] width 18 height 10
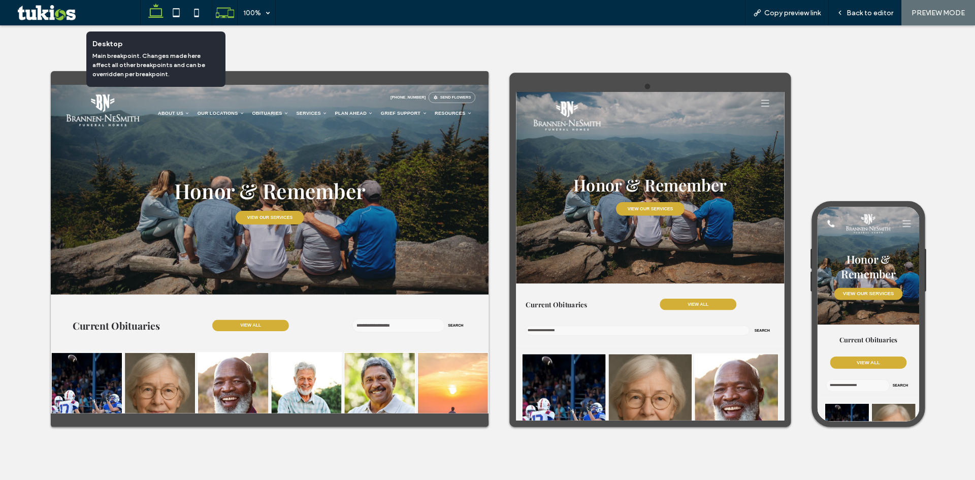
click at [157, 16] on use at bounding box center [155, 11] width 15 height 14
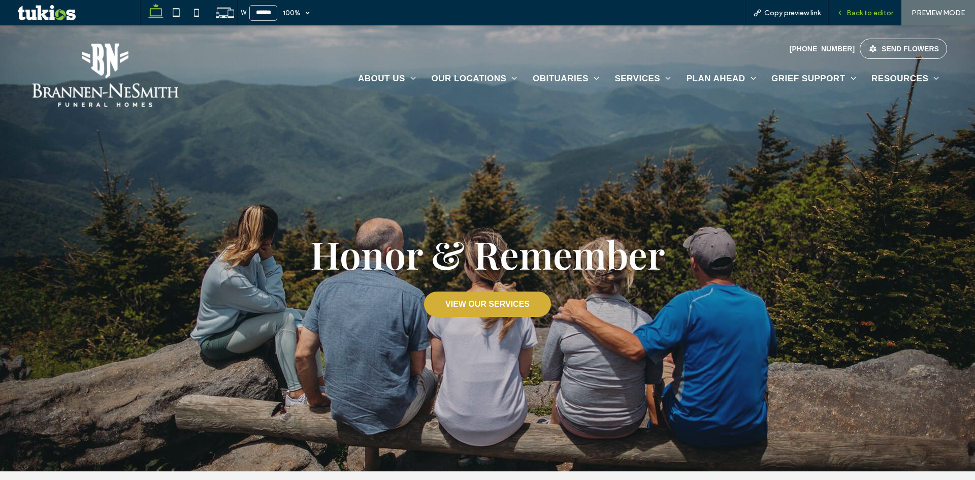
click at [876, 14] on span "Back to editor" at bounding box center [870, 13] width 47 height 9
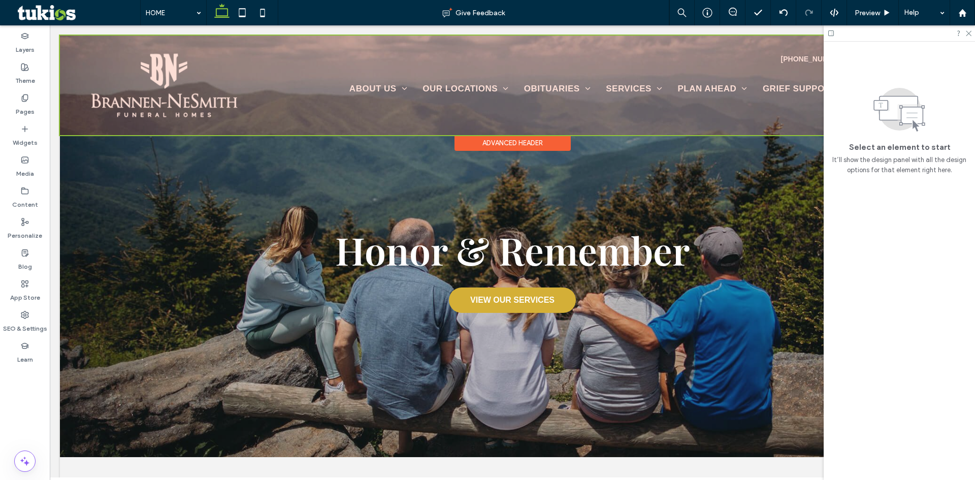
click at [762, 90] on div at bounding box center [512, 86] width 905 height 100
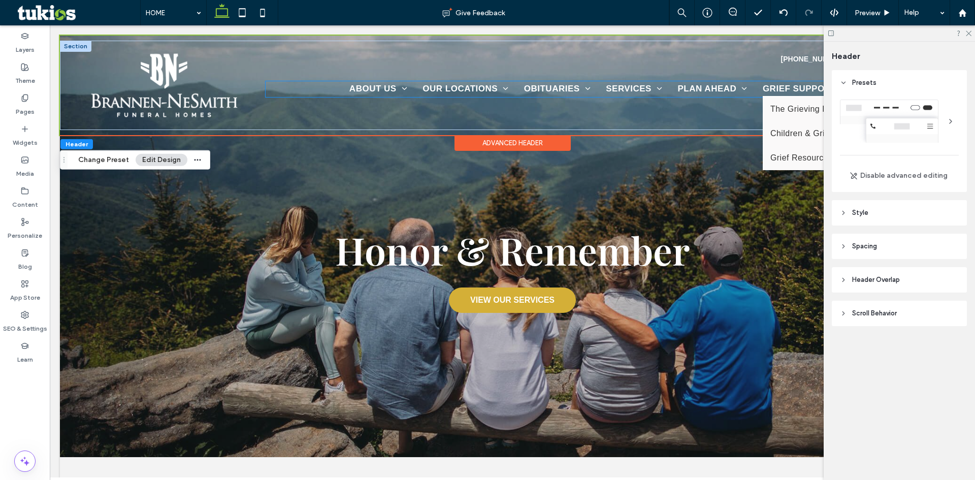
click at [763, 89] on span "GRIEF SUPPORT" at bounding box center [805, 89] width 85 height 16
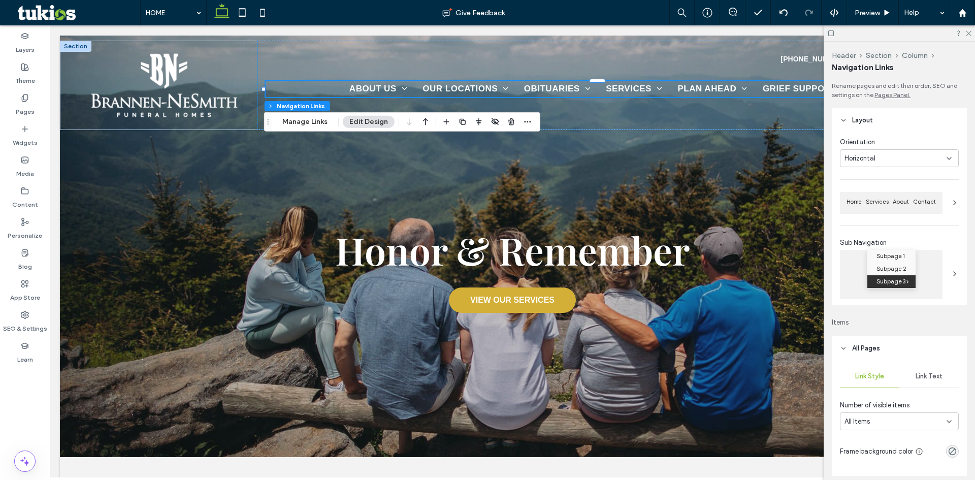
click at [929, 381] on div "Link Text" at bounding box center [928, 376] width 59 height 22
click at [926, 422] on div "Arial" at bounding box center [888, 421] width 97 height 18
click at [958, 329] on div "Rename pages and edit their order, SEO and settings on the Pages Panel. Layout …" at bounding box center [903, 278] width 142 height 395
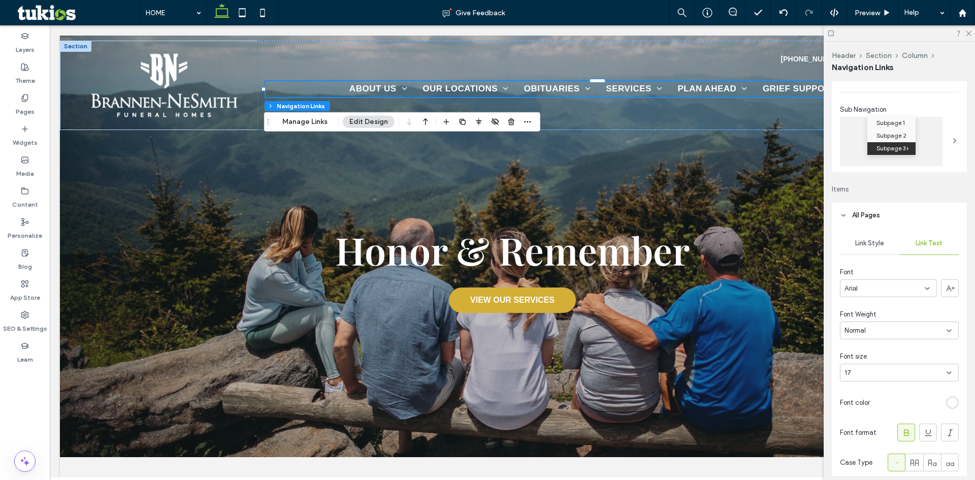
scroll to position [152, 0]
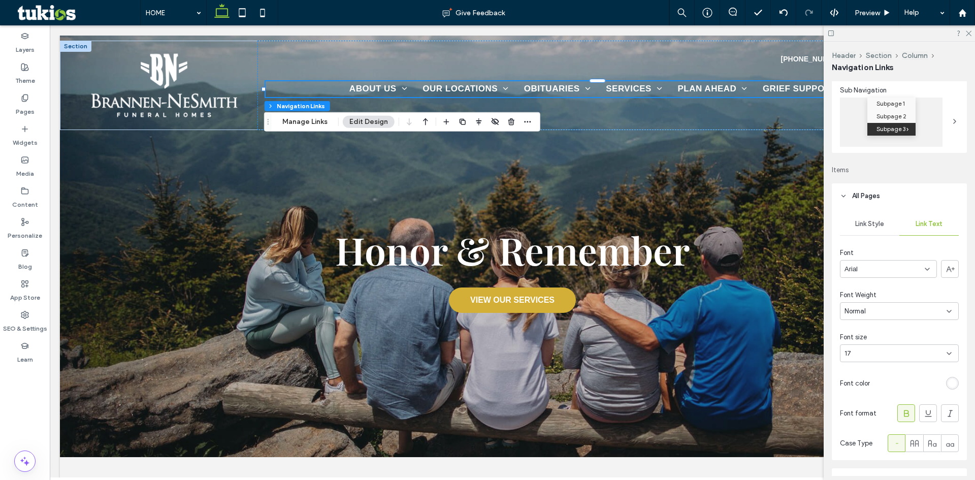
click at [912, 349] on div "17" at bounding box center [894, 353] width 98 height 10
click at [899, 425] on div "16" at bounding box center [897, 427] width 113 height 18
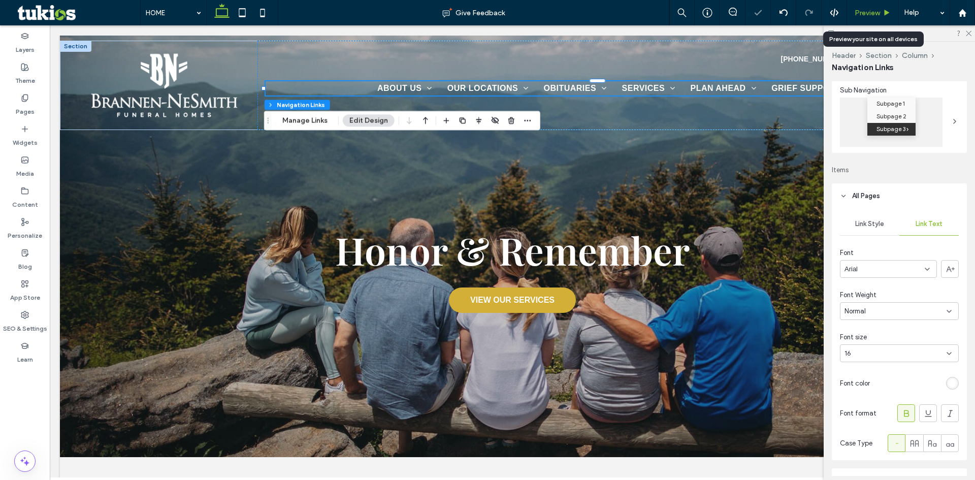
click at [864, 17] on span "Preview" at bounding box center [867, 13] width 25 height 9
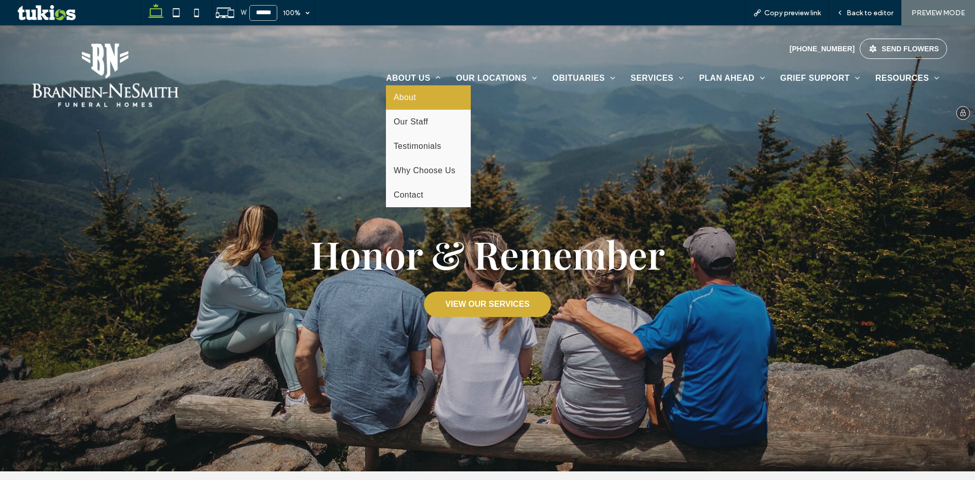
click at [407, 98] on span "About" at bounding box center [405, 97] width 22 height 9
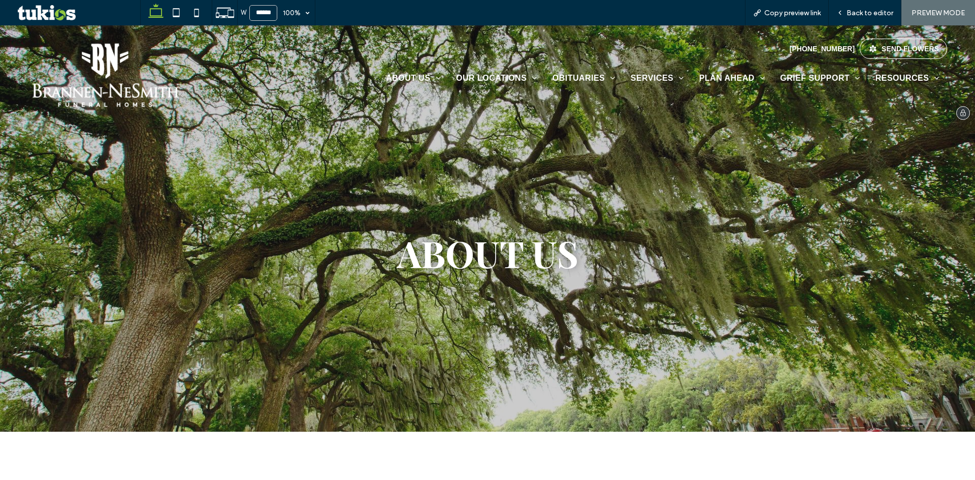
click at [101, 68] on img at bounding box center [105, 75] width 156 height 73
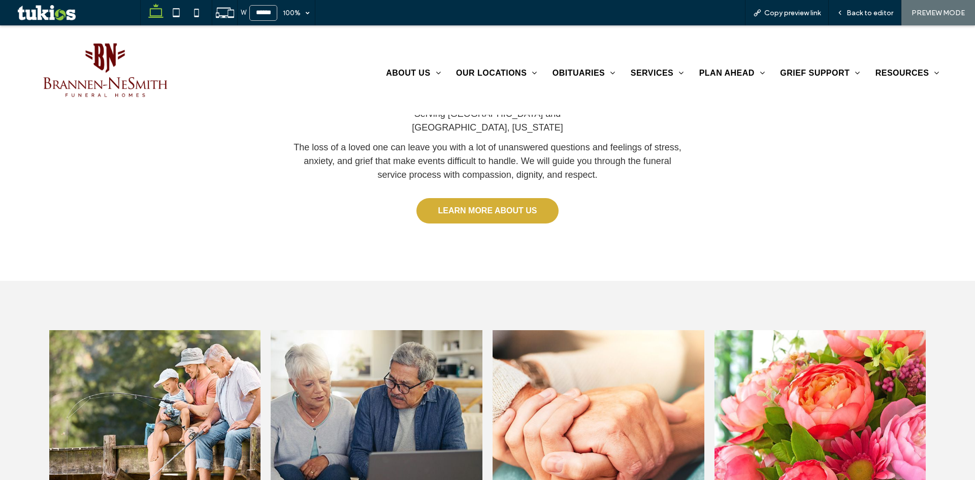
scroll to position [965, 0]
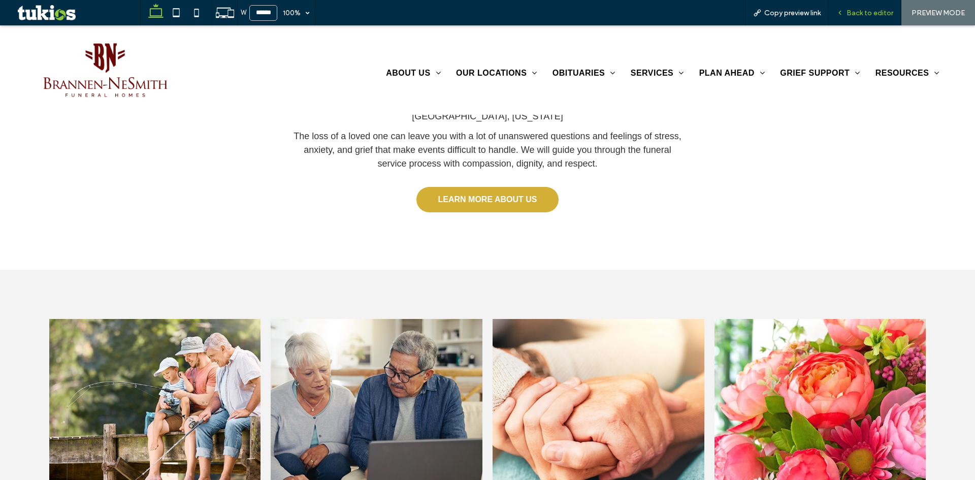
click at [867, 12] on span "Back to editor" at bounding box center [870, 13] width 47 height 9
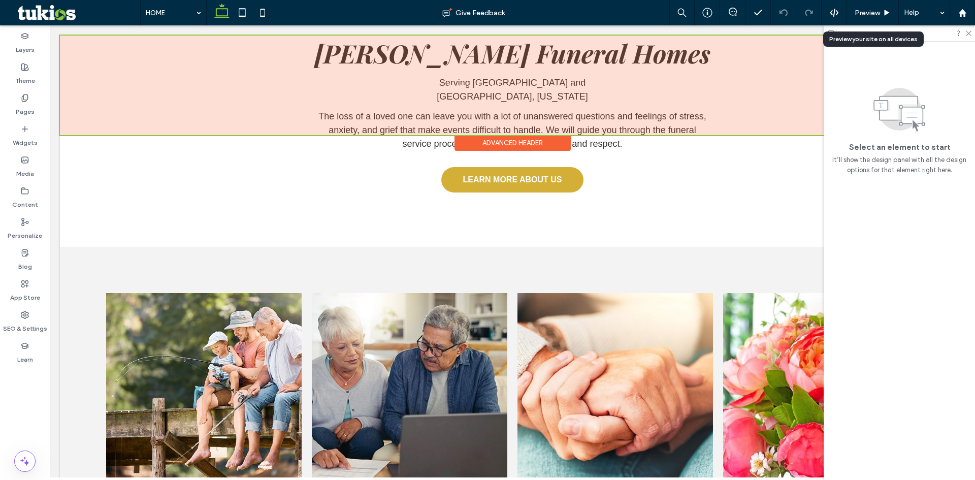
scroll to position [945, 0]
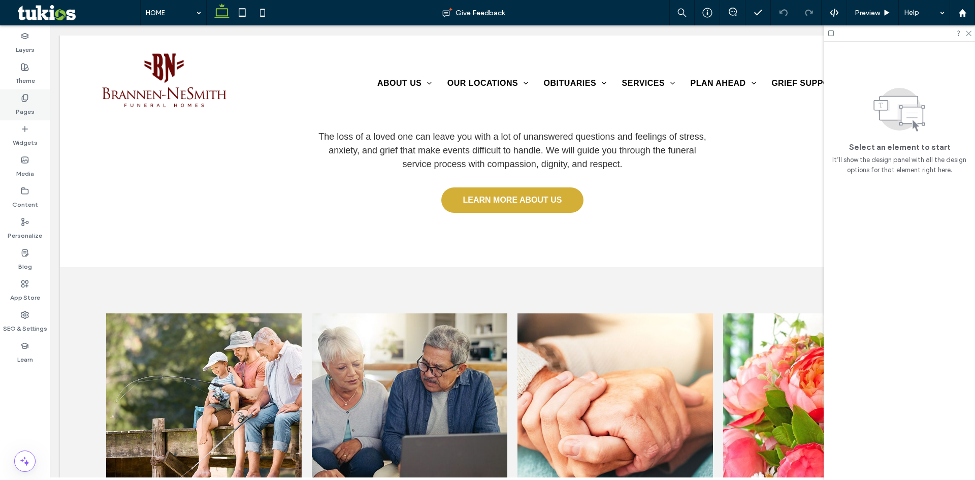
click at [26, 97] on icon at bounding box center [25, 98] width 8 height 8
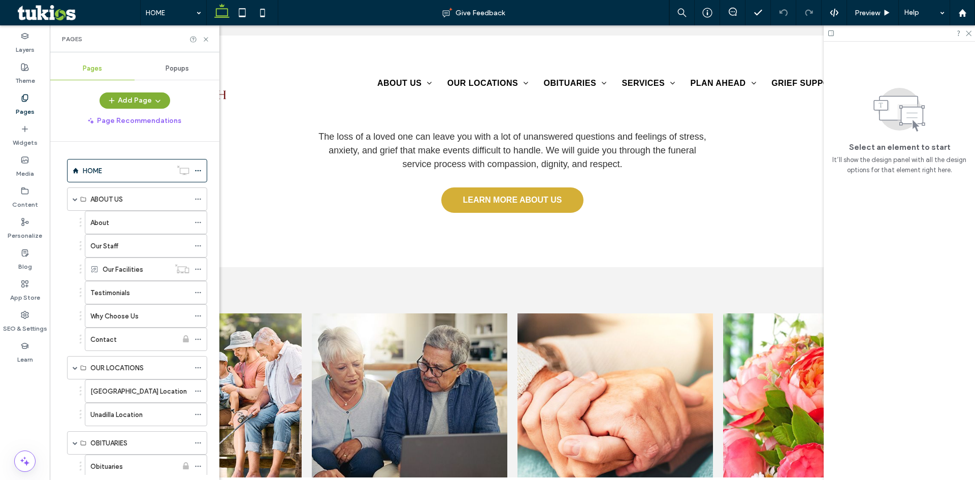
click at [132, 106] on button "Add Page" at bounding box center [135, 100] width 71 height 16
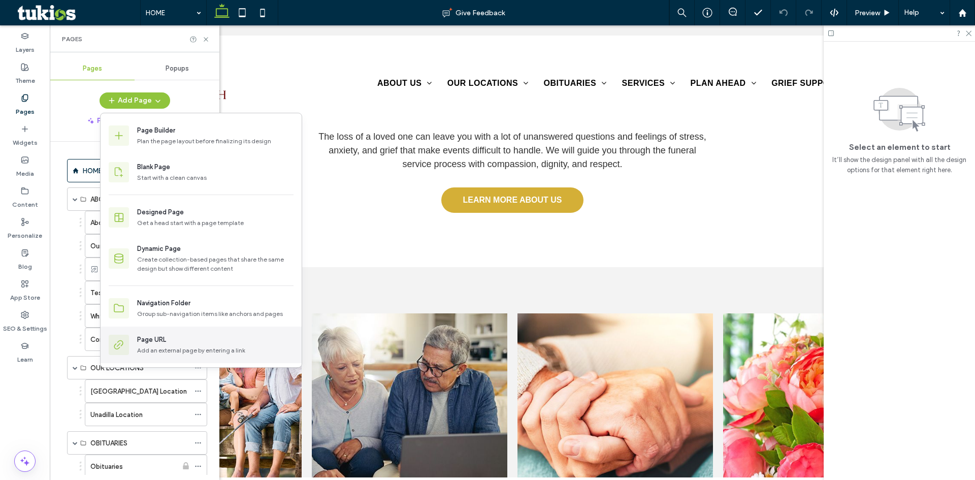
click at [182, 340] on div "Page URL" at bounding box center [215, 340] width 156 height 10
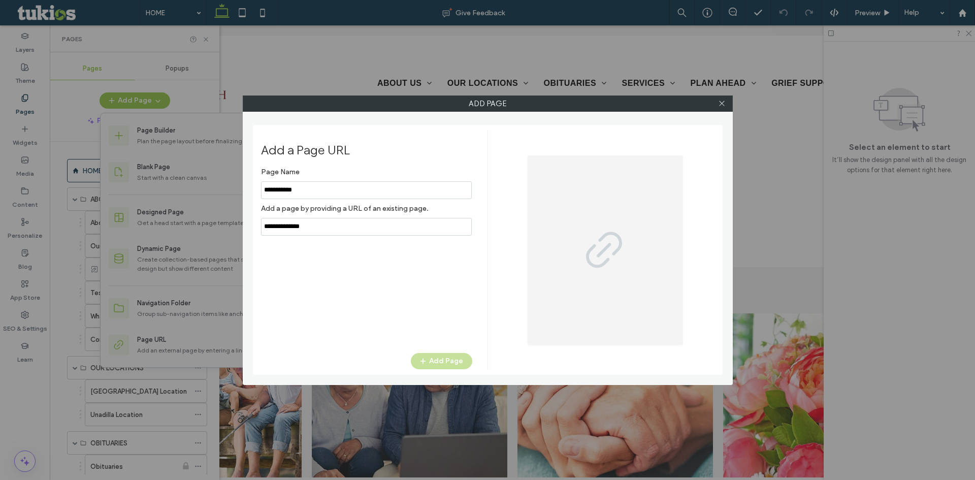
type input "**********"
click at [324, 230] on input "notEmpty,url" at bounding box center [366, 227] width 211 height 18
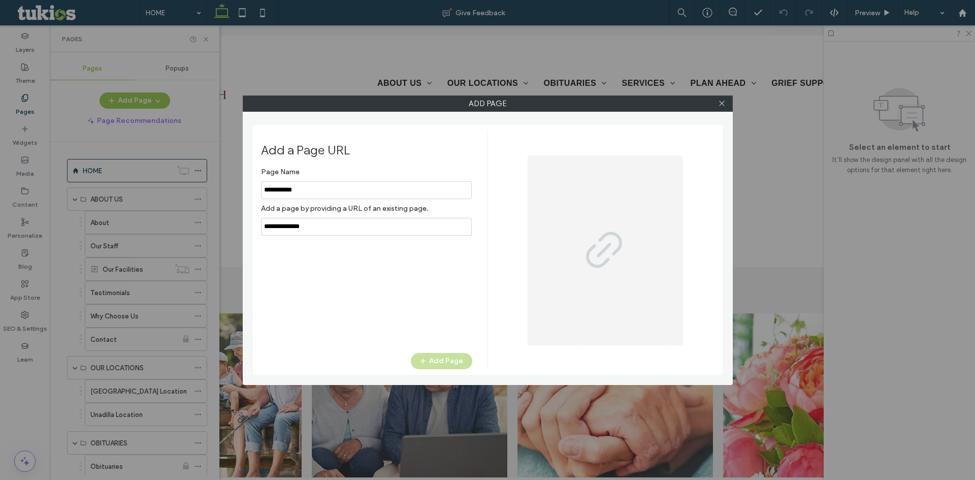
click at [324, 230] on input "notEmpty,url" at bounding box center [366, 227] width 211 height 18
paste input "**********"
type input "**********"
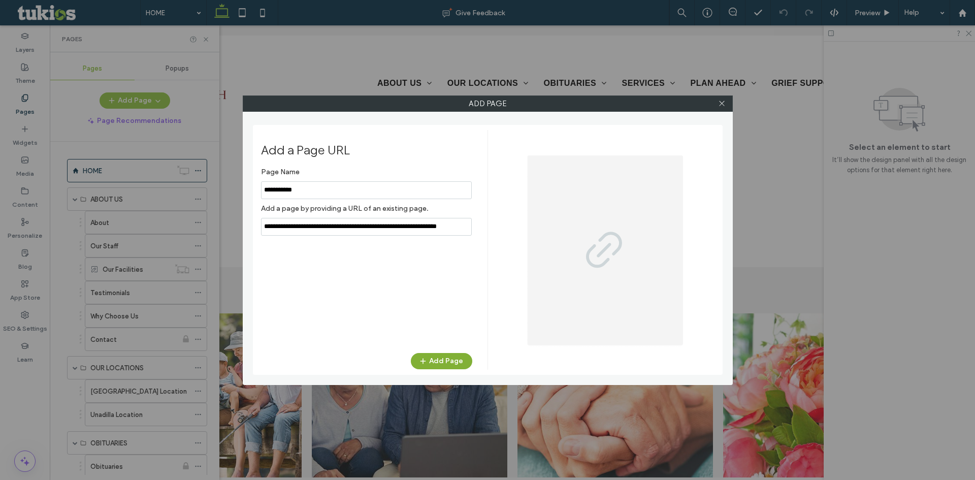
click at [451, 361] on button "Add Page" at bounding box center [441, 361] width 61 height 16
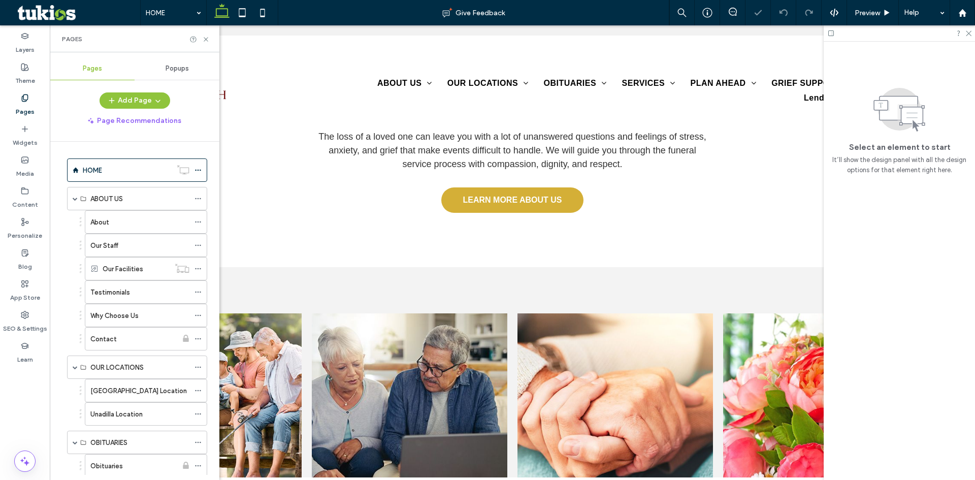
scroll to position [0, 0]
click at [75, 202] on span at bounding box center [75, 199] width 5 height 22
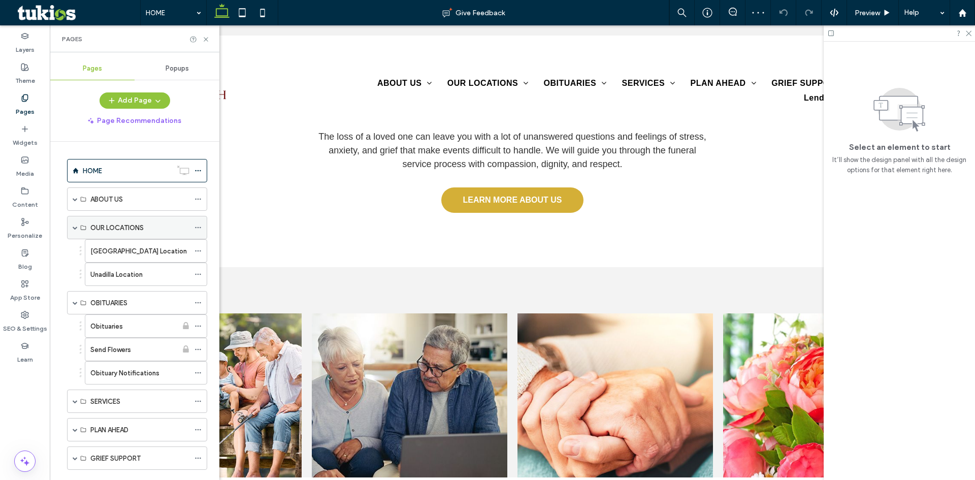
click at [75, 228] on span at bounding box center [75, 227] width 5 height 5
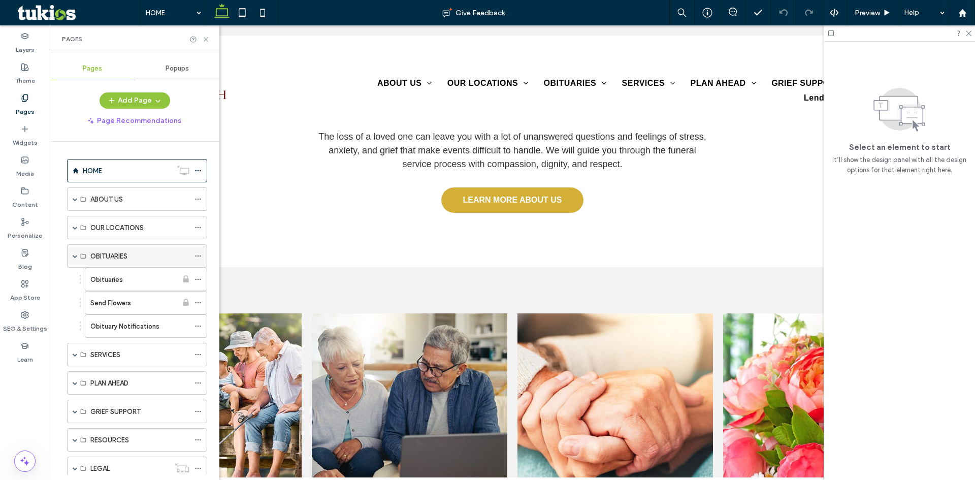
click at [75, 259] on span at bounding box center [75, 256] width 5 height 22
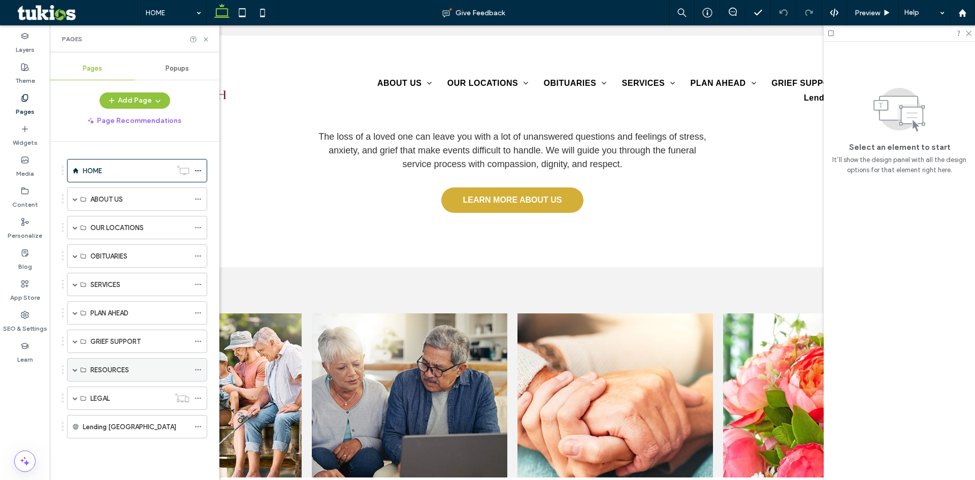
click at [75, 370] on span at bounding box center [75, 369] width 5 height 5
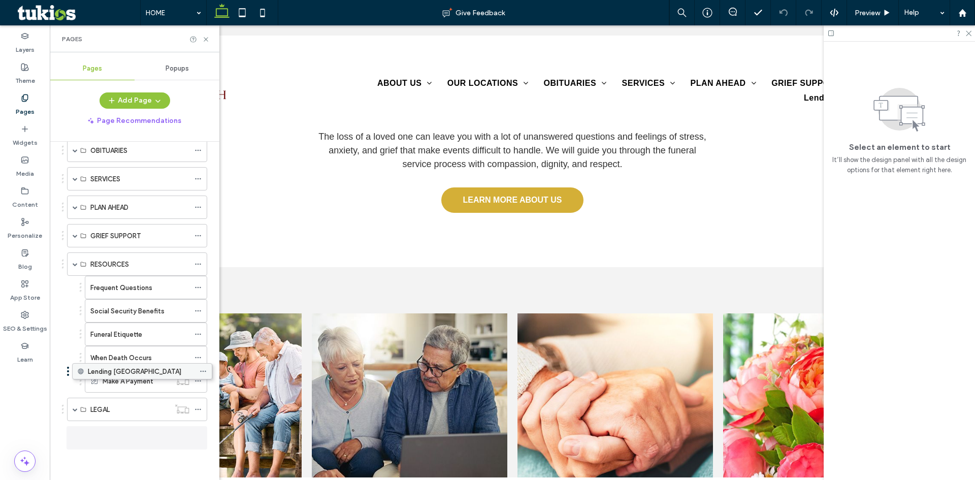
scroll to position [101, 0]
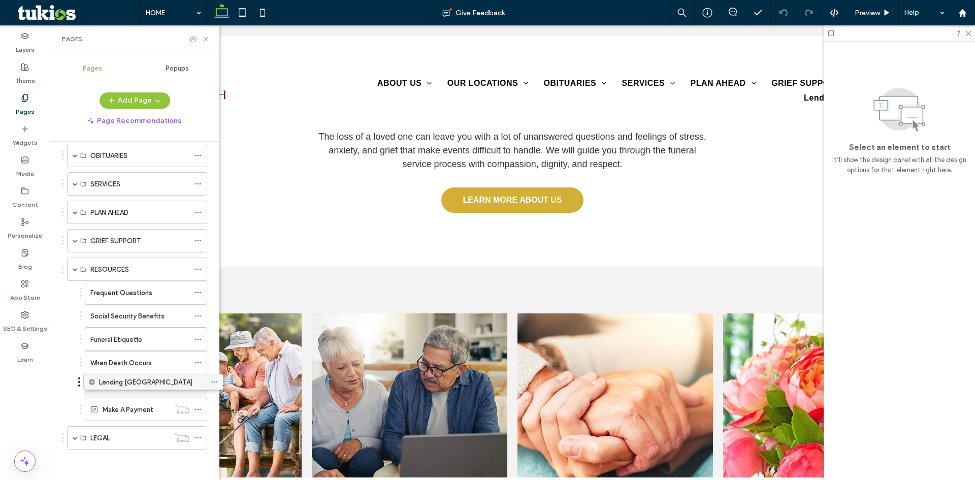
drag, startPoint x: 128, startPoint y: 440, endPoint x: 144, endPoint y: 391, distance: 52.2
click at [134, 94] on button "Add Page" at bounding box center [135, 100] width 71 height 16
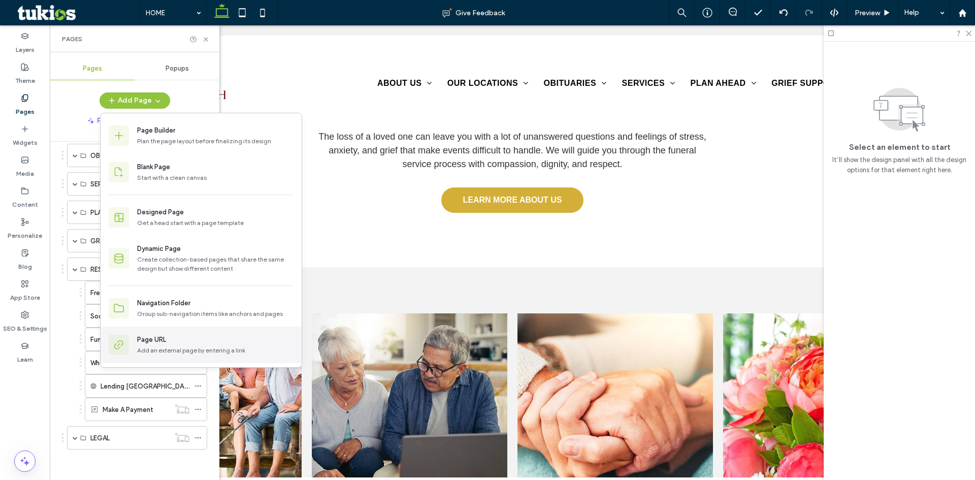
click at [193, 341] on div "Page URL" at bounding box center [215, 340] width 156 height 10
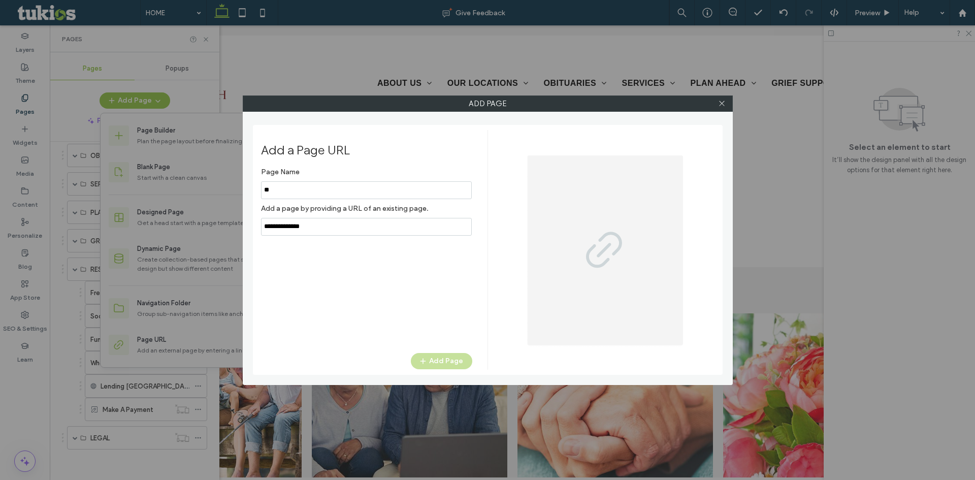
type input "*"
type input "**********"
click at [307, 229] on input "notEmpty,url" at bounding box center [366, 227] width 211 height 18
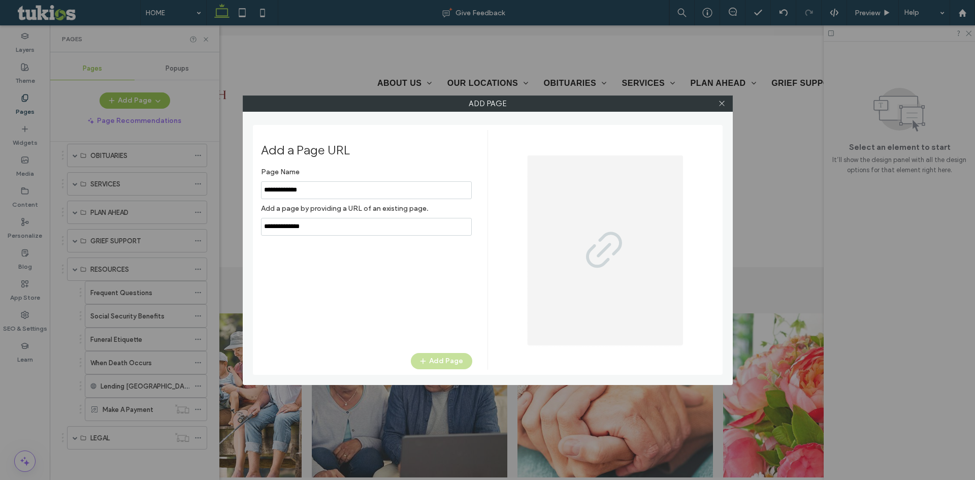
click at [307, 229] on input "notEmpty,url" at bounding box center [366, 227] width 211 height 18
paste input "**********"
type input "**********"
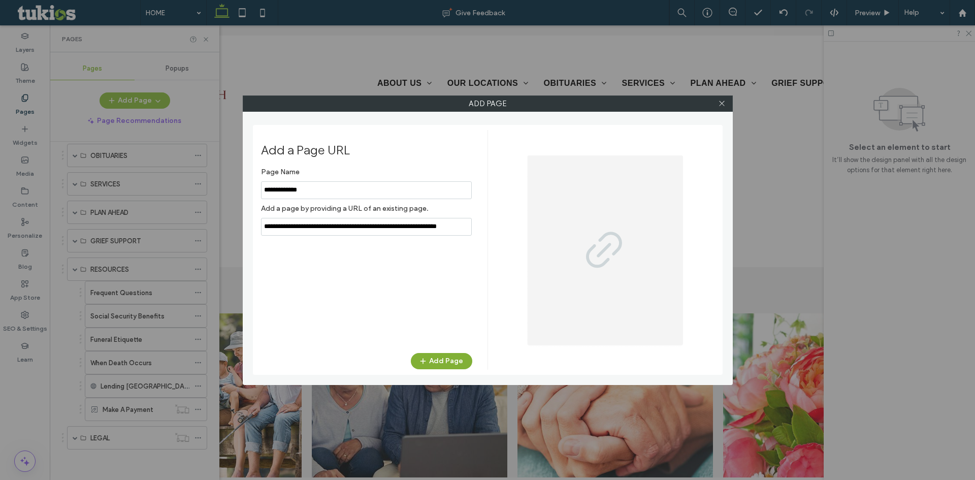
scroll to position [0, 0]
click at [455, 365] on button "Add Page" at bounding box center [441, 361] width 61 height 16
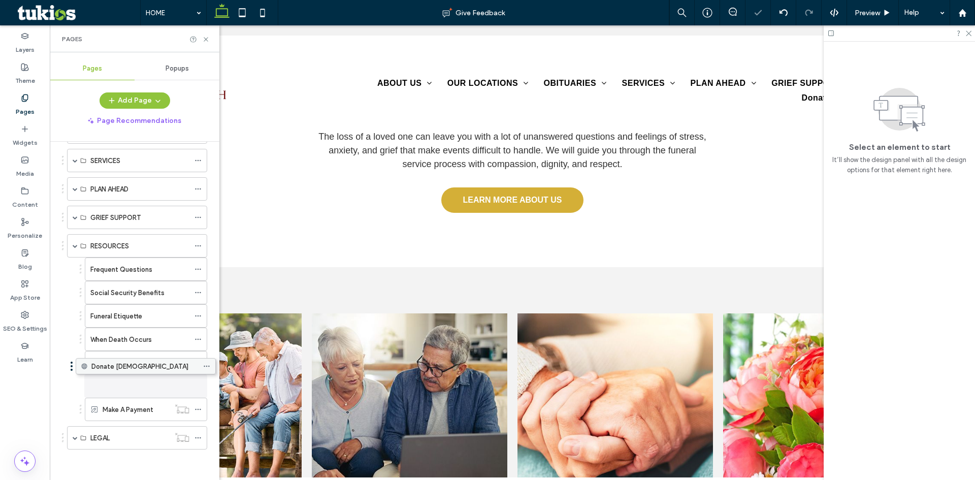
scroll to position [124, 0]
drag, startPoint x: 137, startPoint y: 441, endPoint x: 148, endPoint y: 385, distance: 56.5
click at [205, 41] on icon at bounding box center [206, 40] width 8 height 8
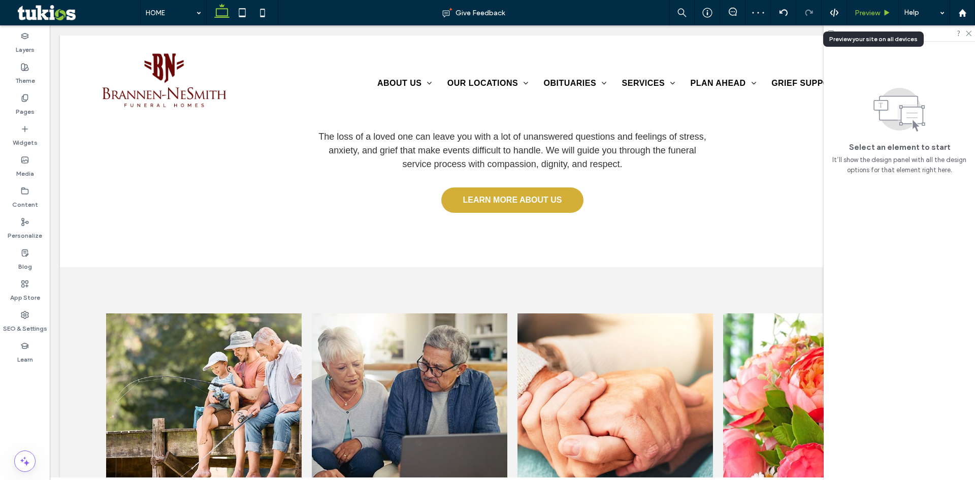
click at [882, 9] on div "Preview" at bounding box center [872, 13] width 51 height 9
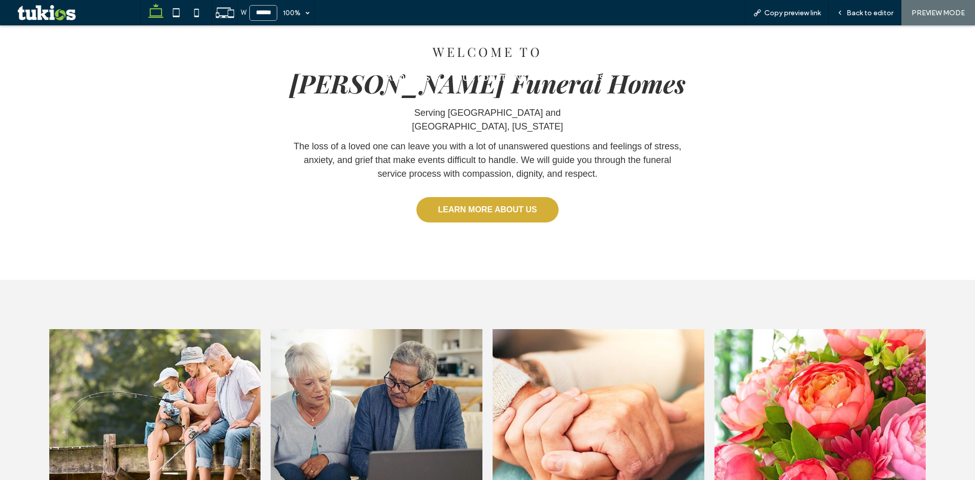
scroll to position [965, 0]
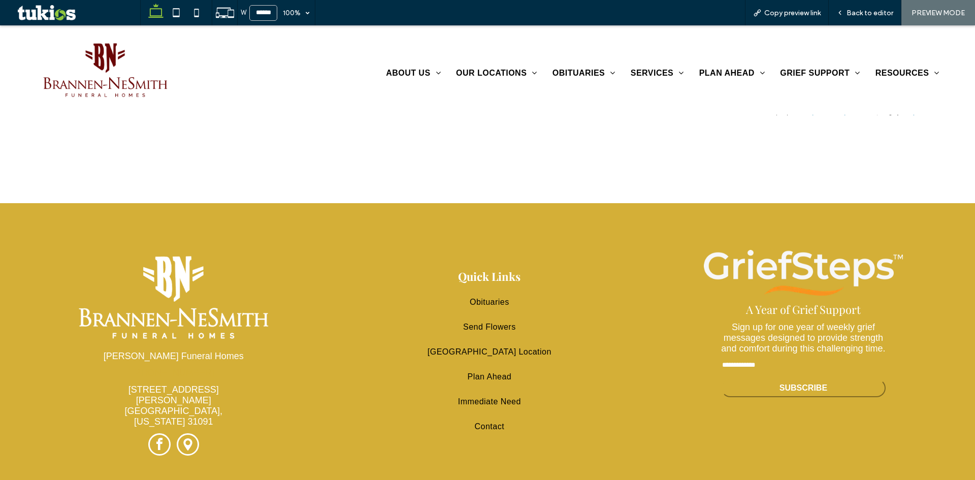
scroll to position [2448, 0]
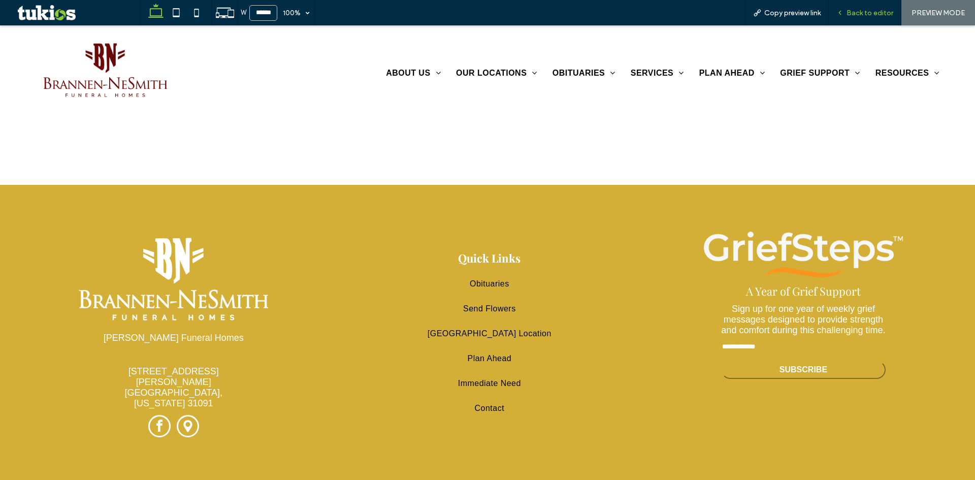
click at [869, 11] on span "Back to editor" at bounding box center [870, 13] width 47 height 9
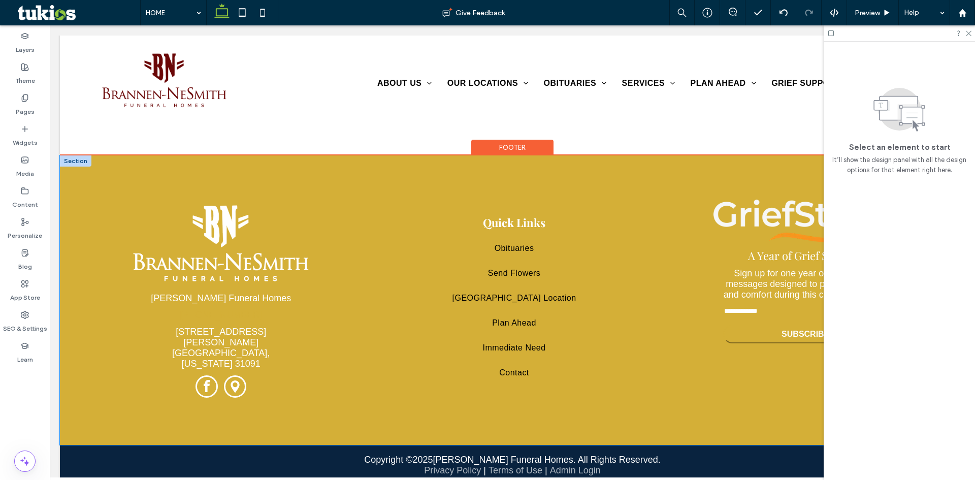
scroll to position [2406, 0]
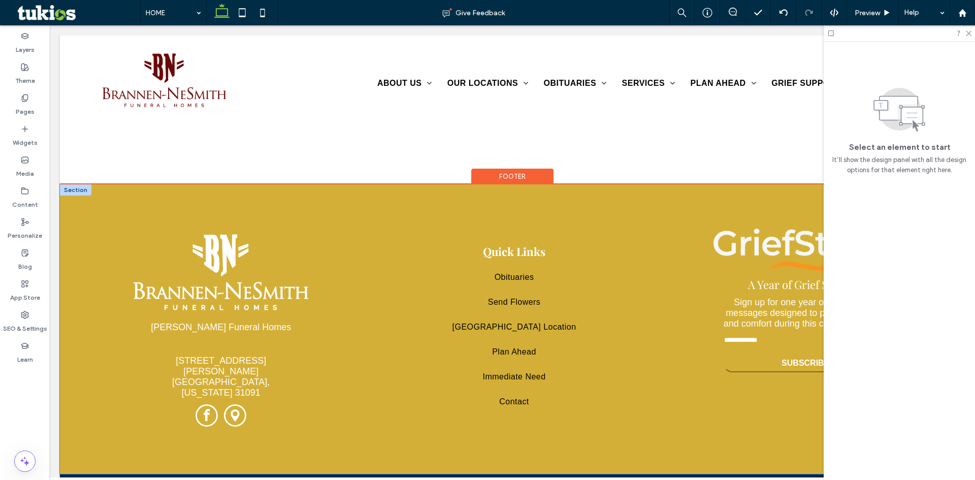
click at [81, 202] on div "Brannen-NeSmith Funeral Homes 229-268-2311 1121 Borum Street Unadilla, Georgia …" at bounding box center [512, 328] width 905 height 289
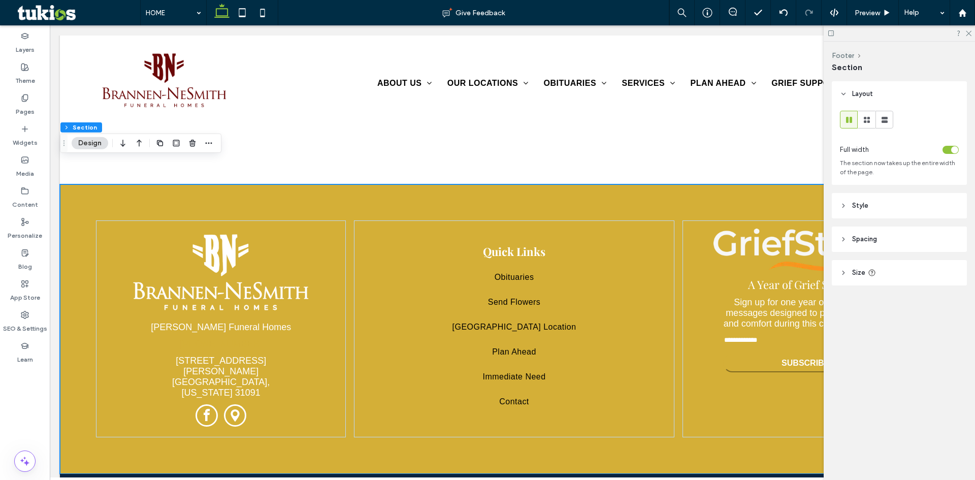
click at [905, 200] on header "Style" at bounding box center [899, 205] width 135 height 25
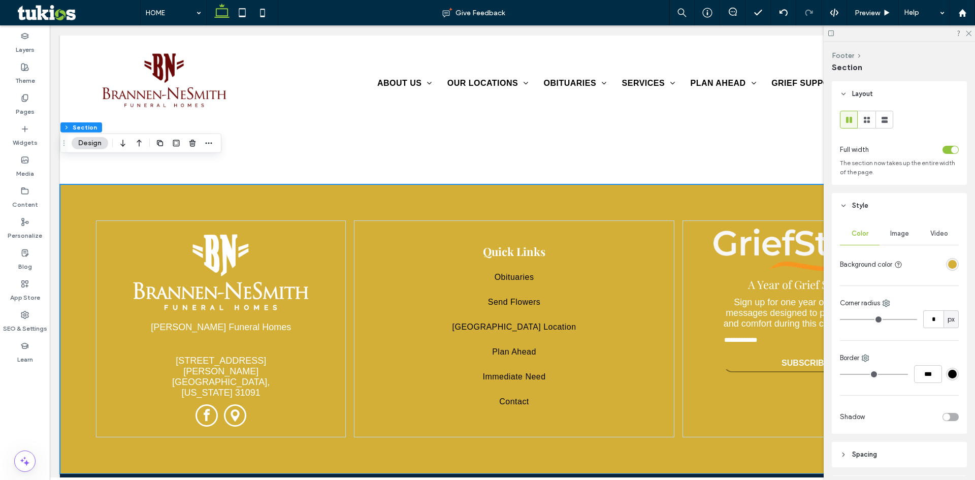
click at [948, 263] on div "rgba(212, 175, 55, 1)" at bounding box center [952, 264] width 9 height 9
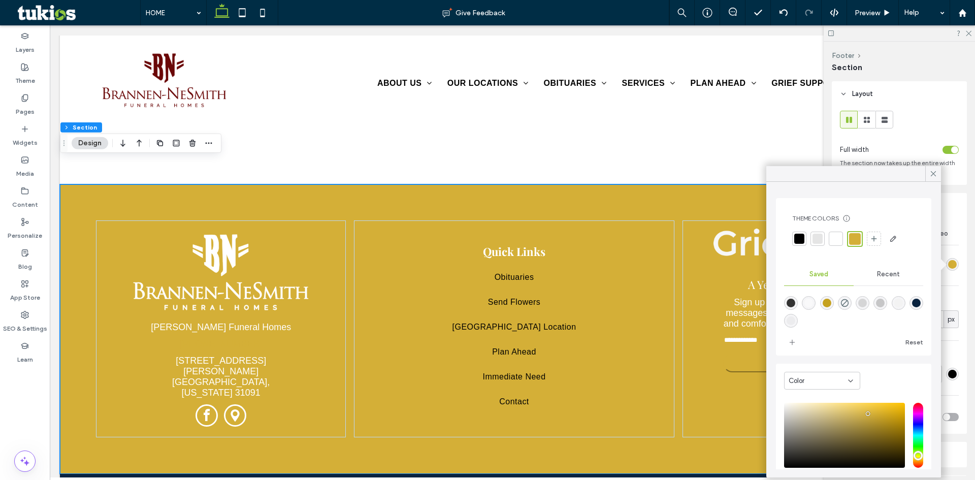
click at [804, 242] on div at bounding box center [799, 239] width 10 height 10
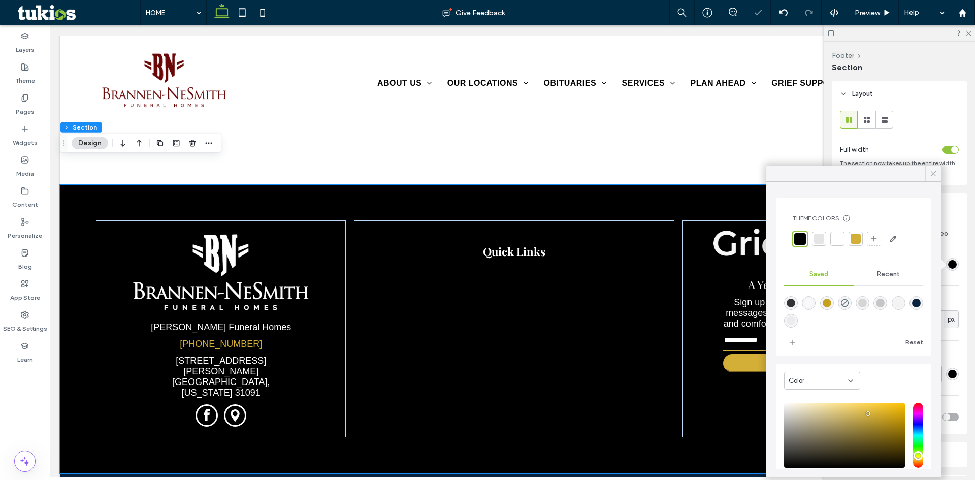
click at [935, 177] on icon at bounding box center [933, 173] width 9 height 9
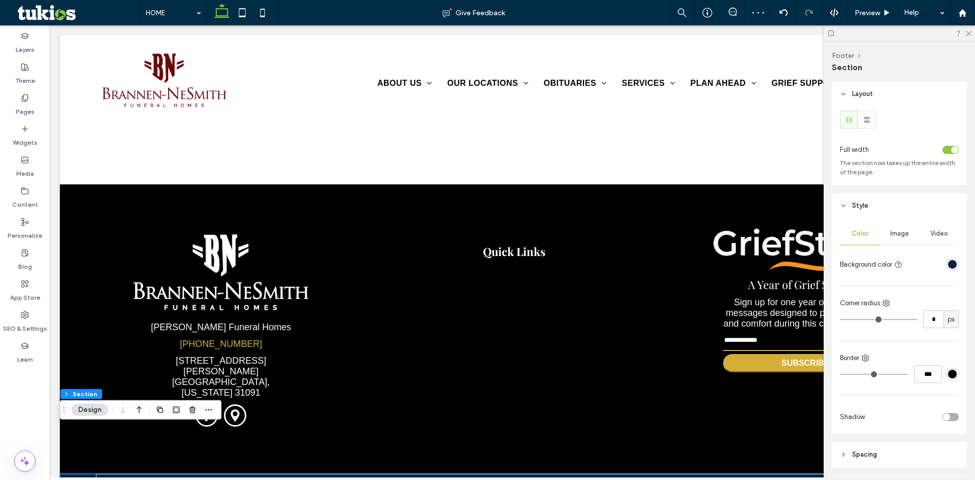
click at [949, 266] on div "rgba(9,35,63,1)" at bounding box center [952, 264] width 9 height 9
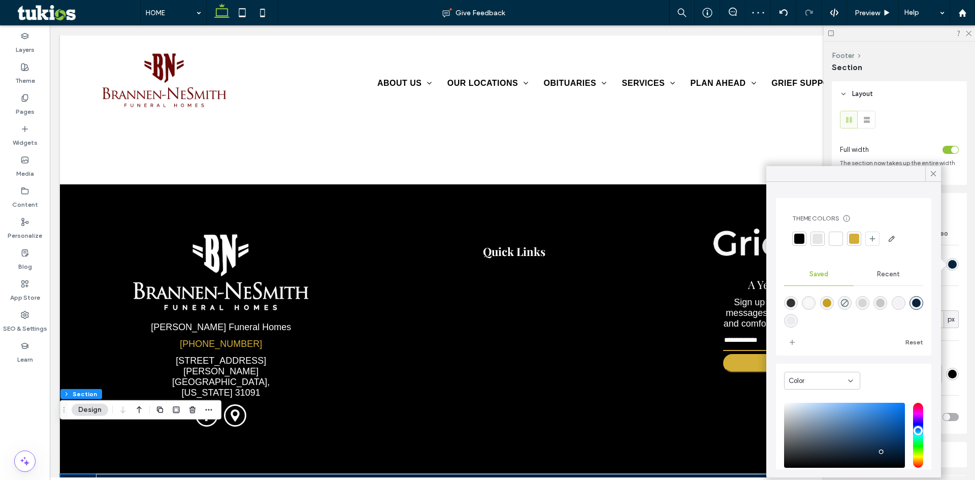
click at [798, 238] on div at bounding box center [799, 239] width 10 height 10
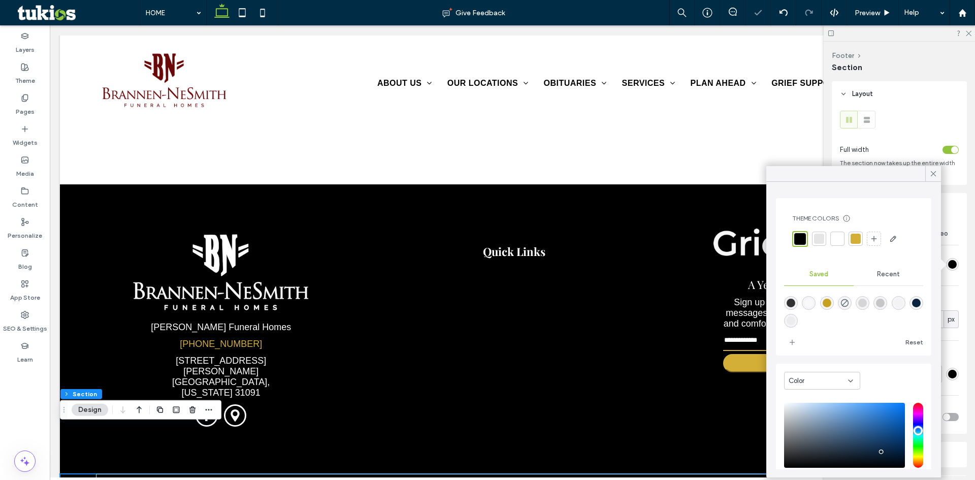
click at [935, 176] on icon at bounding box center [933, 173] width 9 height 9
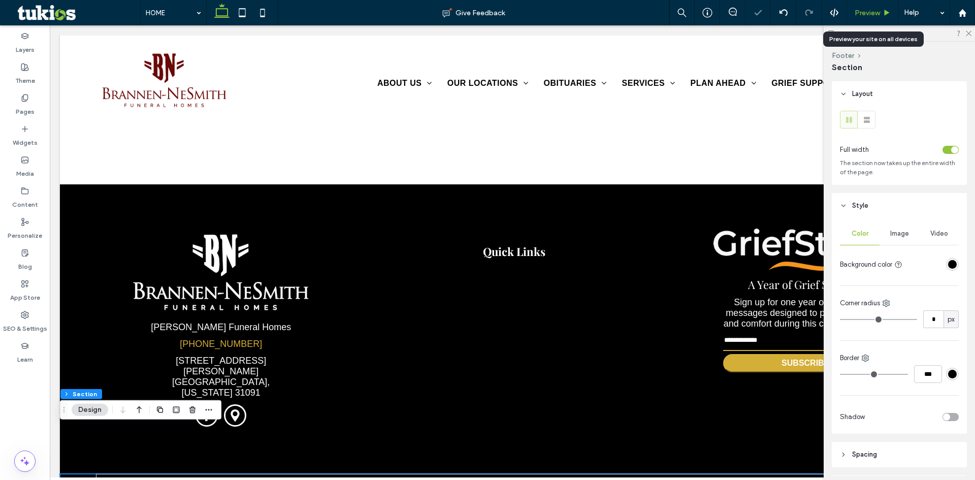
click at [867, 15] on span "Preview" at bounding box center [867, 13] width 25 height 9
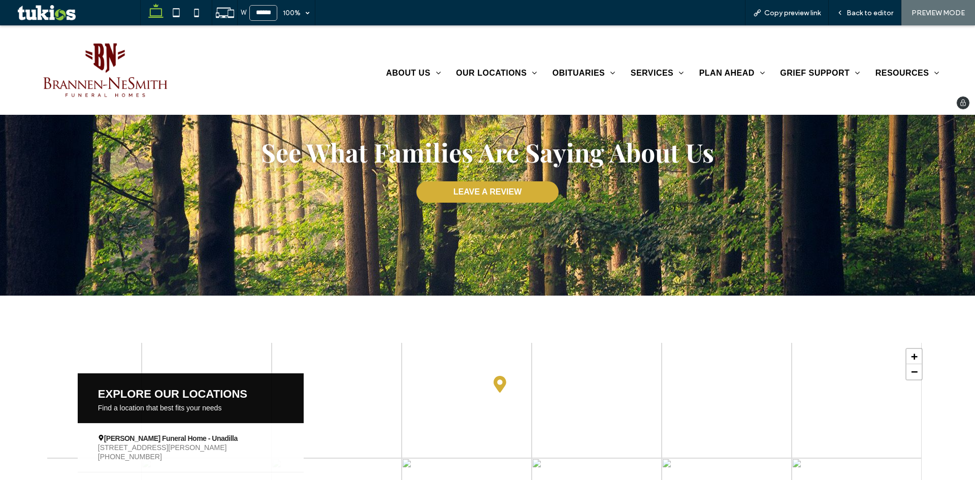
scroll to position [1724, 0]
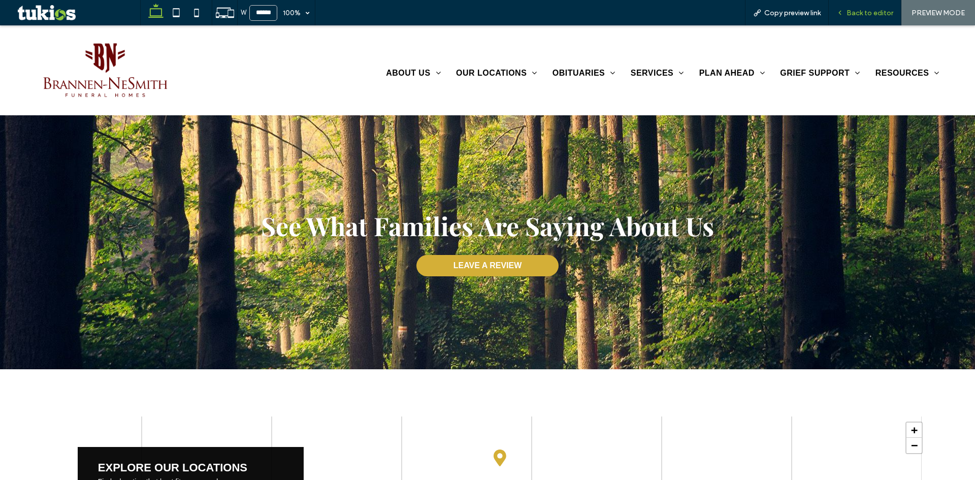
click at [883, 8] on div "Back to editor" at bounding box center [865, 12] width 73 height 25
click at [879, 15] on span "Back to editor" at bounding box center [870, 13] width 47 height 9
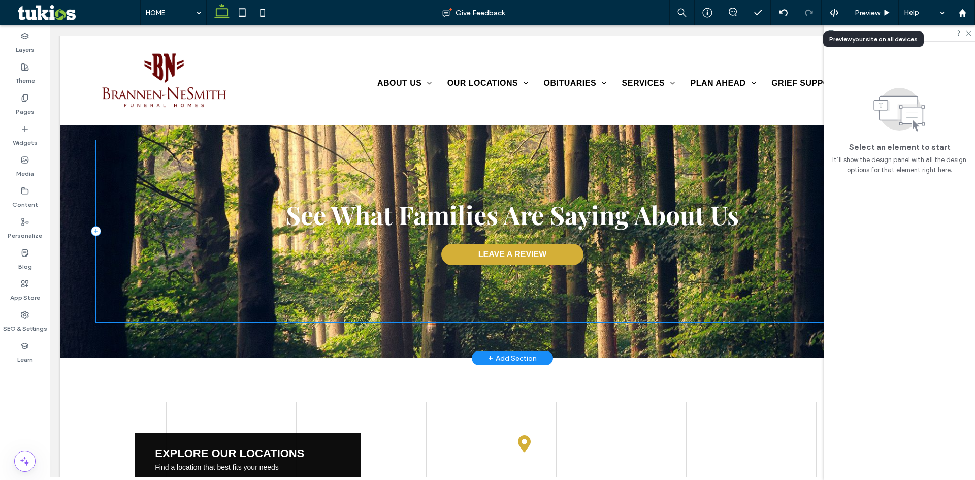
scroll to position [1692, 0]
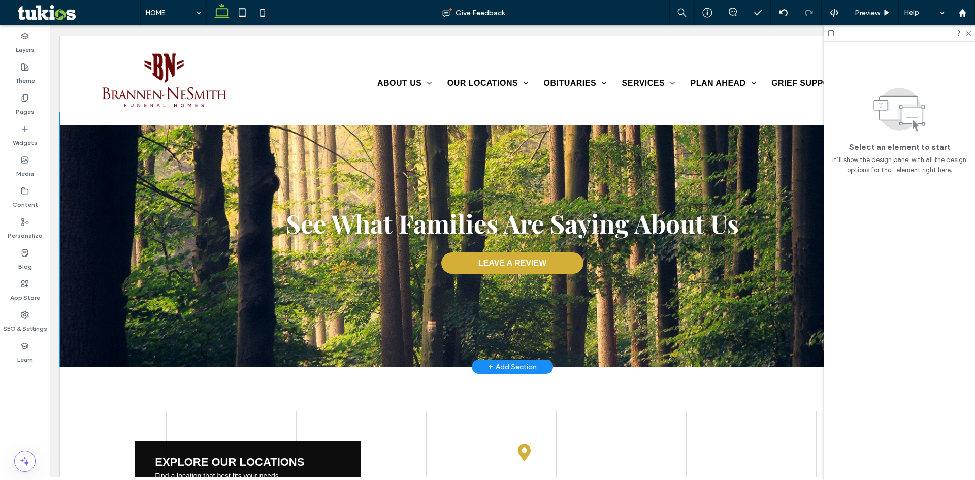
click at [84, 274] on div "See What Families Are Saying About Us LEAVE A REVIEW" at bounding box center [512, 240] width 905 height 254
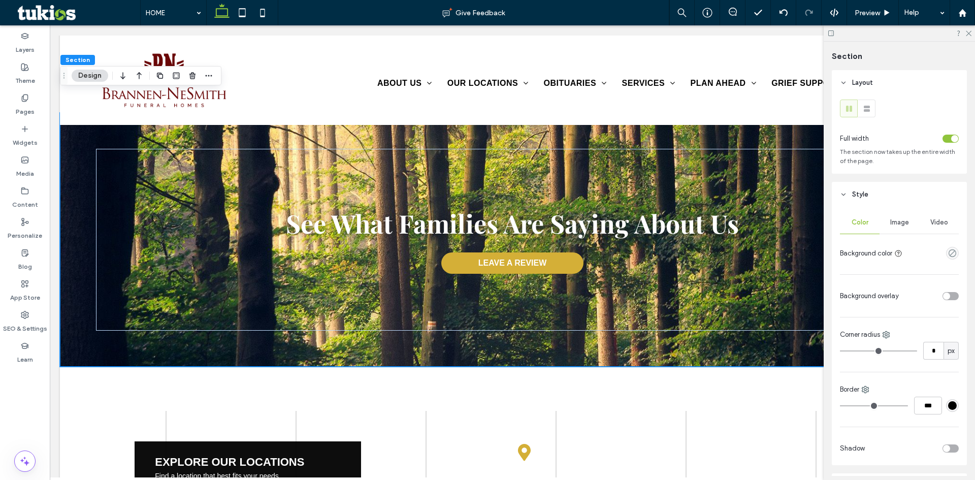
click at [898, 228] on div "Image" at bounding box center [900, 222] width 40 height 22
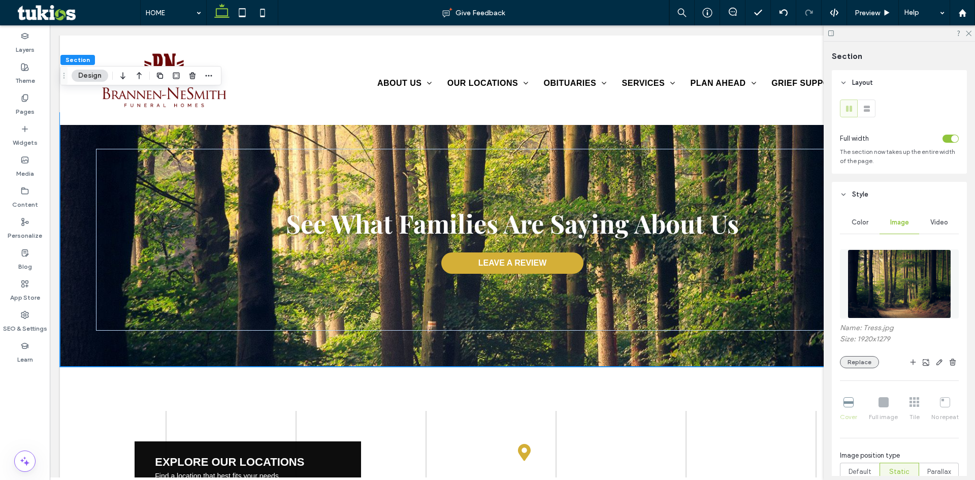
click at [864, 366] on button "Replace" at bounding box center [859, 362] width 39 height 12
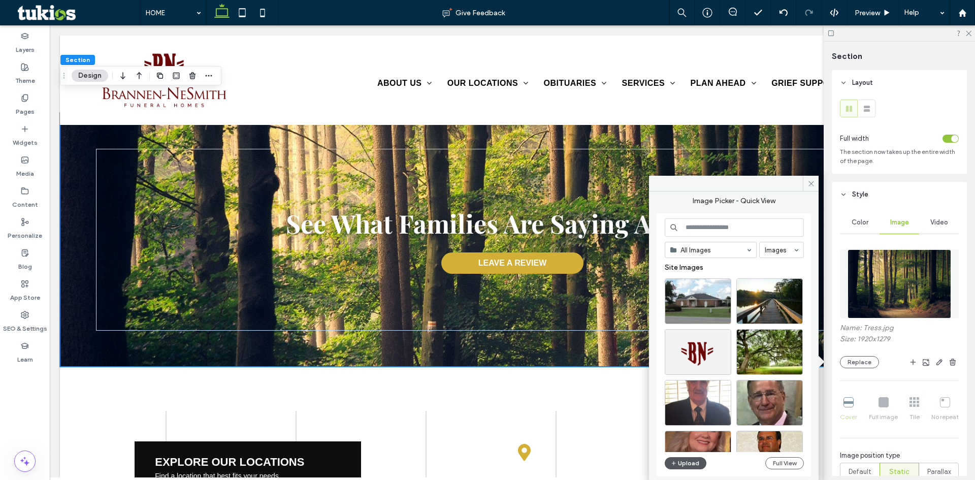
click at [690, 460] on button "Upload" at bounding box center [686, 463] width 42 height 12
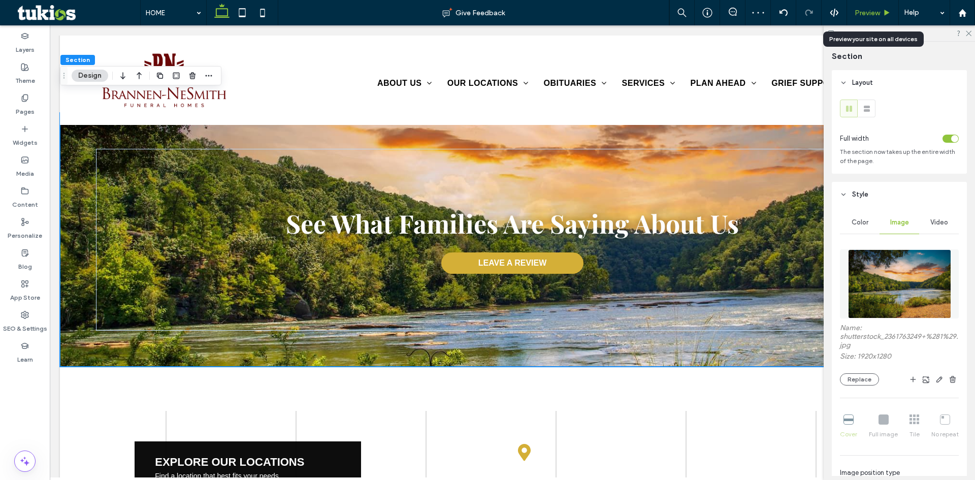
click at [867, 15] on span "Preview" at bounding box center [867, 13] width 25 height 9
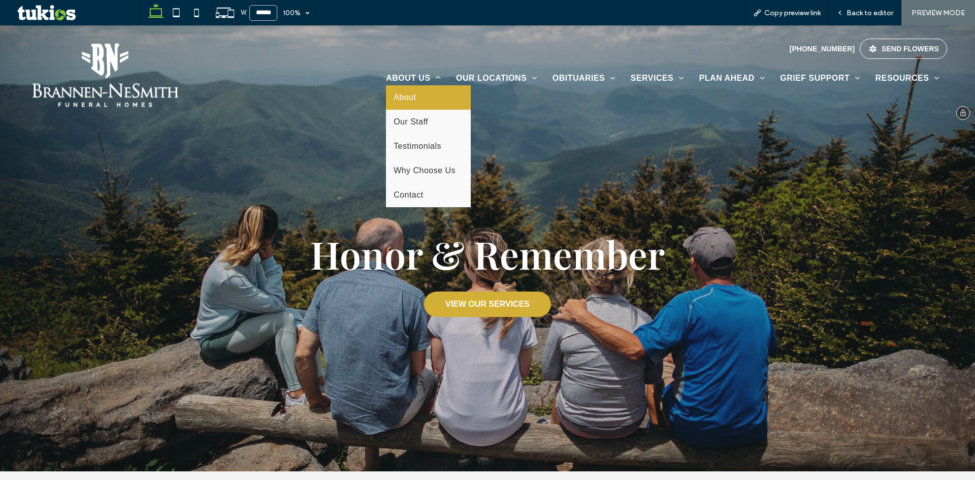
click at [427, 101] on link "About" at bounding box center [428, 97] width 85 height 24
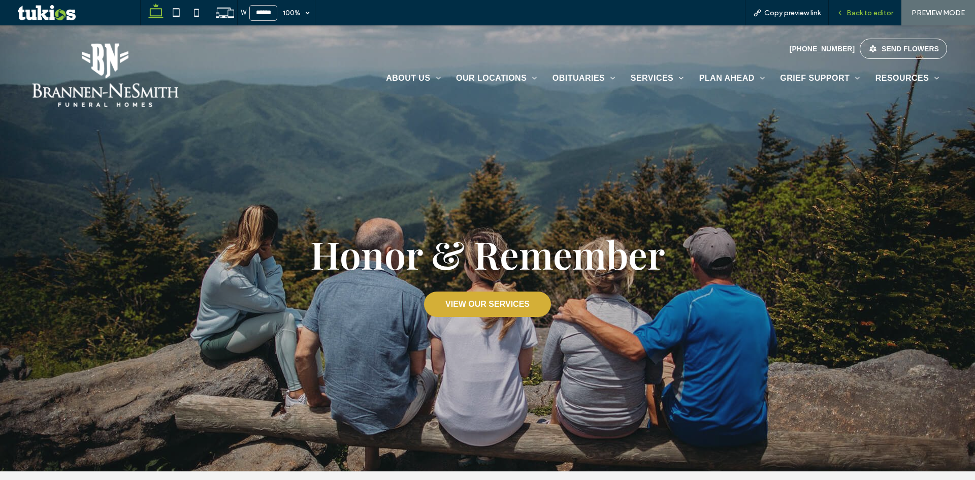
click at [882, 14] on span "Back to editor" at bounding box center [870, 13] width 47 height 9
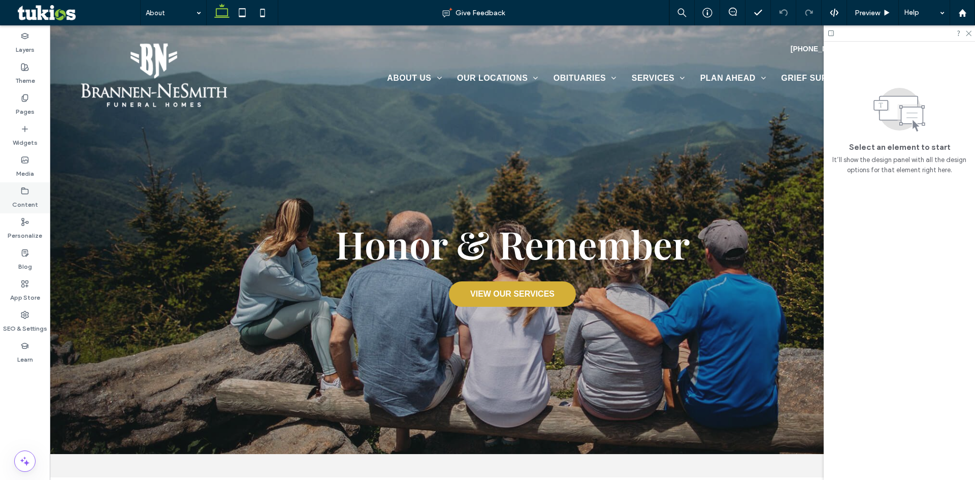
click at [28, 195] on icon at bounding box center [25, 191] width 8 height 8
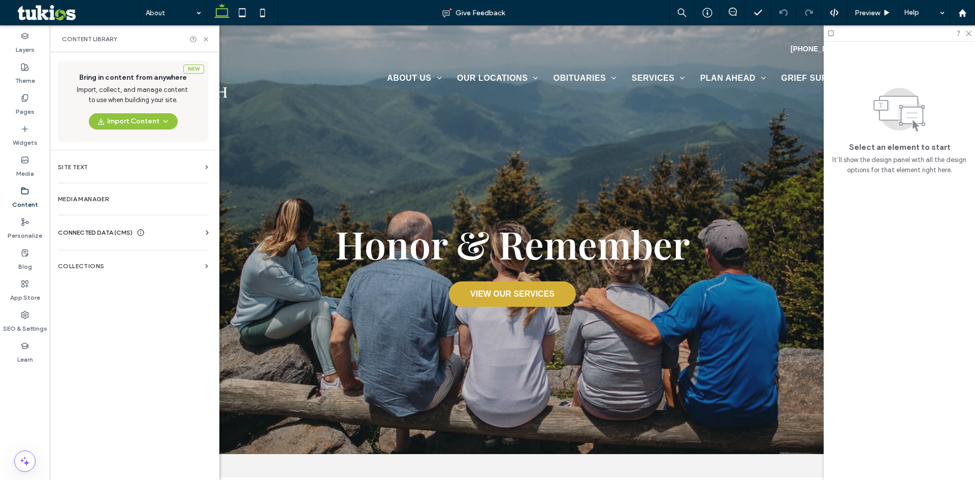
click at [173, 232] on div "CONNECTED DATA (CMS)" at bounding box center [135, 233] width 154 height 10
click at [133, 308] on section "Business Images" at bounding box center [135, 304] width 154 height 23
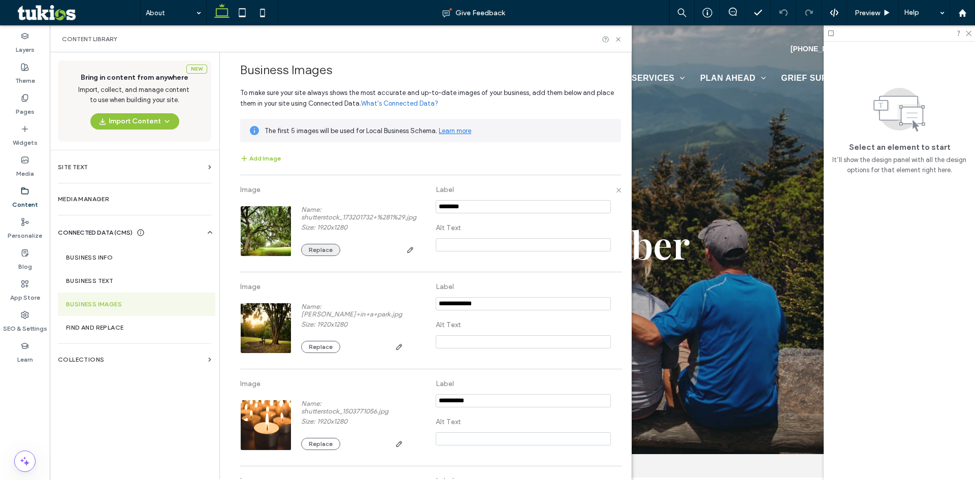
click at [311, 250] on button "Replace" at bounding box center [320, 250] width 39 height 12
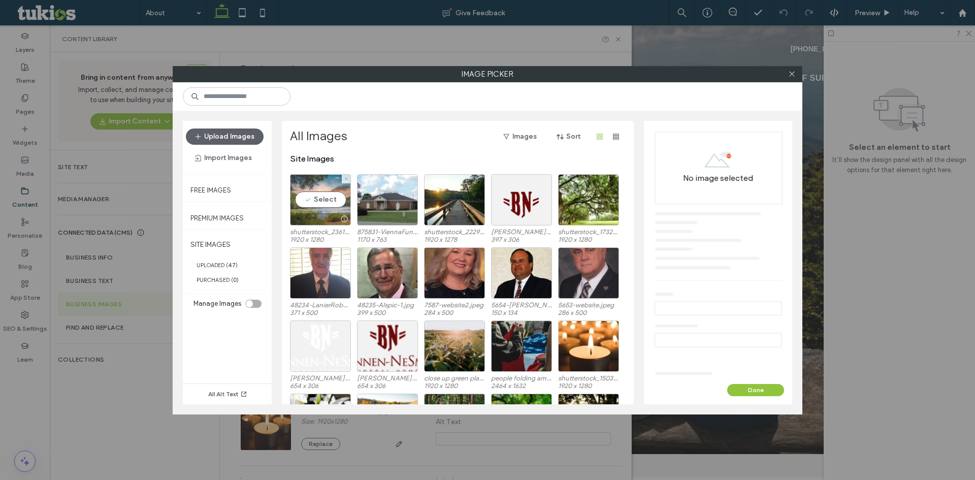
click at [323, 204] on div "Select" at bounding box center [320, 199] width 61 height 51
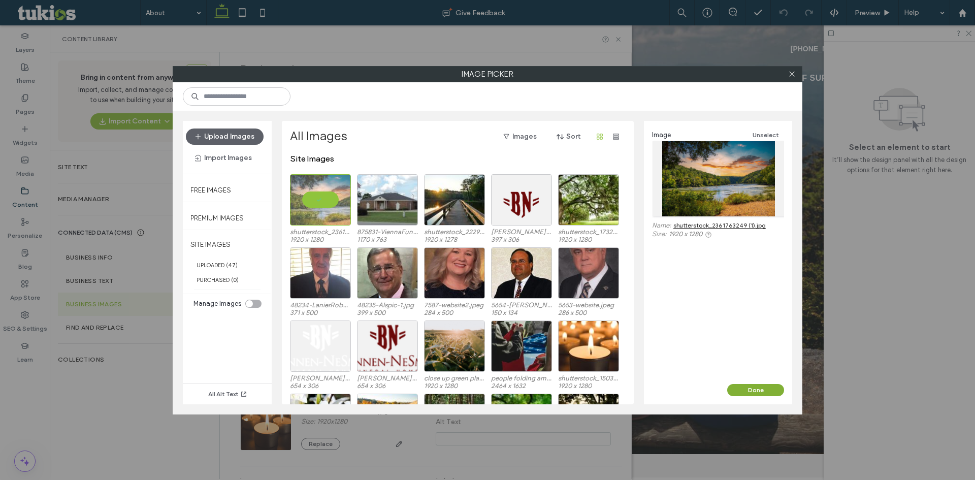
click at [764, 388] on button "Done" at bounding box center [755, 390] width 57 height 12
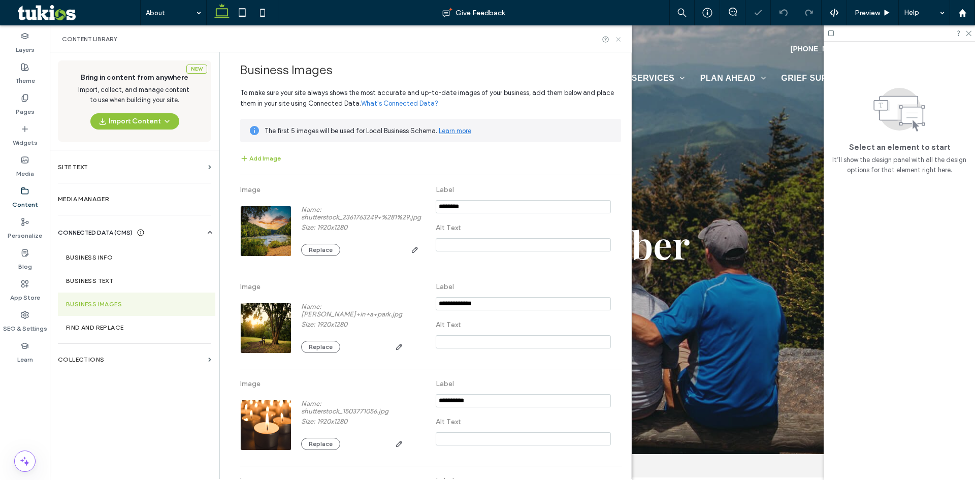
click at [617, 38] on use at bounding box center [618, 39] width 4 height 4
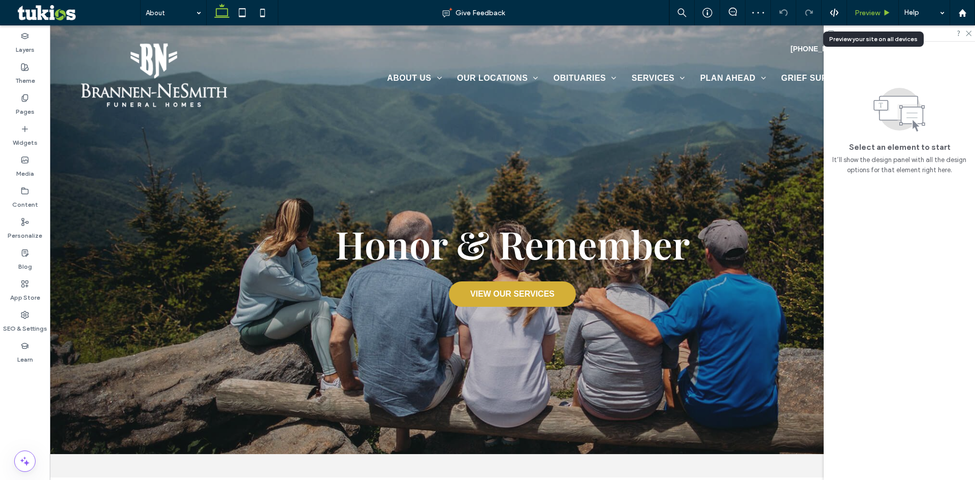
click at [877, 12] on span "Preview" at bounding box center [867, 13] width 25 height 9
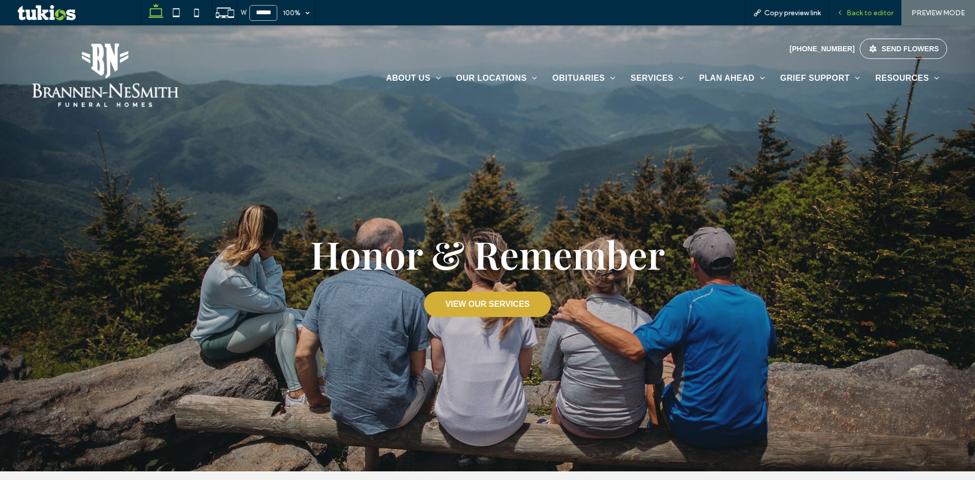
click at [868, 16] on span "Back to editor" at bounding box center [870, 13] width 47 height 9
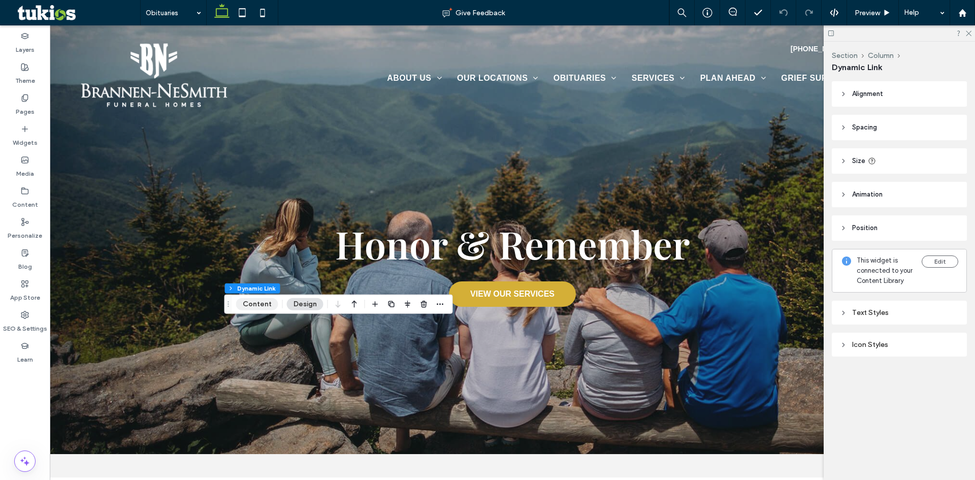
click at [258, 299] on button "Content" at bounding box center [257, 304] width 42 height 12
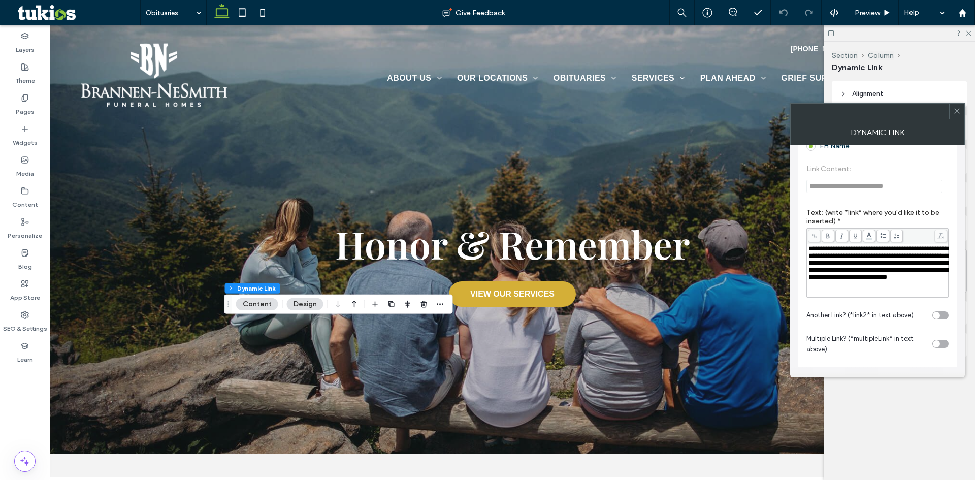
scroll to position [200, 0]
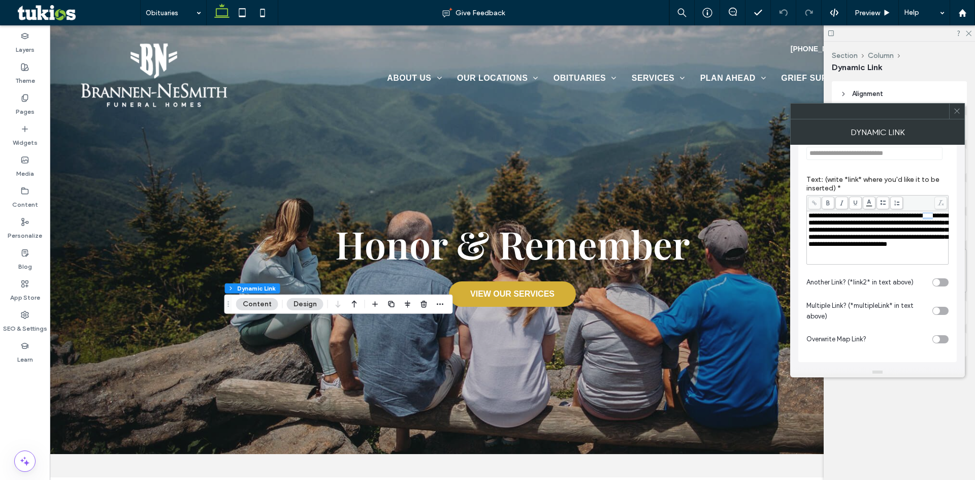
drag, startPoint x: 932, startPoint y: 216, endPoint x: 943, endPoint y: 218, distance: 11.3
click at [943, 218] on span "**********" at bounding box center [879, 229] width 140 height 35
drag, startPoint x: 850, startPoint y: 223, endPoint x: 833, endPoint y: 224, distance: 16.8
click at [833, 224] on span "**********" at bounding box center [879, 229] width 140 height 35
drag, startPoint x: 897, startPoint y: 241, endPoint x: 928, endPoint y: 239, distance: 31.0
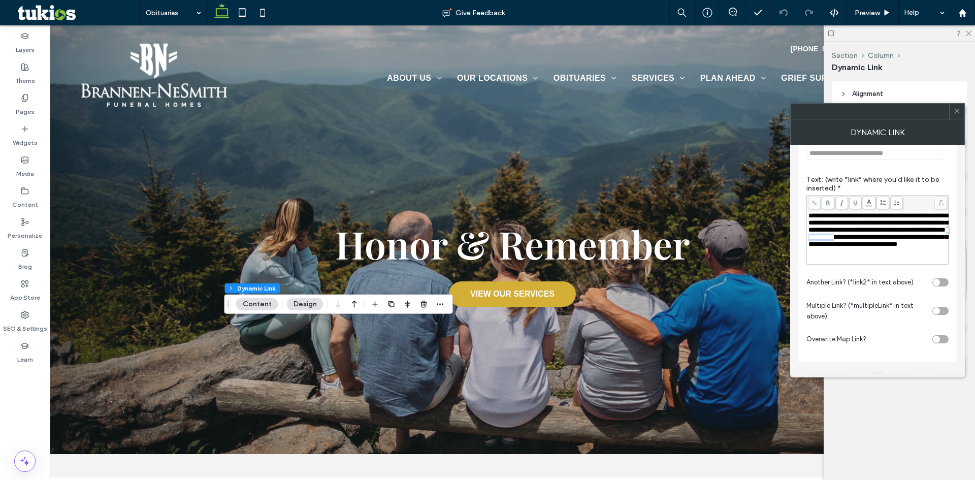
click at [928, 239] on span "**********" at bounding box center [879, 229] width 140 height 35
click at [919, 233] on span "**********" at bounding box center [879, 229] width 140 height 35
click at [921, 232] on span "**********" at bounding box center [879, 229] width 140 height 35
drag, startPoint x: 921, startPoint y: 232, endPoint x: 910, endPoint y: 232, distance: 11.2
click at [910, 232] on span "**********" at bounding box center [879, 229] width 140 height 35
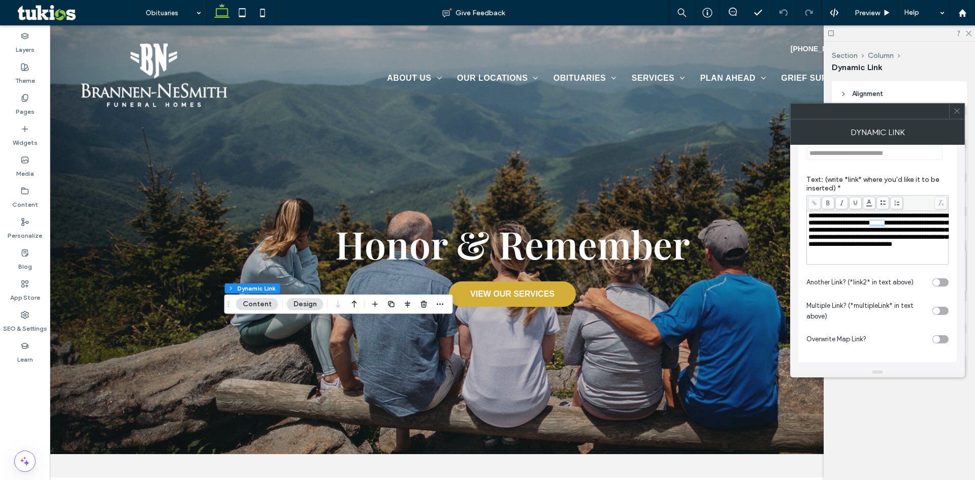
drag, startPoint x: 909, startPoint y: 223, endPoint x: 929, endPoint y: 223, distance: 20.3
click at [929, 223] on span "**********" at bounding box center [879, 229] width 140 height 35
drag, startPoint x: 825, startPoint y: 232, endPoint x: 811, endPoint y: 232, distance: 14.2
click at [811, 232] on span "**********" at bounding box center [879, 229] width 140 height 35
click at [961, 117] on div at bounding box center [956, 111] width 15 height 15
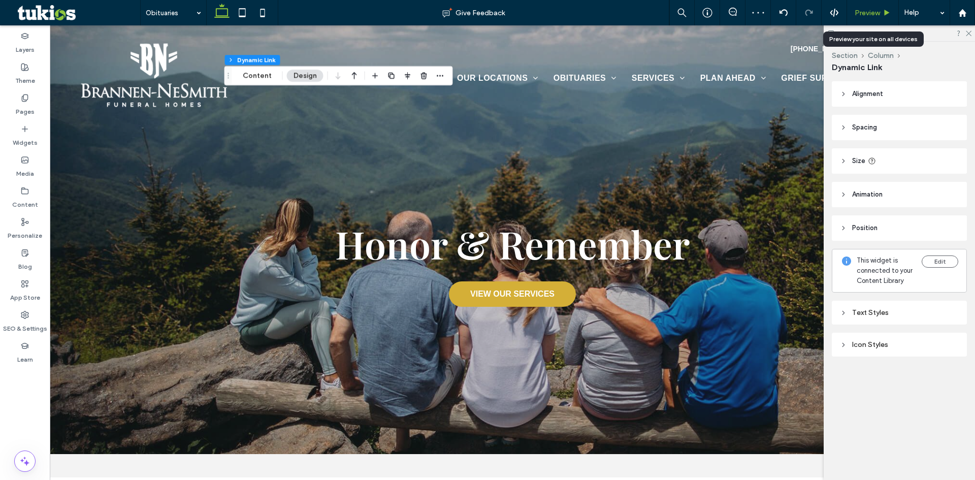
click at [875, 11] on span "Preview" at bounding box center [867, 13] width 25 height 9
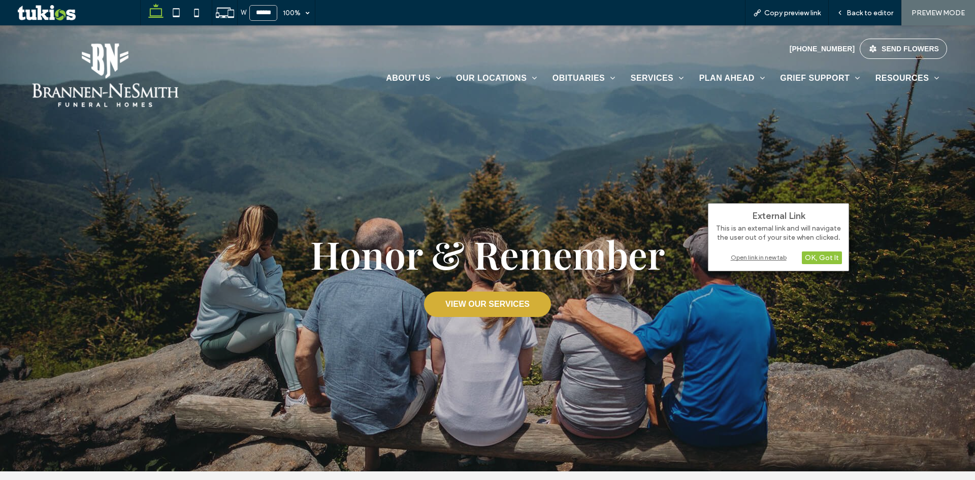
click at [754, 257] on div "Open link in new tab" at bounding box center [778, 257] width 127 height 11
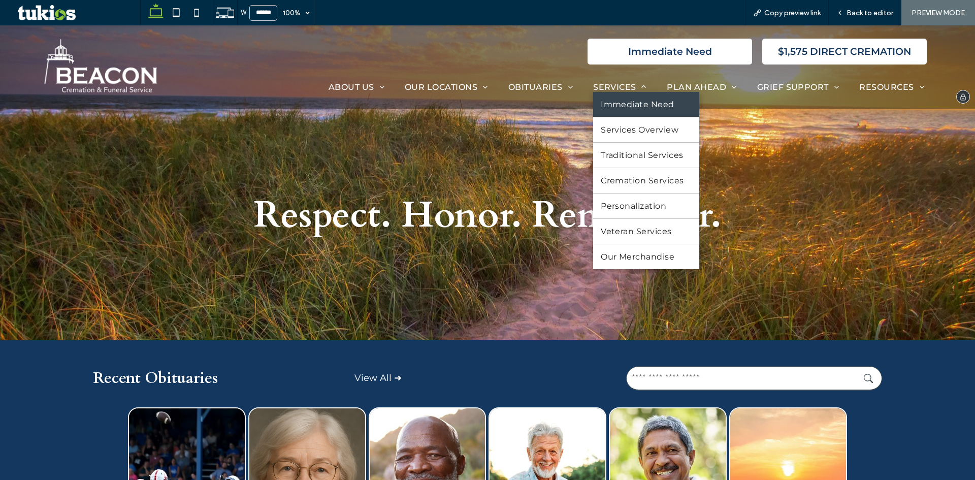
click at [620, 113] on link "Immediate Need" at bounding box center [646, 104] width 106 height 25
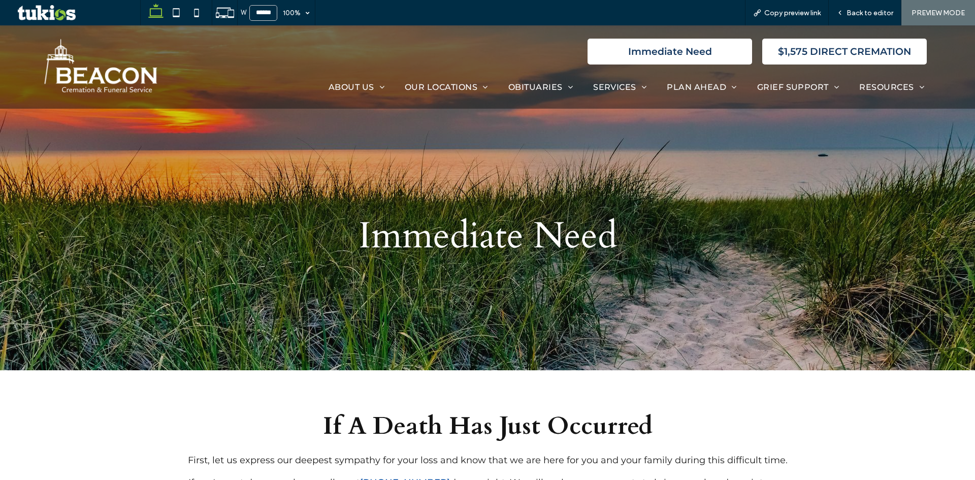
scroll to position [254, 0]
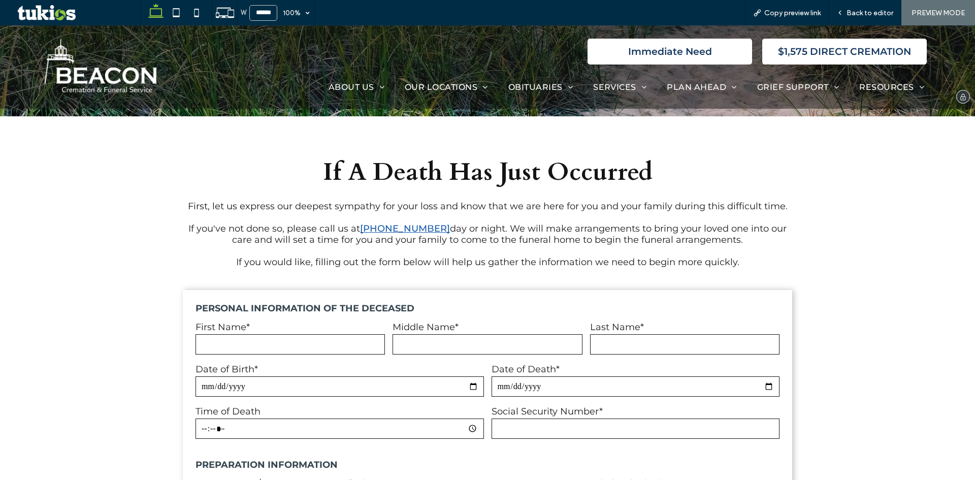
click at [110, 77] on img at bounding box center [99, 67] width 121 height 63
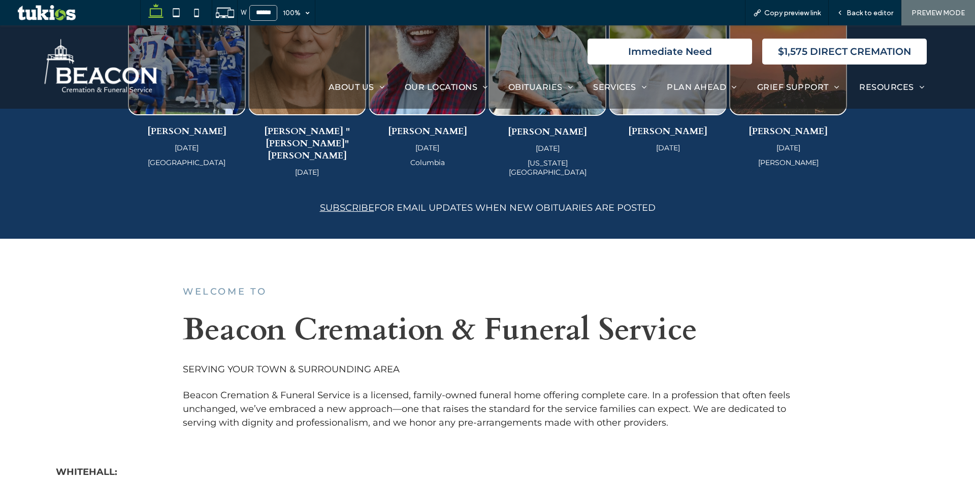
scroll to position [406, 0]
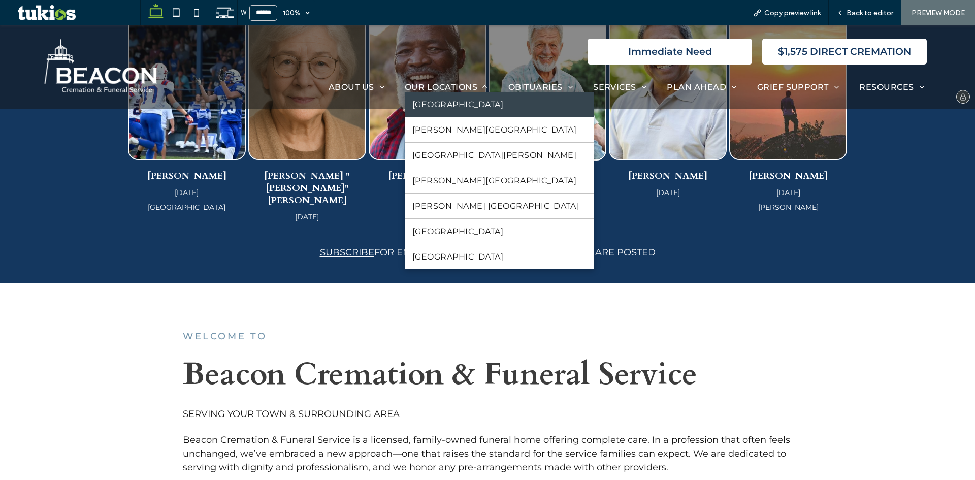
click at [461, 105] on span "[GEOGRAPHIC_DATA]" at bounding box center [457, 105] width 91 height 10
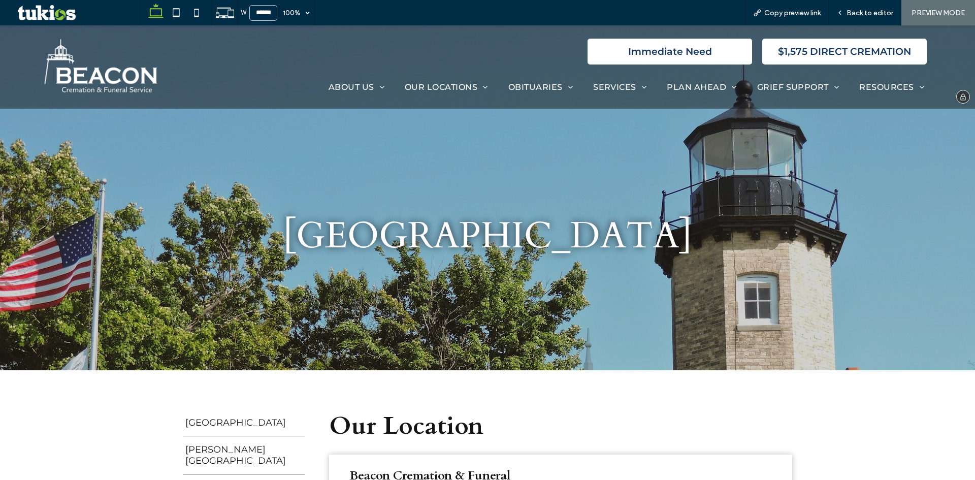
click at [121, 77] on img at bounding box center [99, 67] width 121 height 63
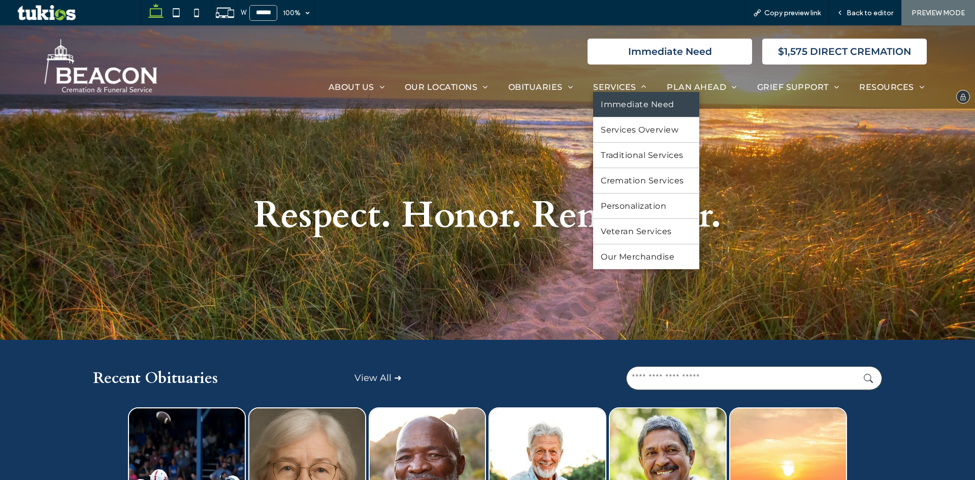
click at [623, 110] on link "Immediate Need" at bounding box center [646, 104] width 106 height 25
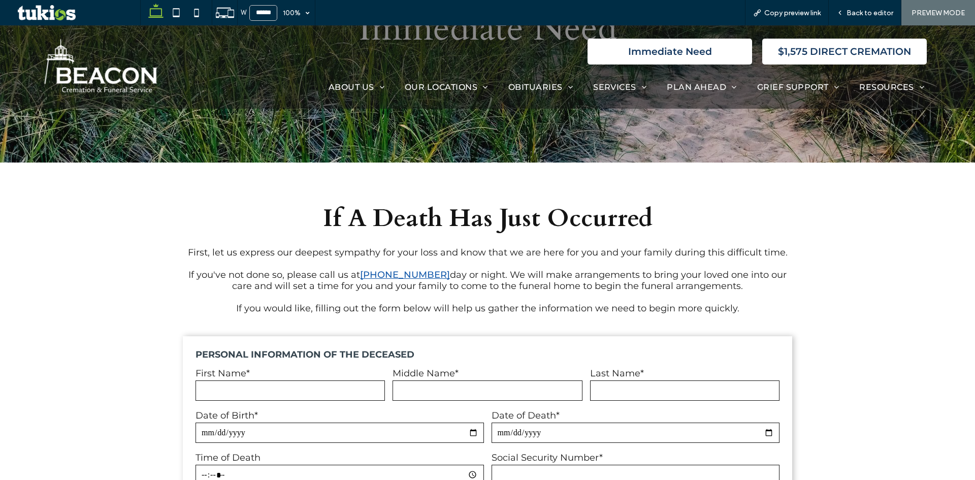
scroll to position [203, 0]
